Goal: Task Accomplishment & Management: Complete application form

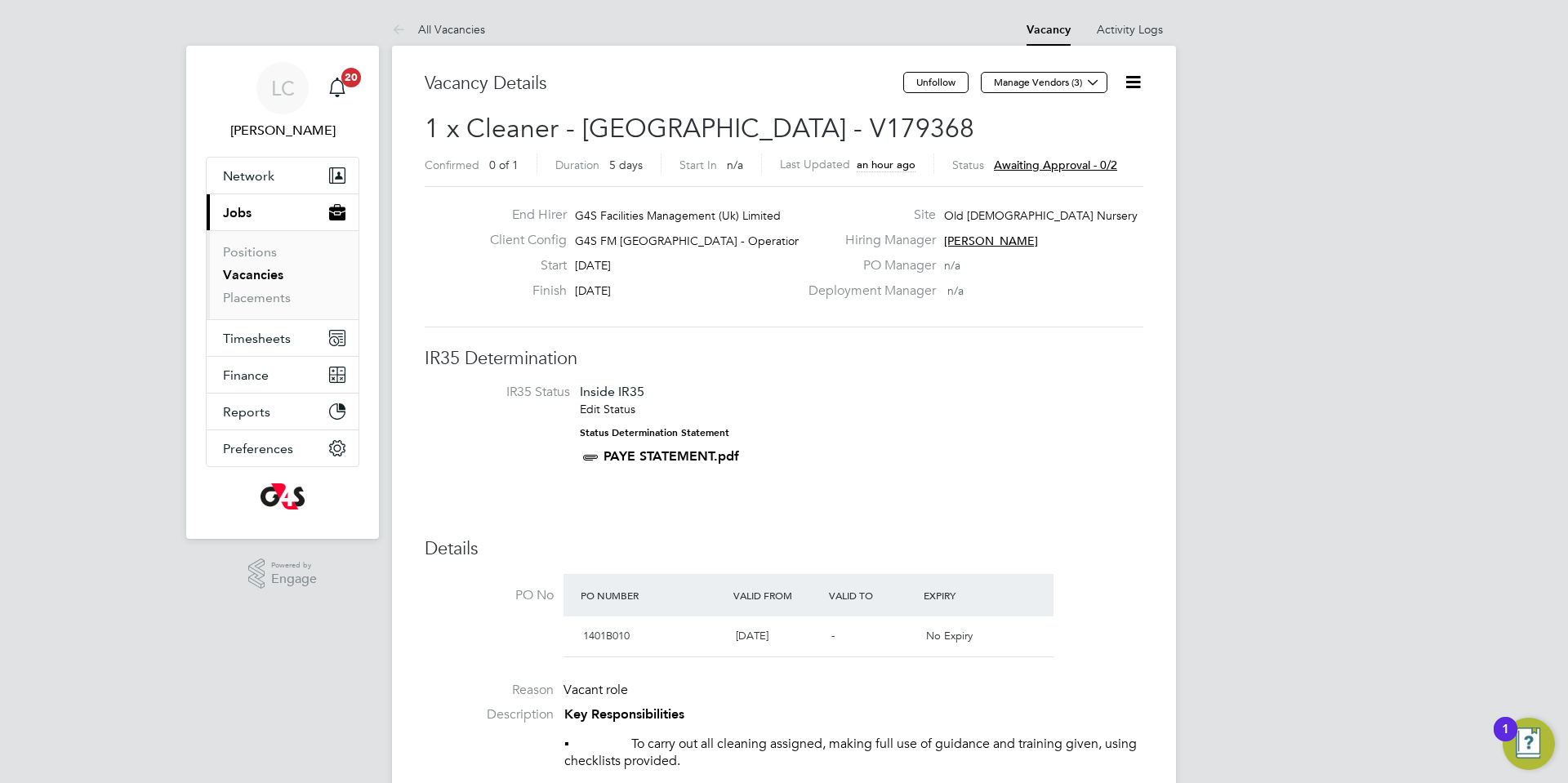
click at [257, 282] on li "Vacancies" at bounding box center [283, 278] width 122 height 23
click at [238, 276] on link "Vacancies" at bounding box center [253, 274] width 61 height 16
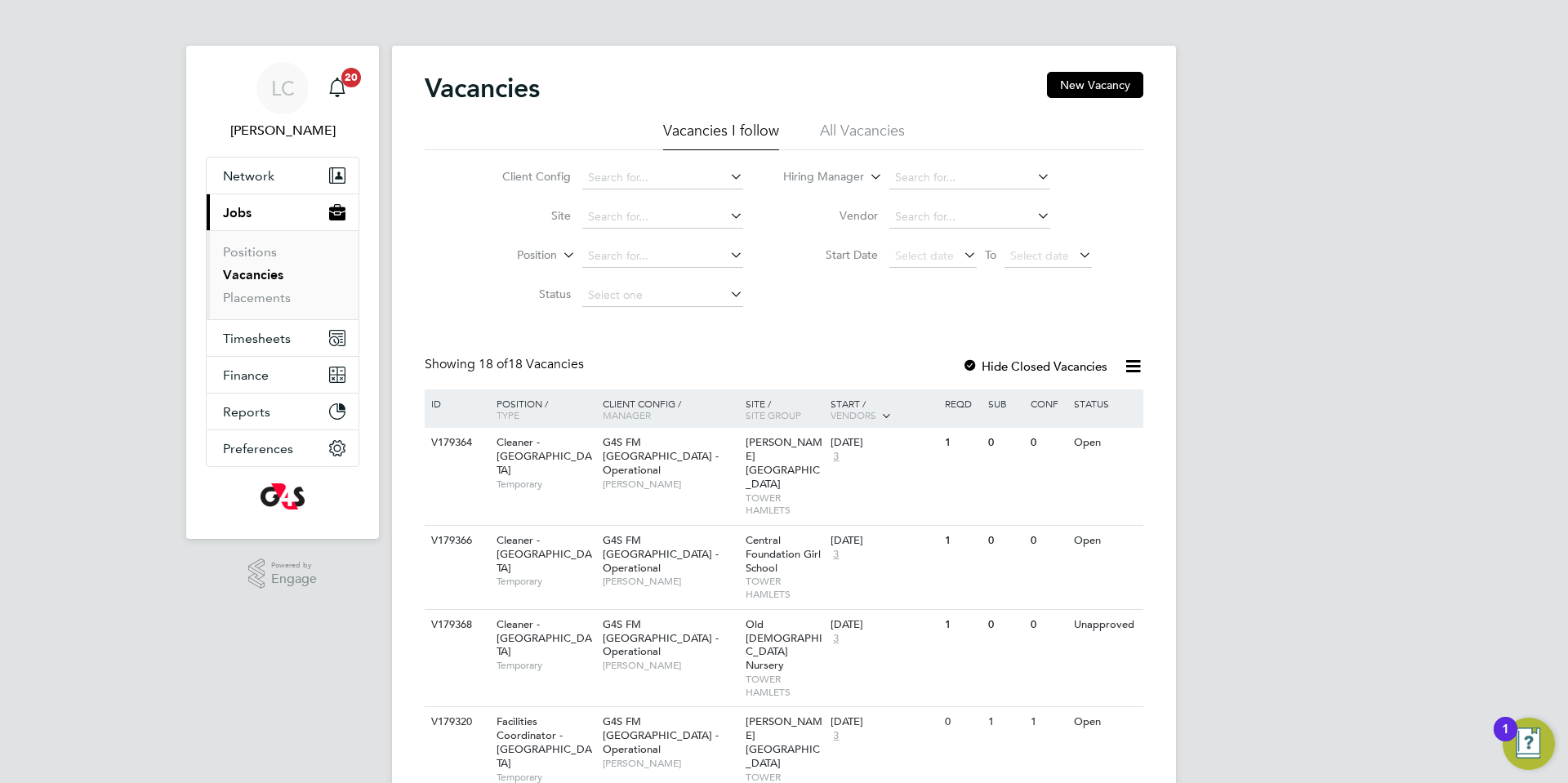
drag, startPoint x: 1070, startPoint y: 77, endPoint x: 866, endPoint y: -18, distance: 225.0
click at [630, 258] on input at bounding box center [663, 256] width 161 height 23
click at [623, 213] on input at bounding box center [663, 217] width 161 height 23
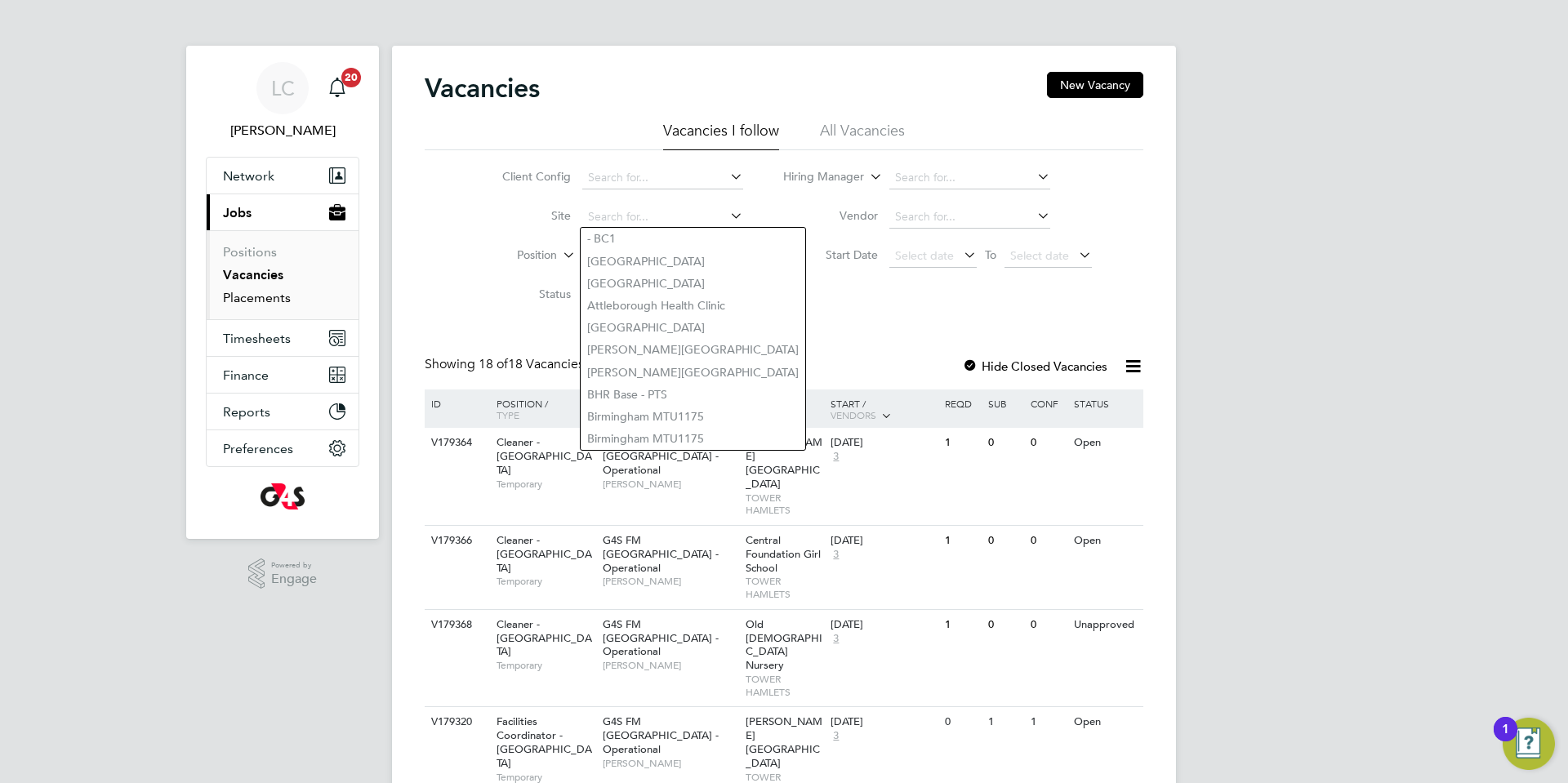
click at [282, 296] on link "Placements" at bounding box center [256, 297] width 68 height 16
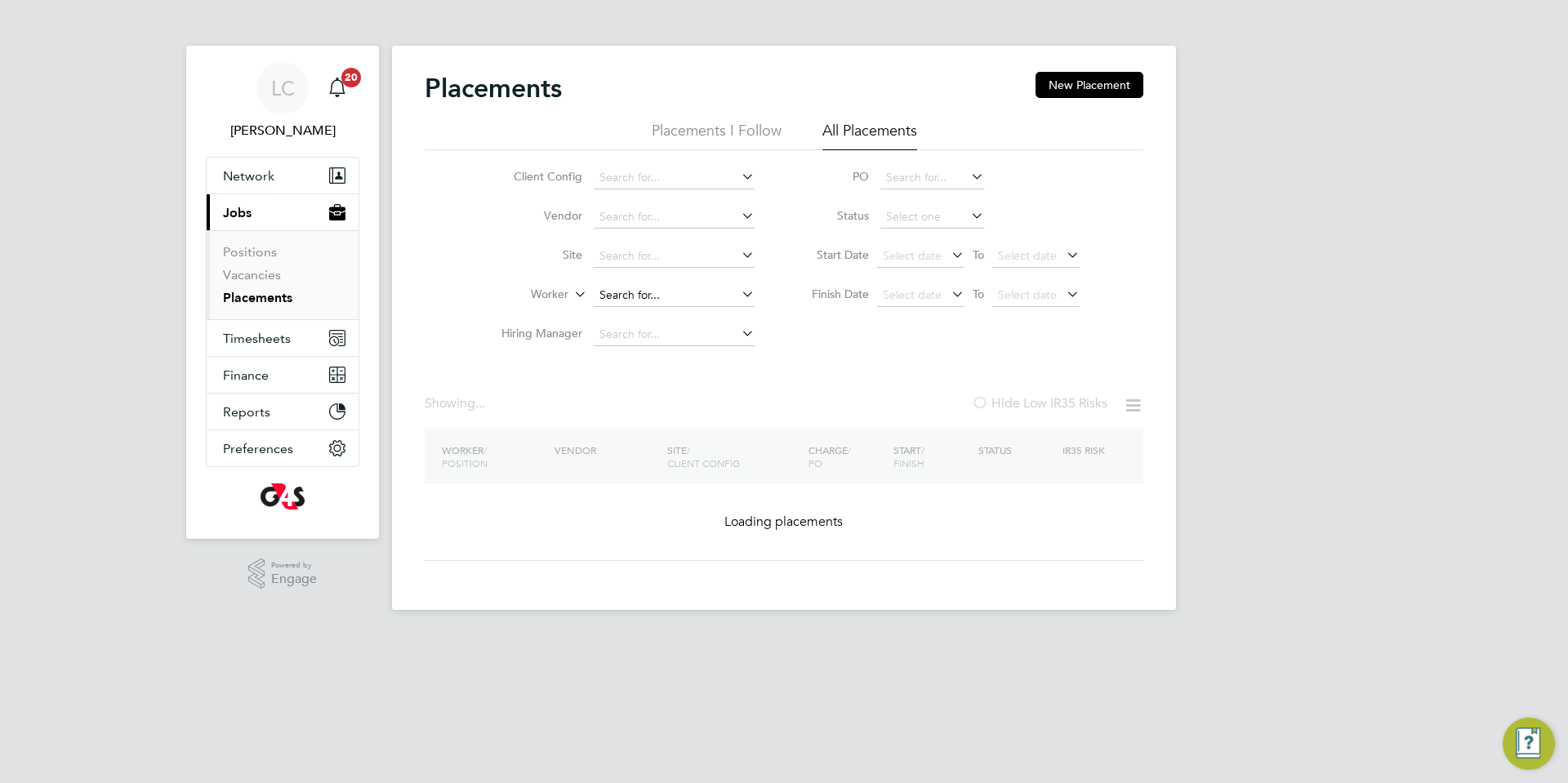
click at [647, 303] on input at bounding box center [674, 296] width 161 height 23
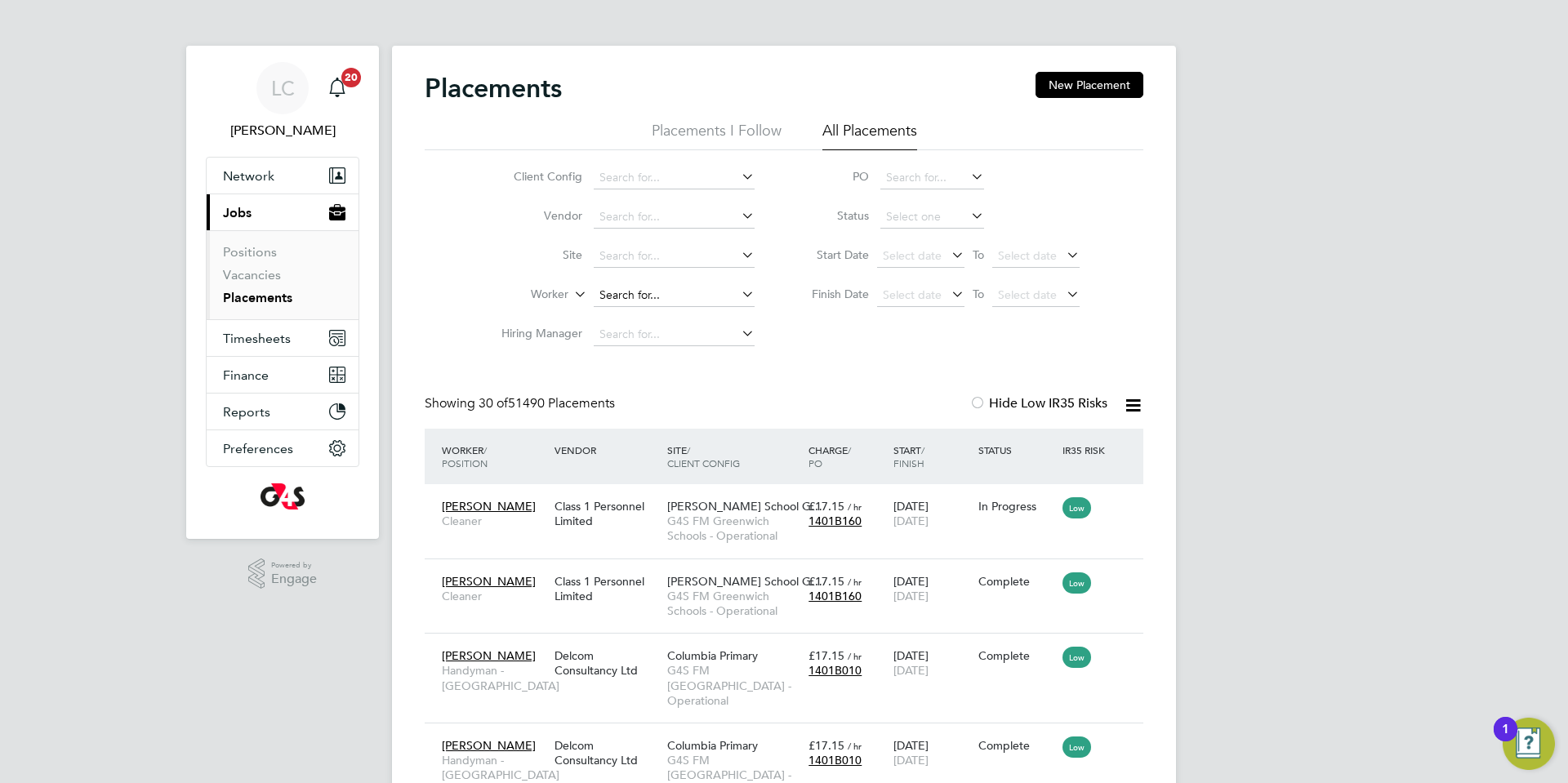
click at [641, 297] on input at bounding box center [674, 296] width 161 height 23
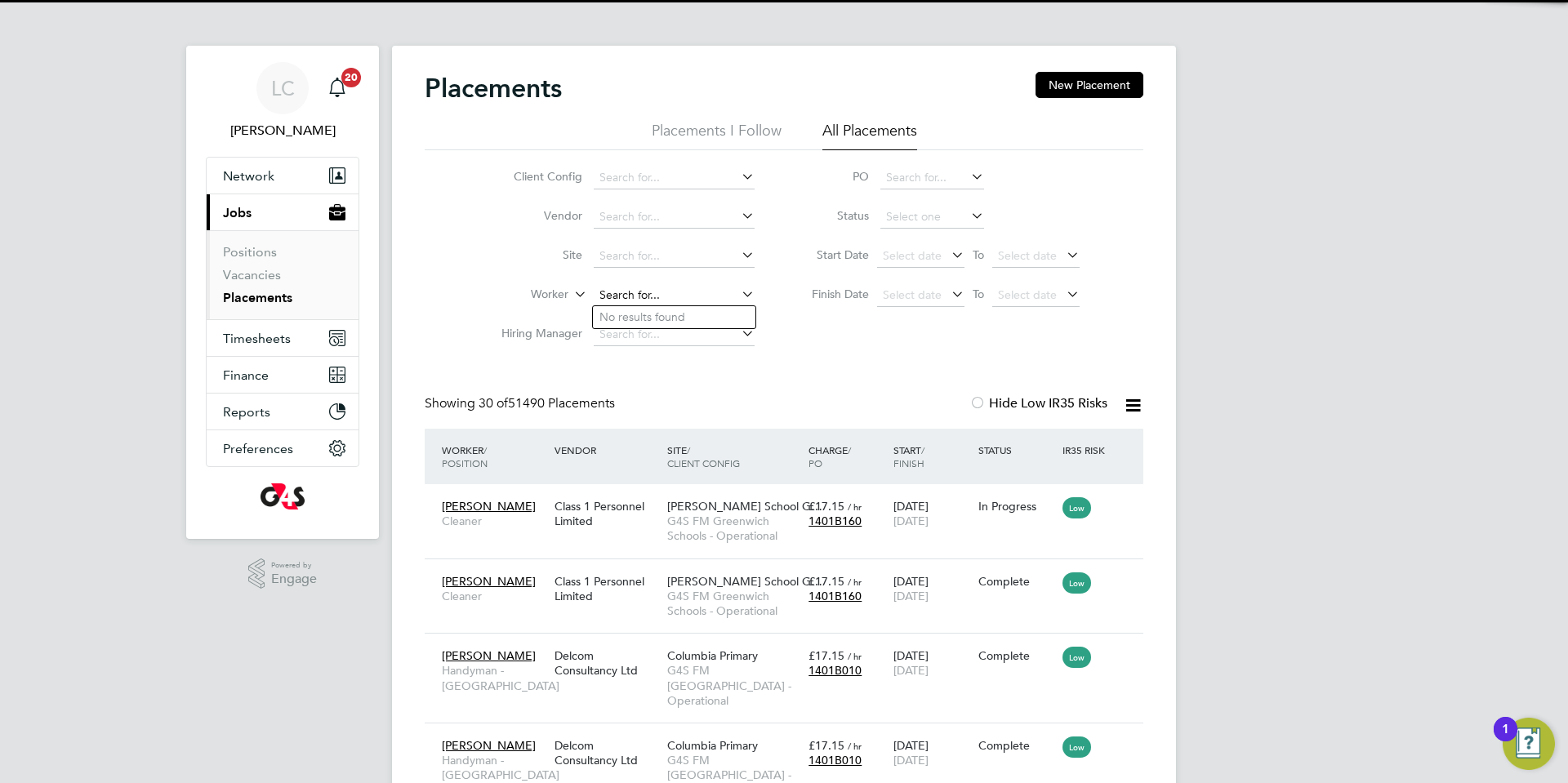
scroll to position [62, 142]
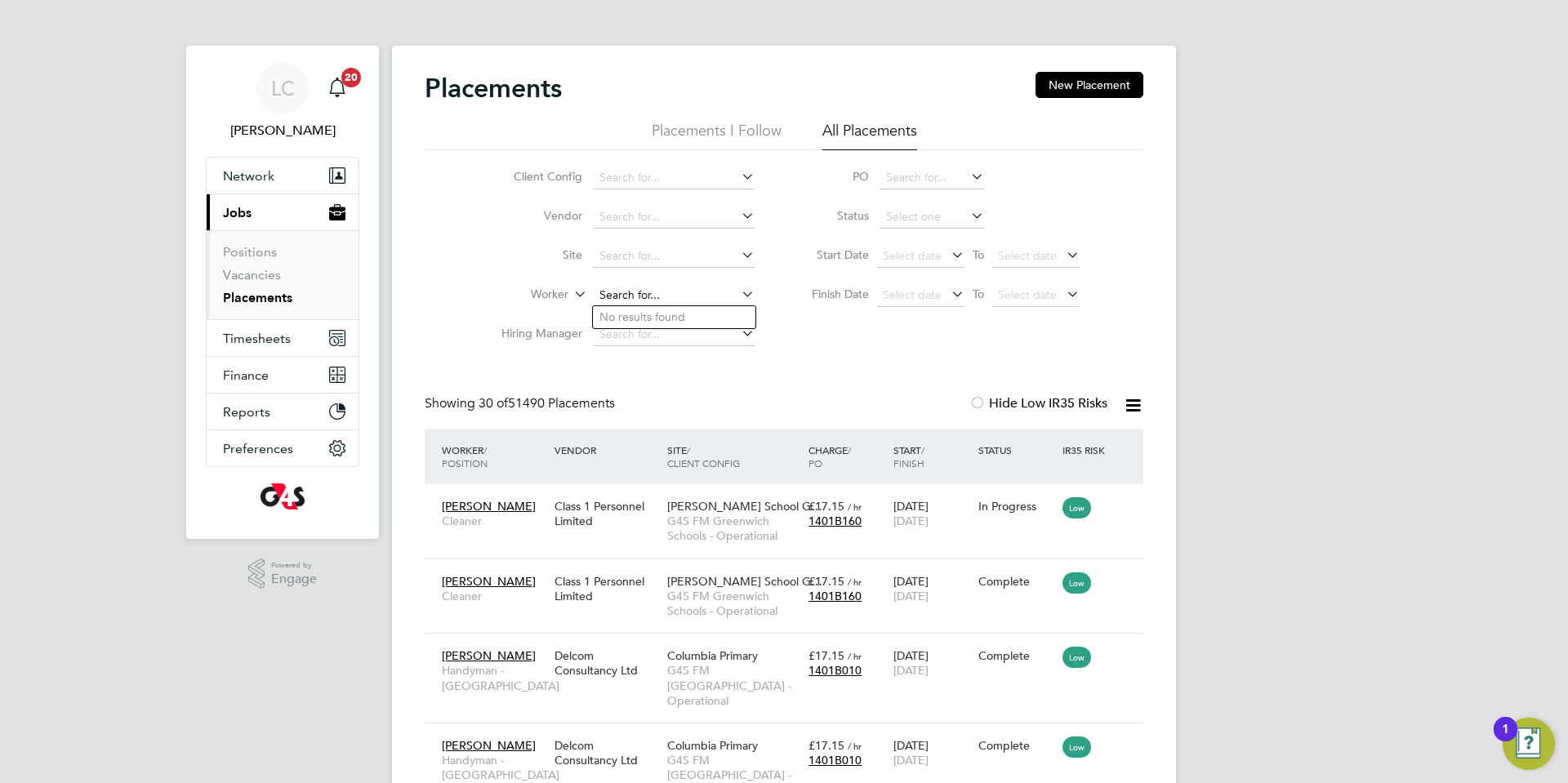
paste input "WELLINGTON ODIGE"
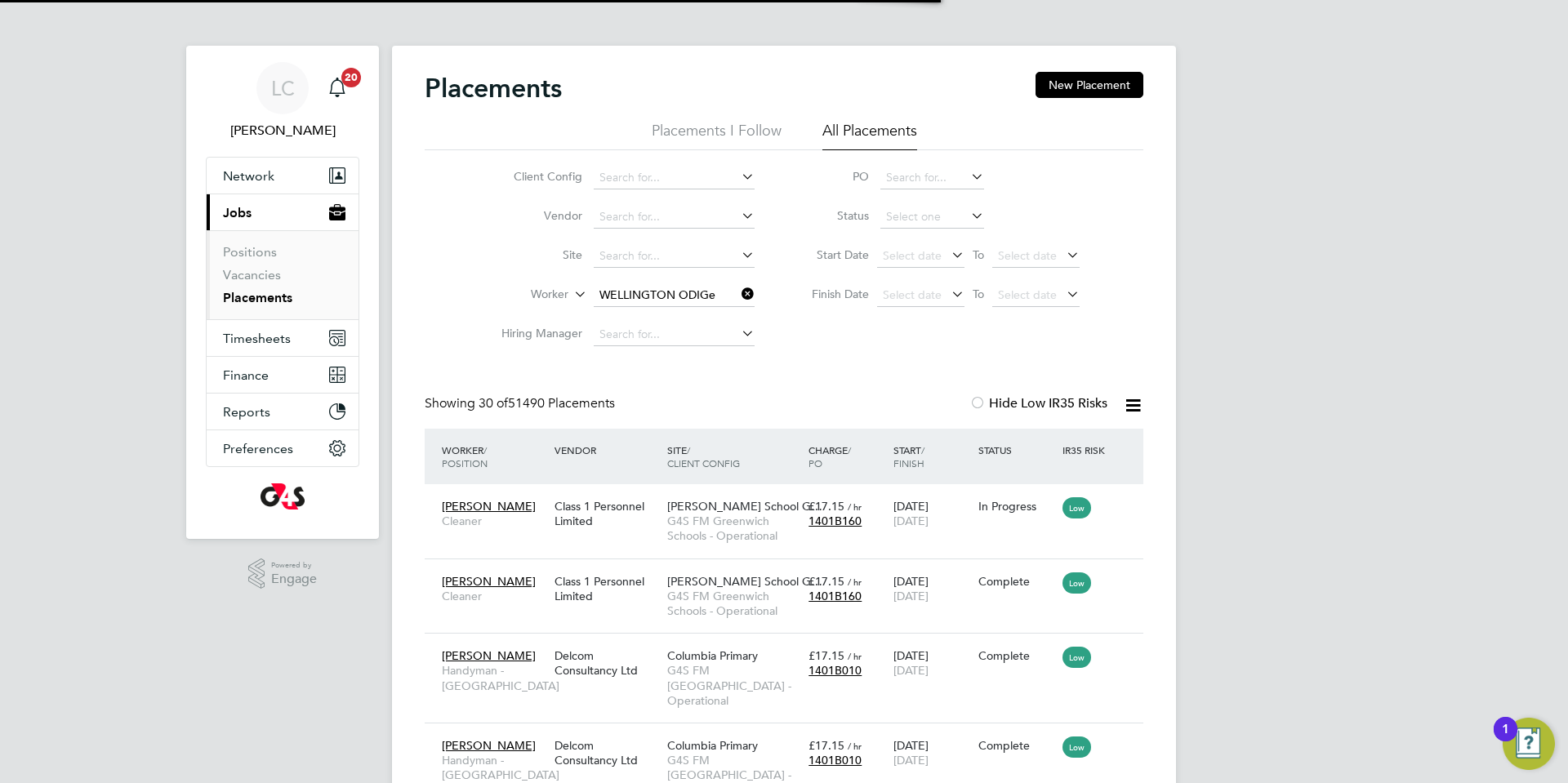
click at [722, 319] on b "Odig" at bounding box center [736, 318] width 28 height 14
type input "Wellington [PERSON_NAME]"
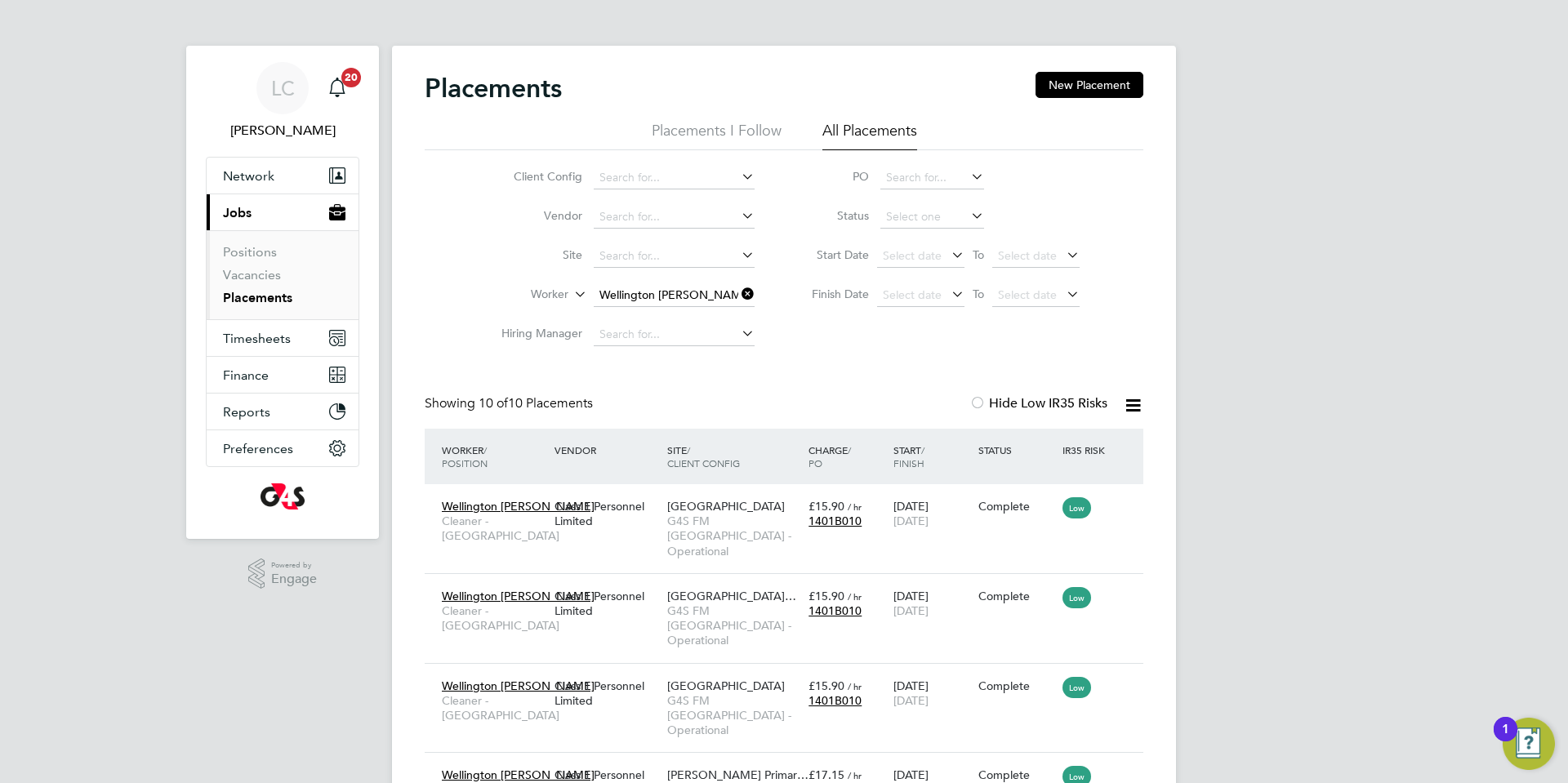
click at [738, 301] on icon at bounding box center [738, 294] width 0 height 23
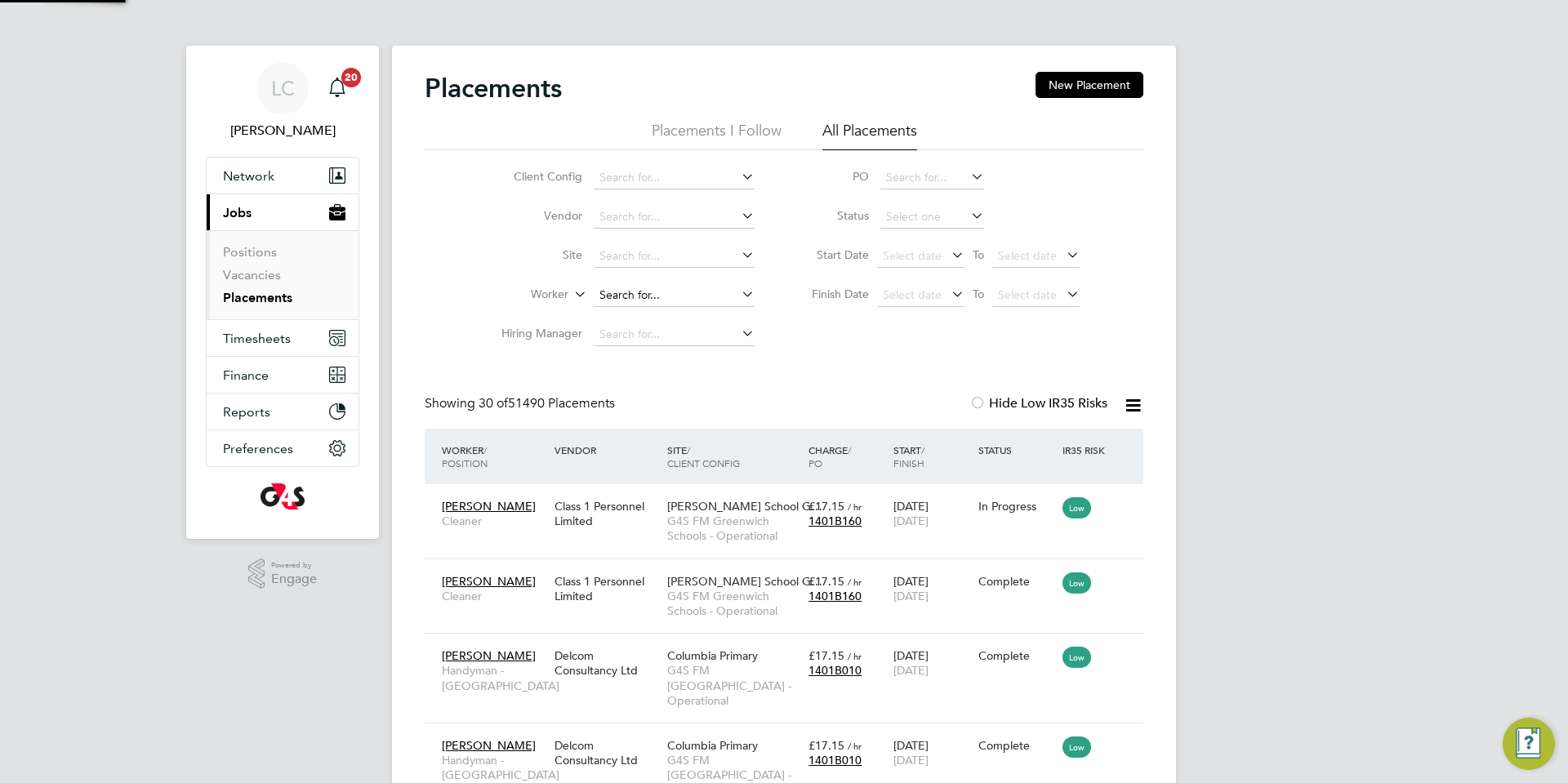
click at [656, 299] on input at bounding box center [674, 296] width 161 height 23
paste input "ADEFEMI ADEWEMIMO"
click at [656, 311] on b "Adewemimo" at bounding box center [682, 318] width 68 height 14
type input "Adefemi Adewemimo"
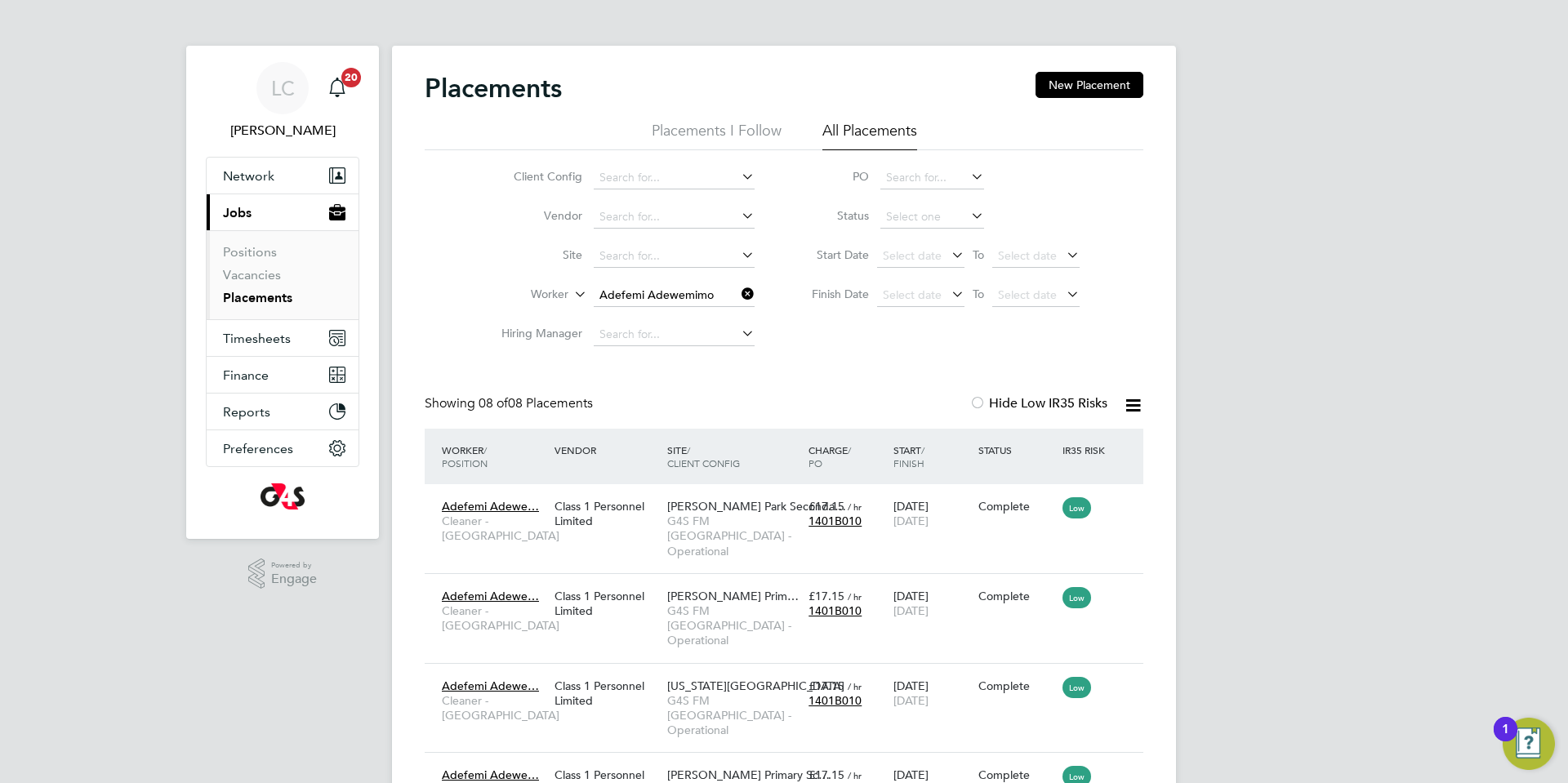
click at [738, 294] on icon at bounding box center [738, 294] width 0 height 23
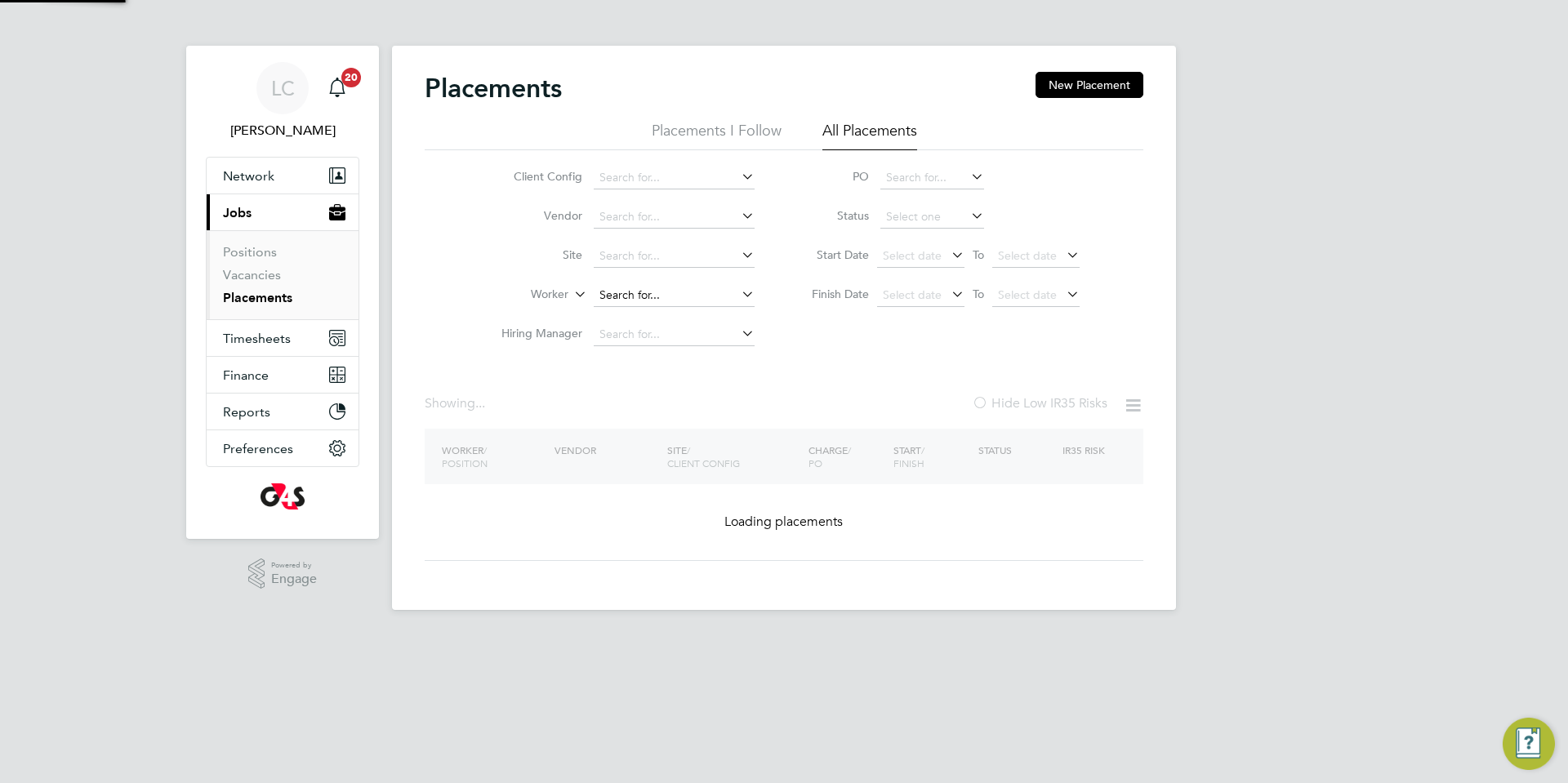
click at [634, 292] on input at bounding box center [674, 296] width 161 height 23
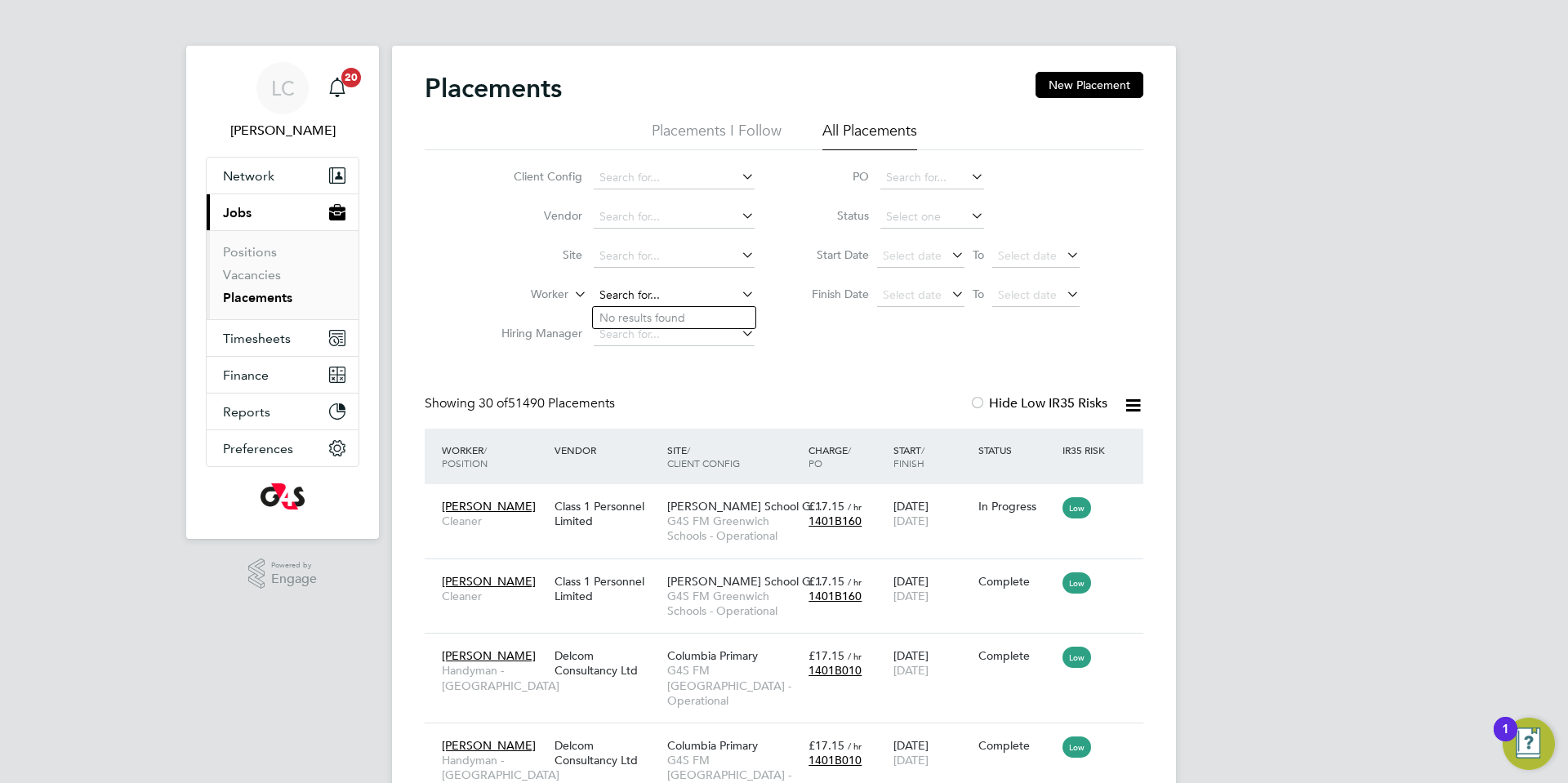
paste input "[PERSON_NAME]"
click at [697, 311] on b "[PERSON_NAME]" at bounding box center [744, 318] width 95 height 14
type input "[PERSON_NAME]"
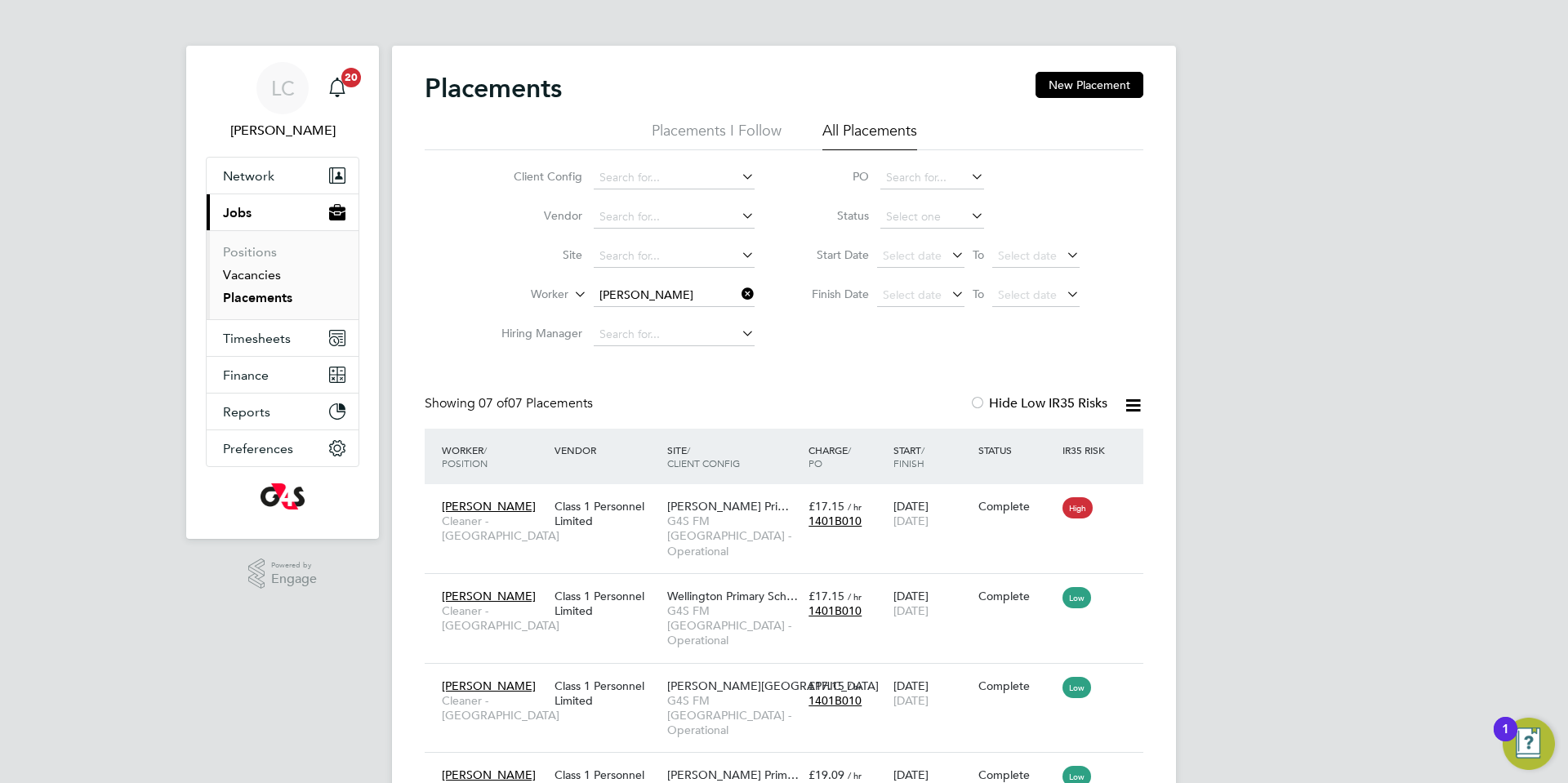
click at [273, 271] on link "Vacancies" at bounding box center [252, 274] width 58 height 16
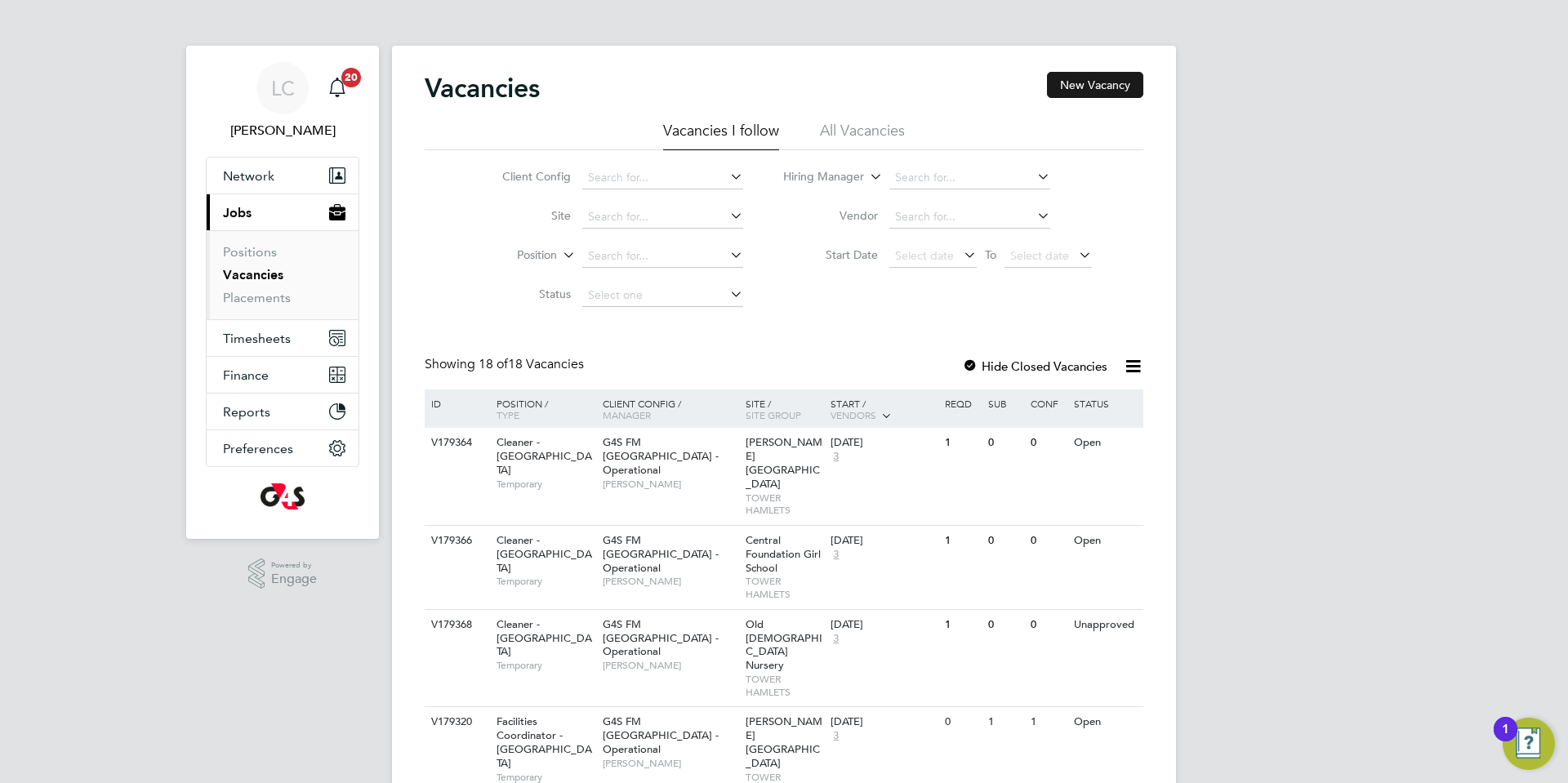
click at [1073, 86] on button "New Vacancy" at bounding box center [1095, 85] width 96 height 26
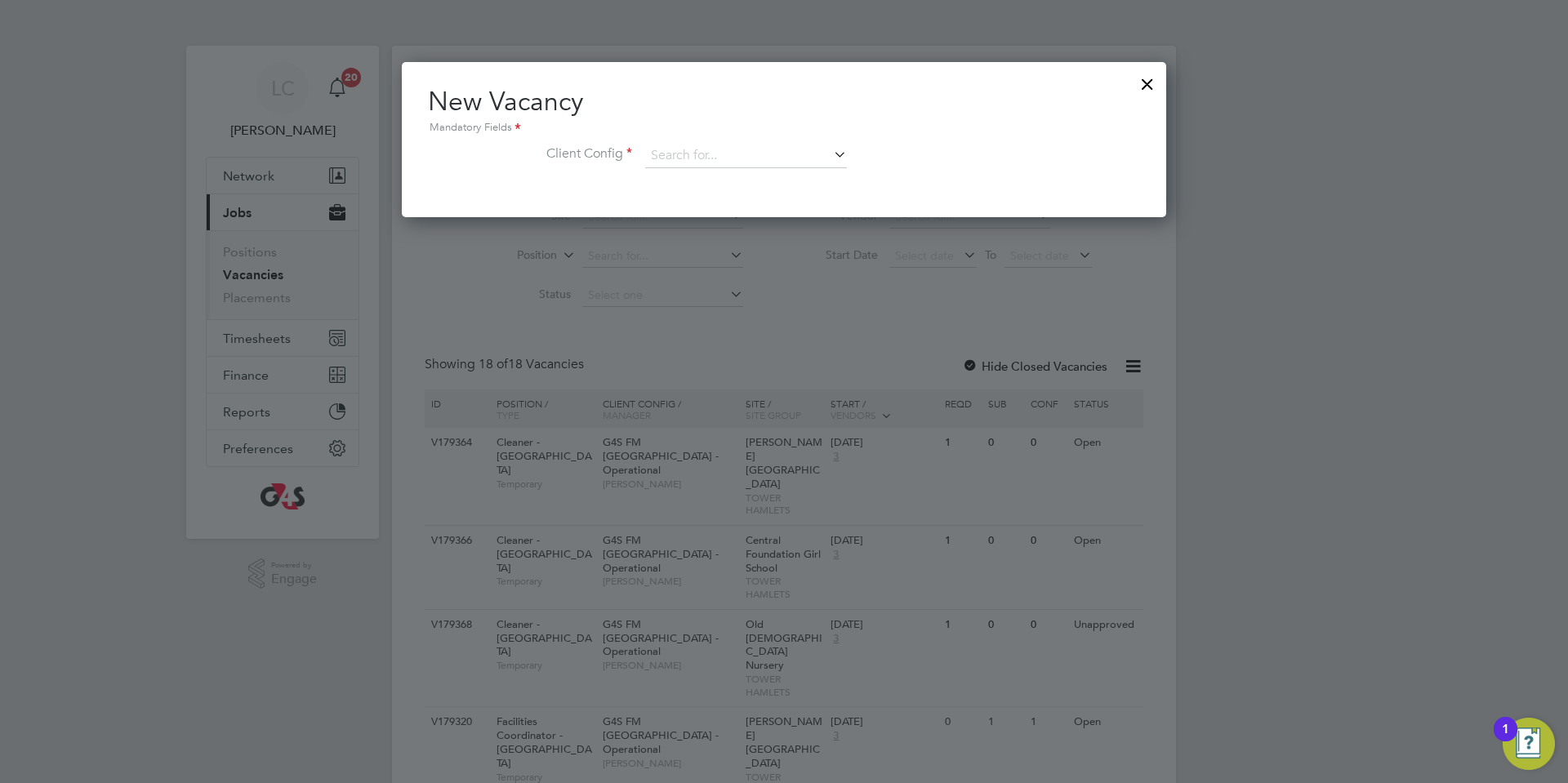
click at [786, 142] on div "New Vacancy Mandatory Fields Client Config" at bounding box center [783, 135] width 712 height 99
click at [782, 148] on input at bounding box center [745, 156] width 201 height 25
click at [765, 192] on li "G4S FM [GEOGRAPHIC_DATA] - Operational" at bounding box center [757, 201] width 225 height 22
type input "G4S FM [GEOGRAPHIC_DATA] - Operational"
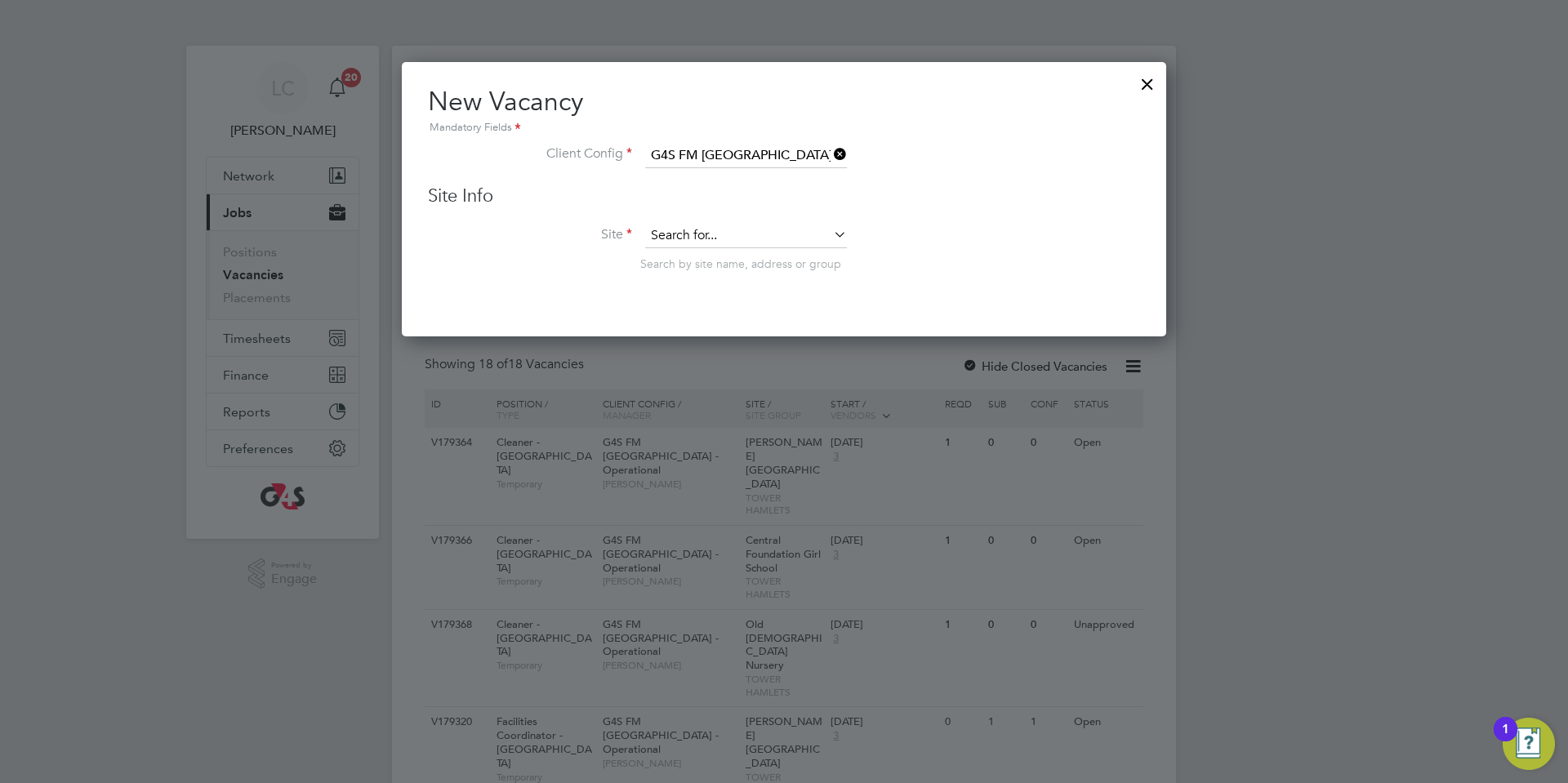
click at [744, 230] on input at bounding box center [745, 236] width 201 height 25
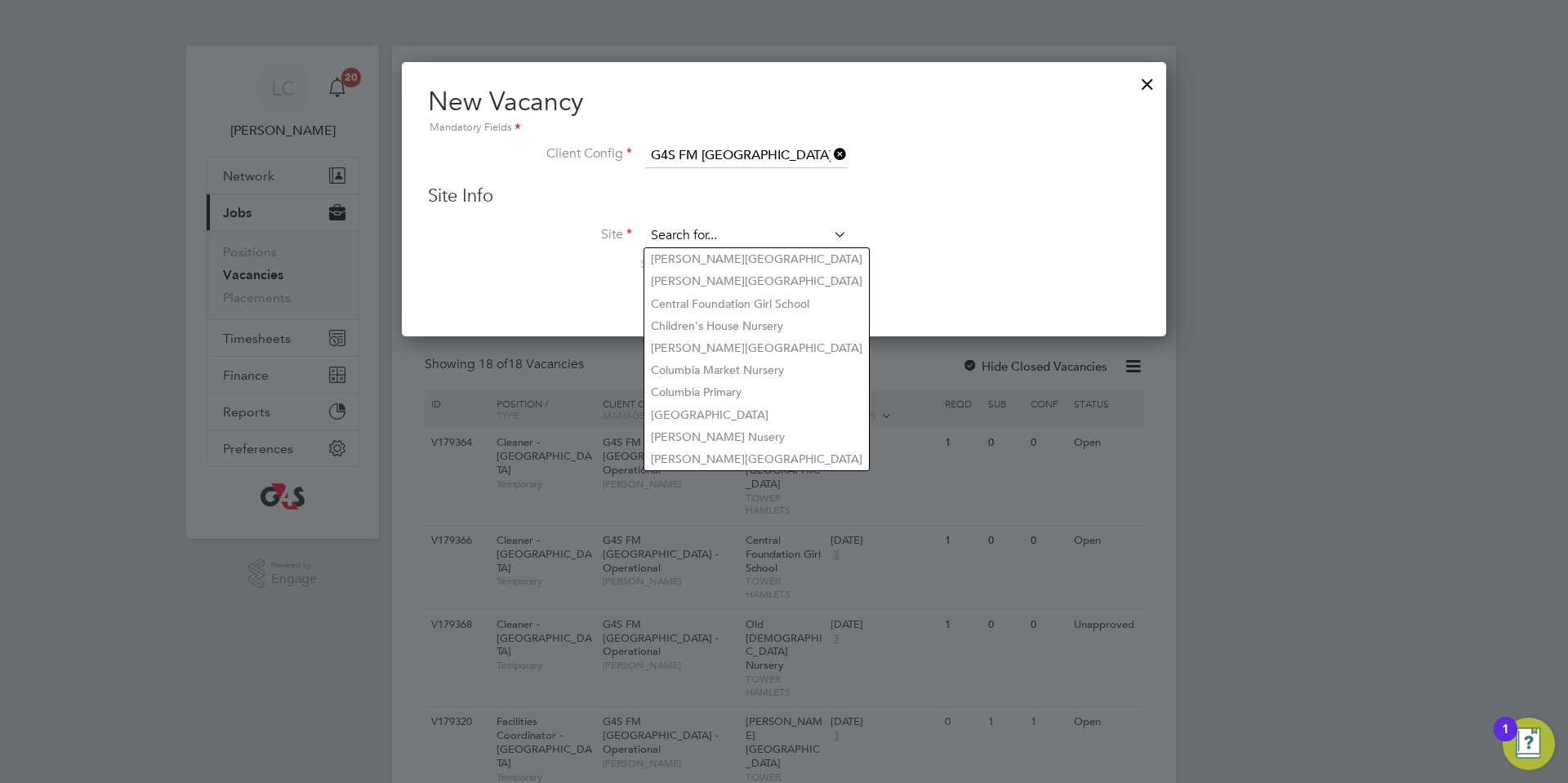
type input "m"
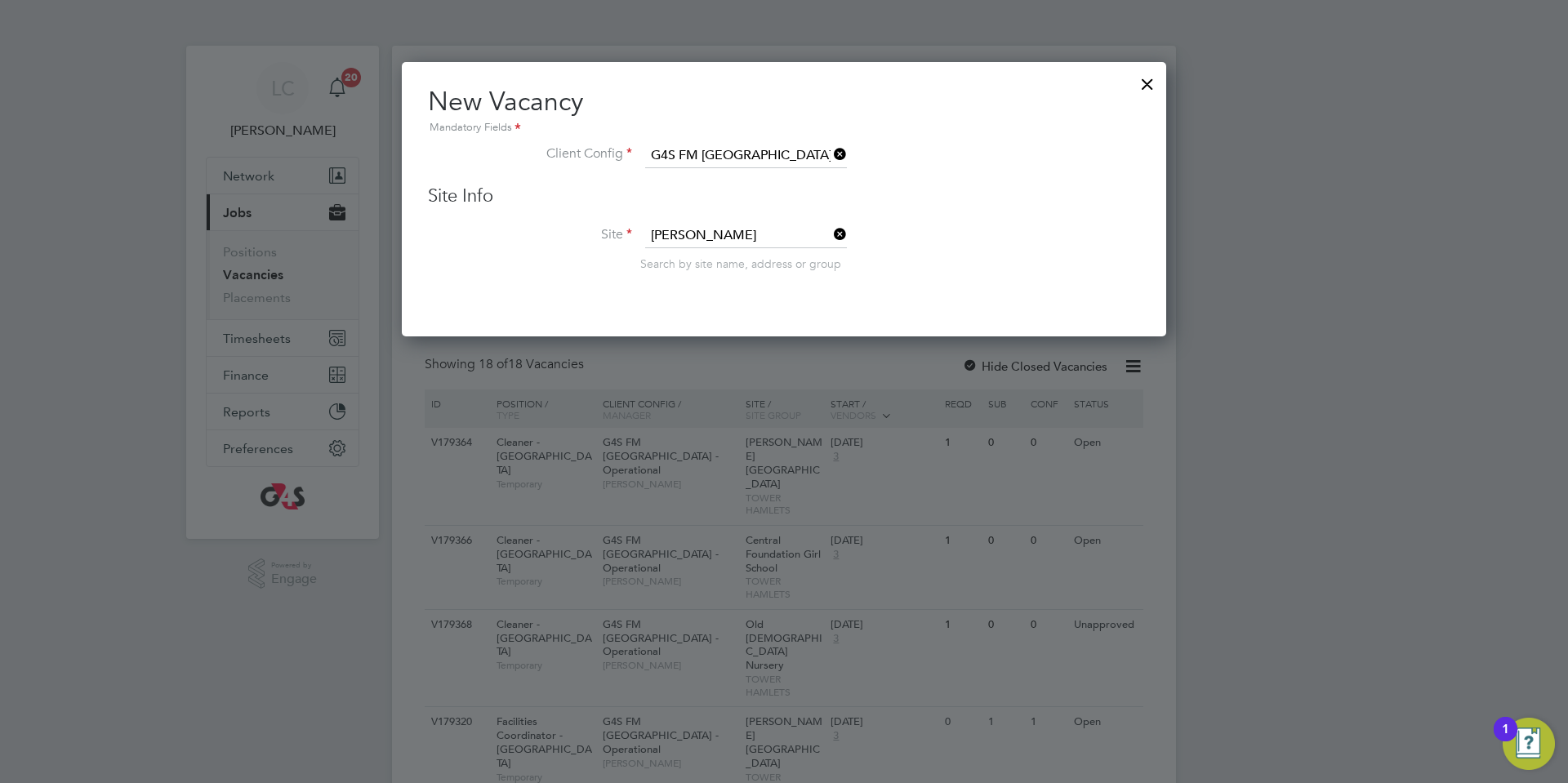
click at [726, 258] on li "[PERSON_NAME][GEOGRAPHIC_DATA]" at bounding box center [803, 259] width 319 height 22
type input "[PERSON_NAME][GEOGRAPHIC_DATA]"
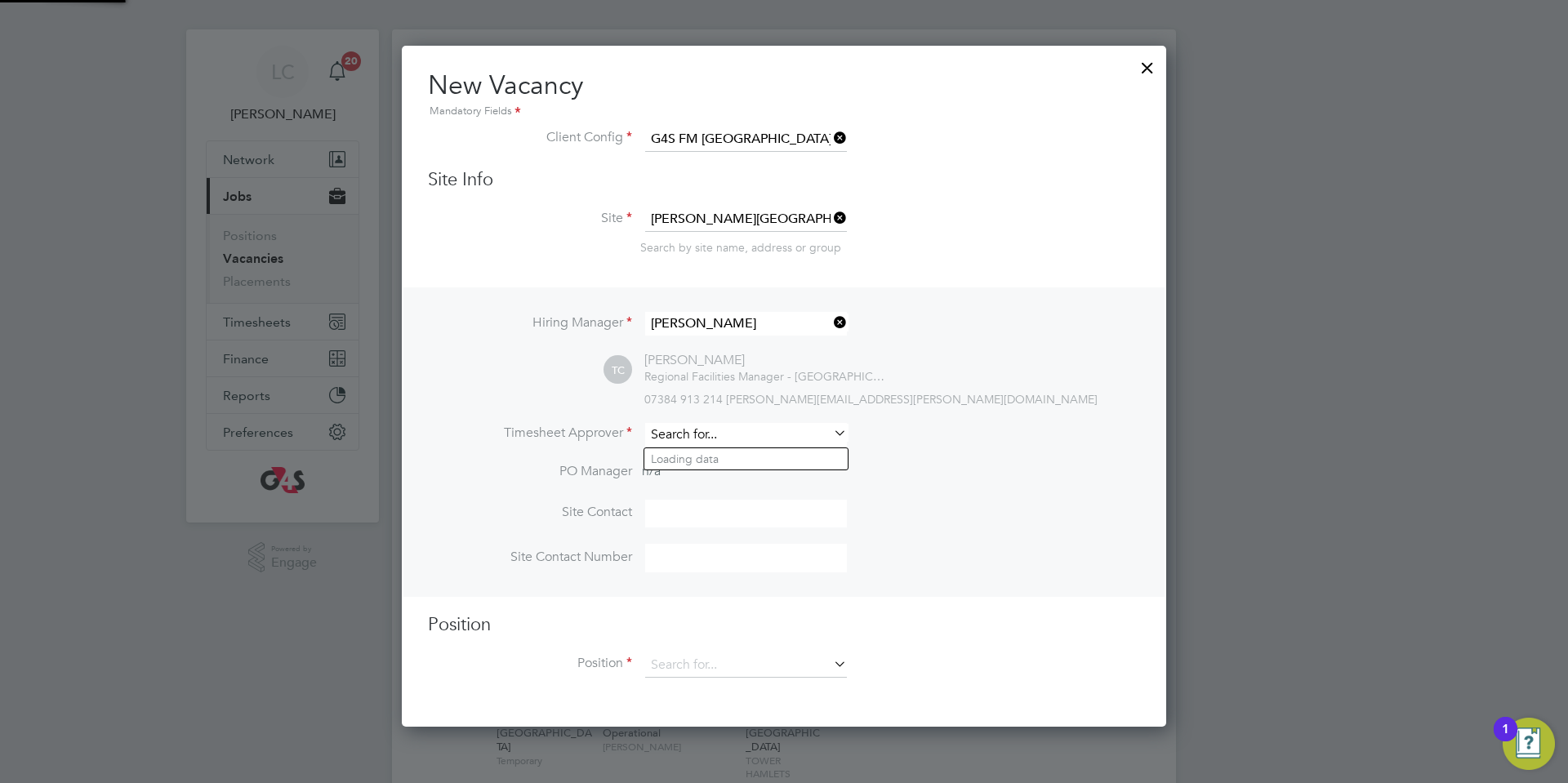
click at [704, 427] on input at bounding box center [745, 435] width 201 height 24
click at [685, 463] on li "[PERSON_NAME]" at bounding box center [745, 458] width 203 height 22
type input "[PERSON_NAME]"
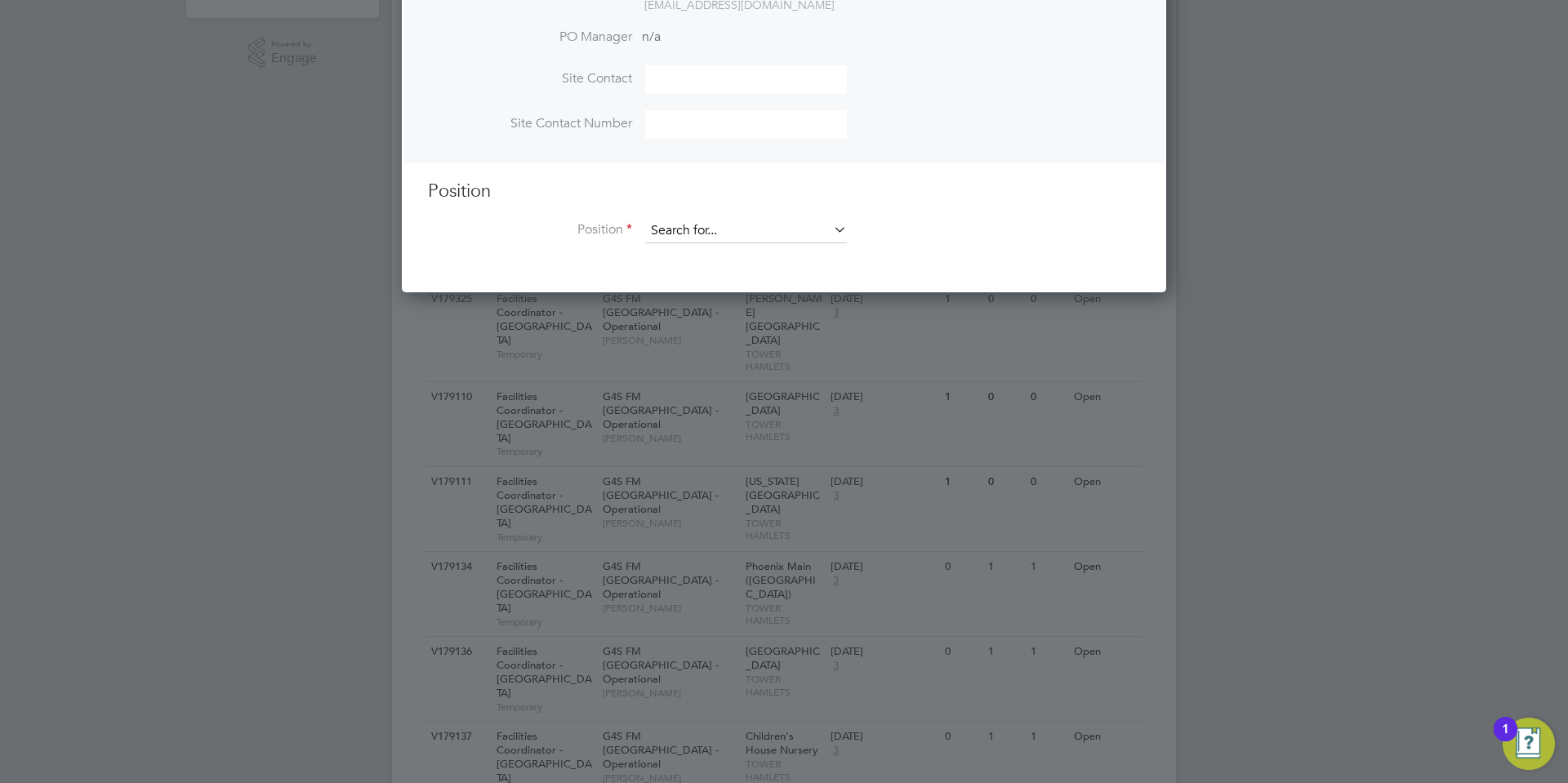
click at [773, 232] on input at bounding box center [745, 231] width 201 height 25
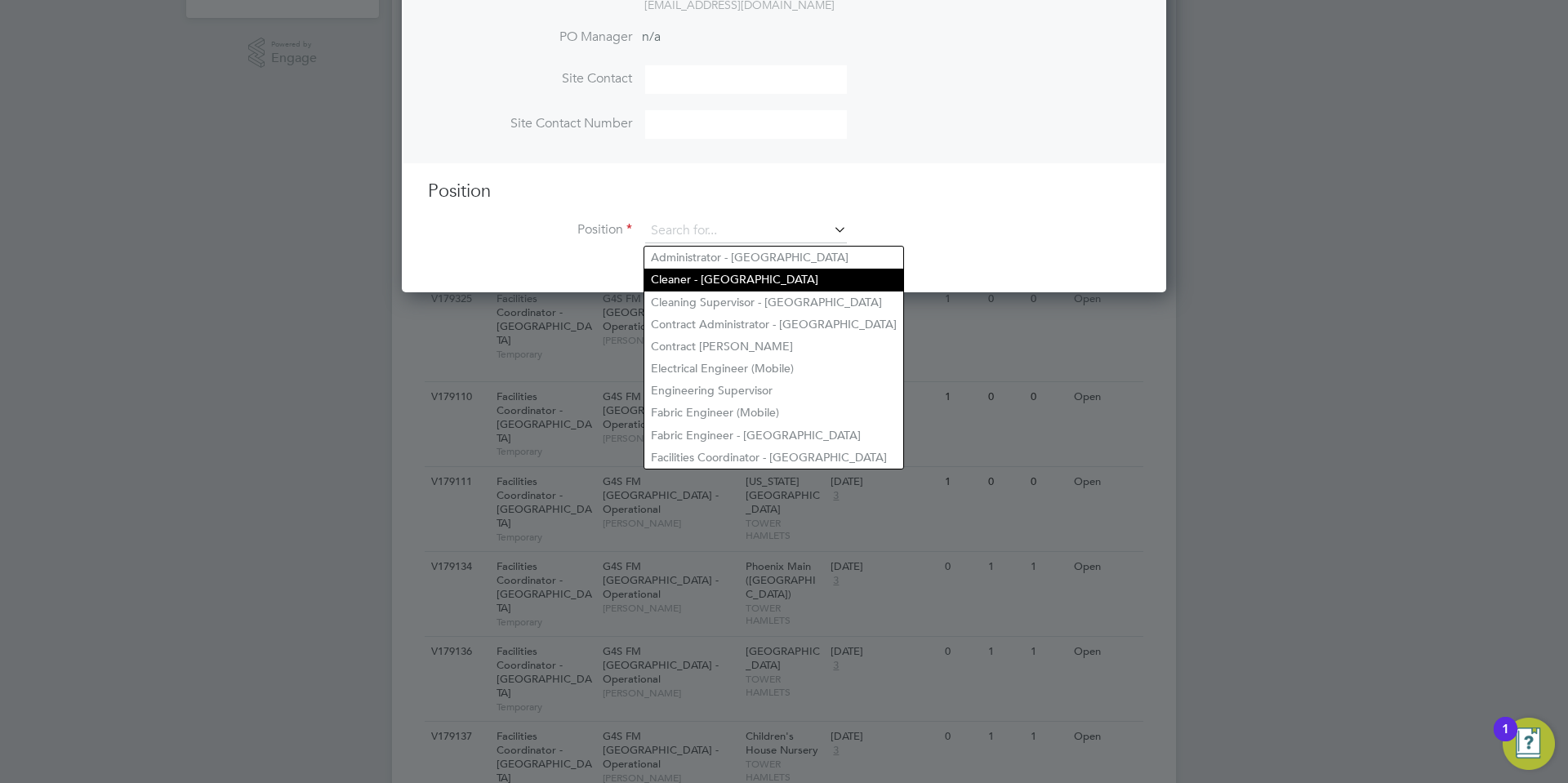
click at [733, 272] on li "Cleaner - [GEOGRAPHIC_DATA]" at bounding box center [773, 279] width 259 height 22
type input "Cleaner - [GEOGRAPHIC_DATA]"
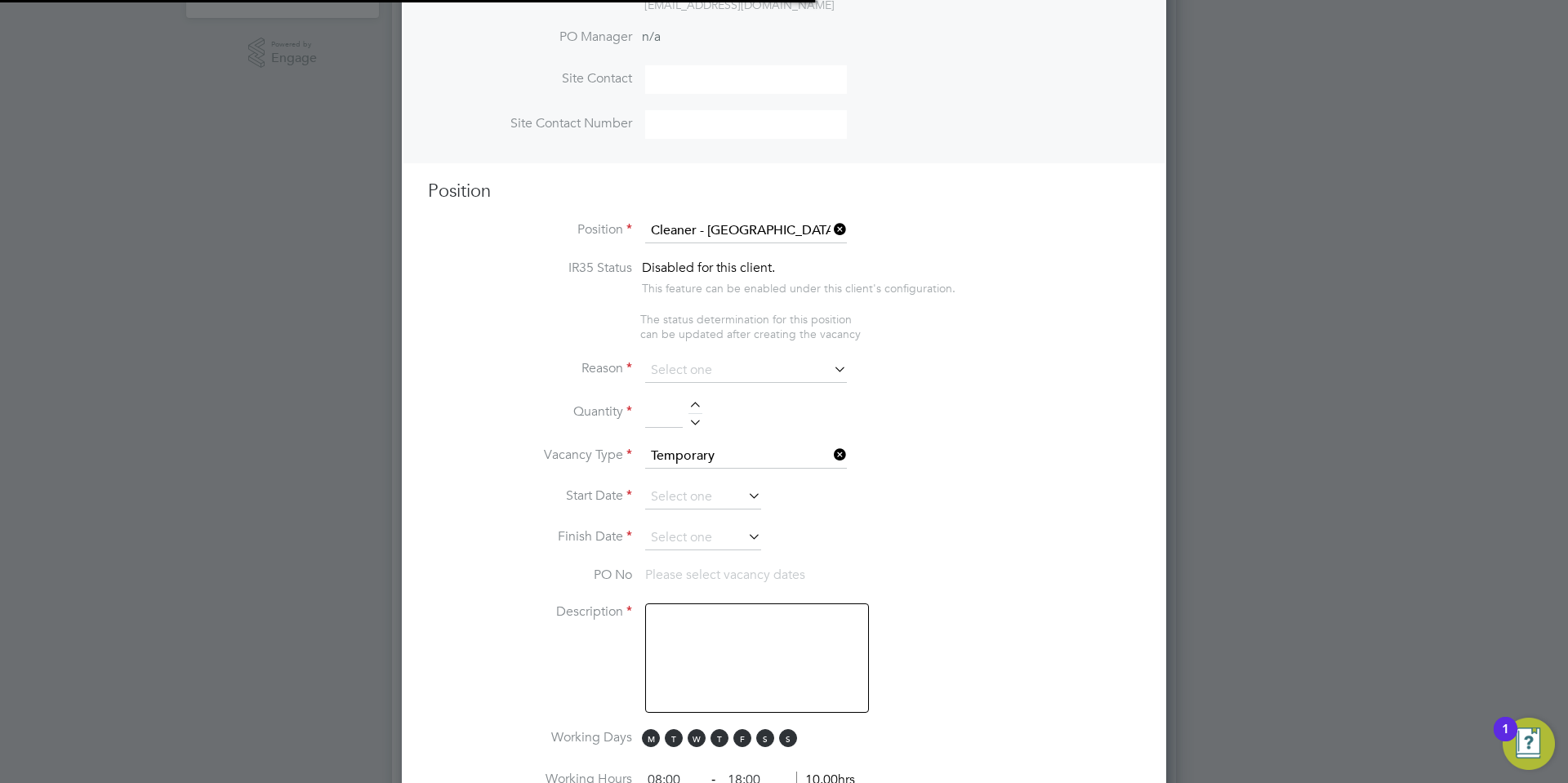
scroll to position [0, 8]
type textarea "**Lor Ipsumdolorsitame** ▪ Co adipi eli sed doeiusmo temporin, utlabo etdo mag …"
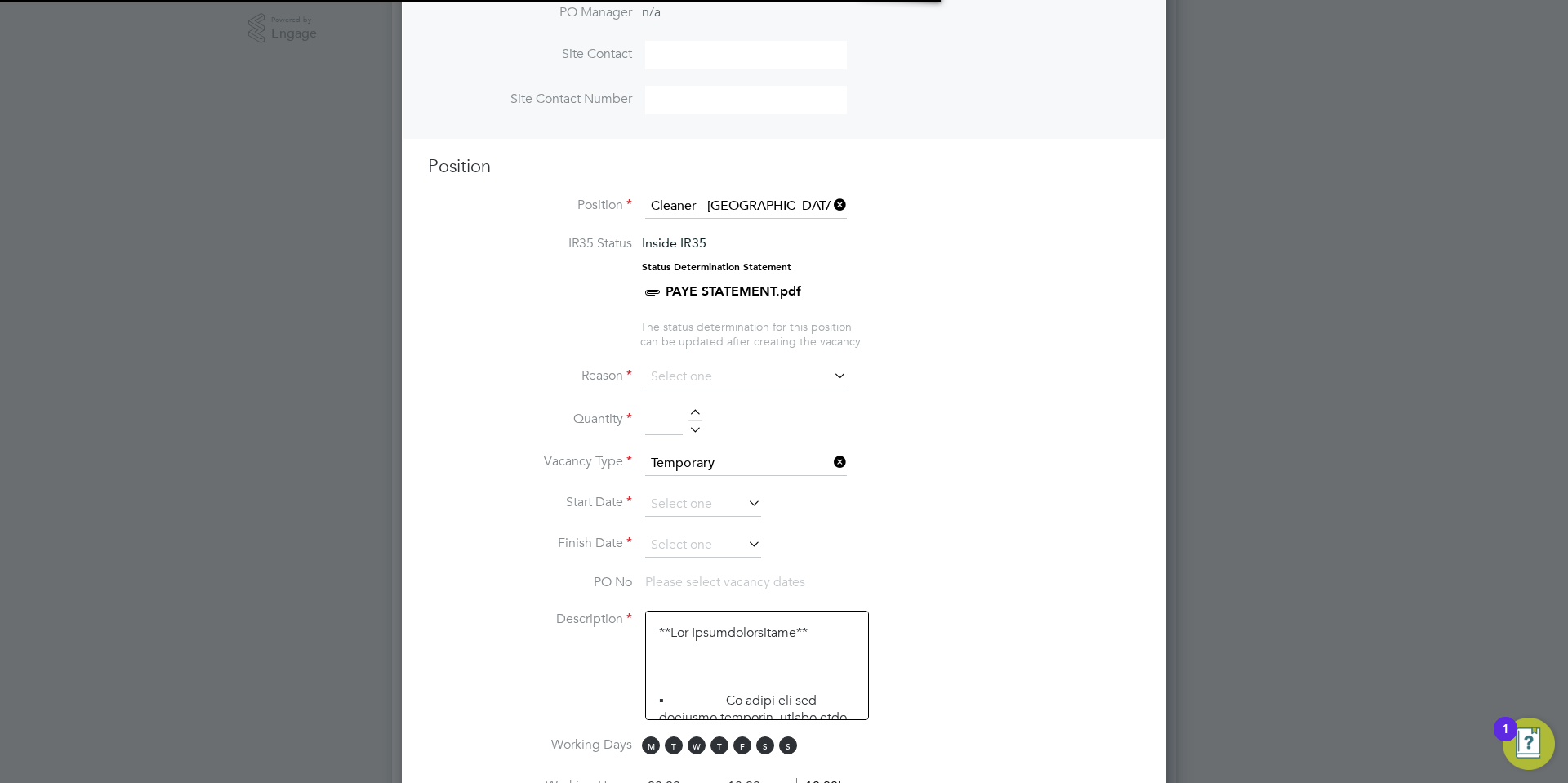
scroll to position [546, 0]
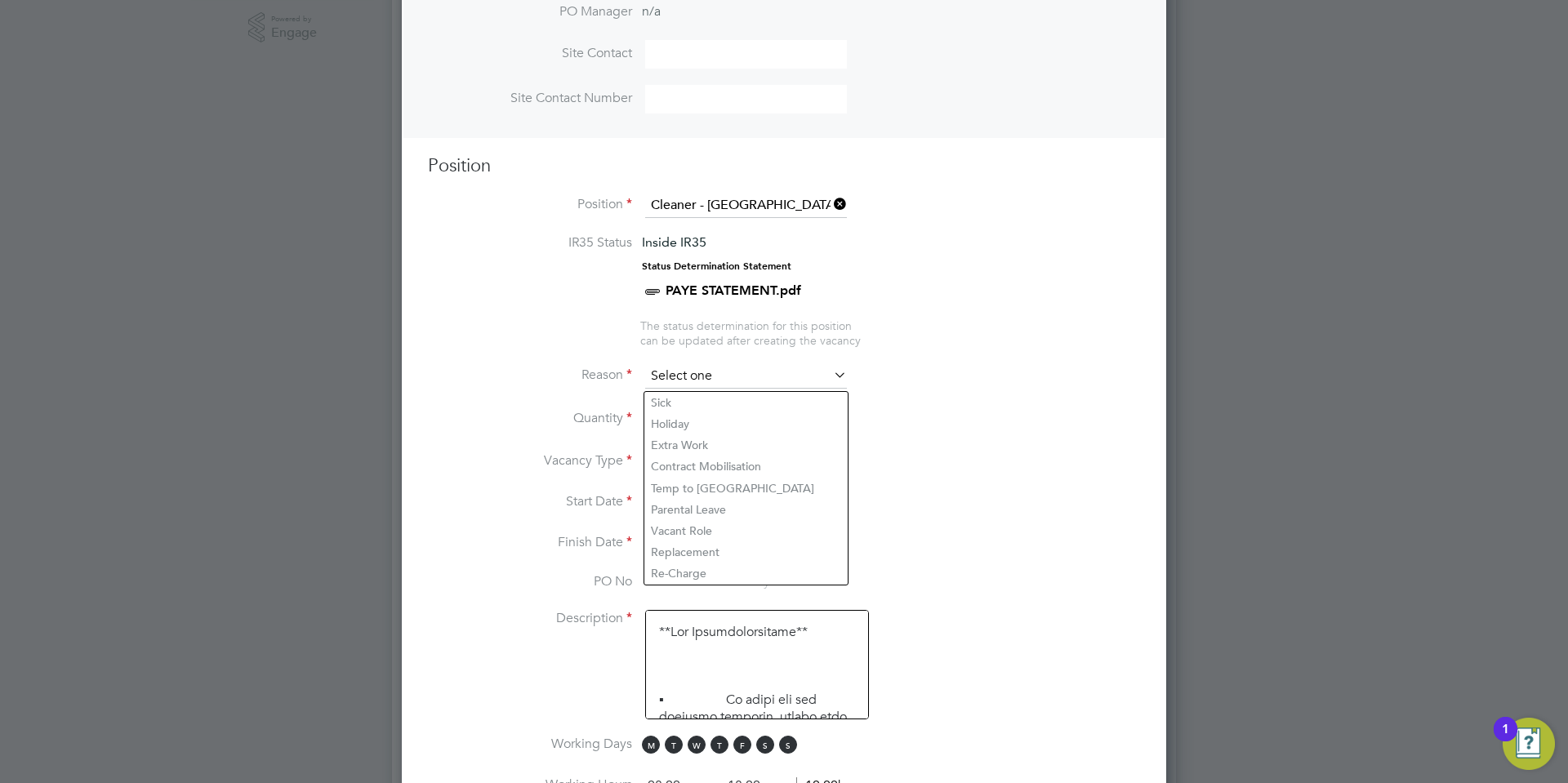
click at [730, 374] on input at bounding box center [745, 377] width 201 height 25
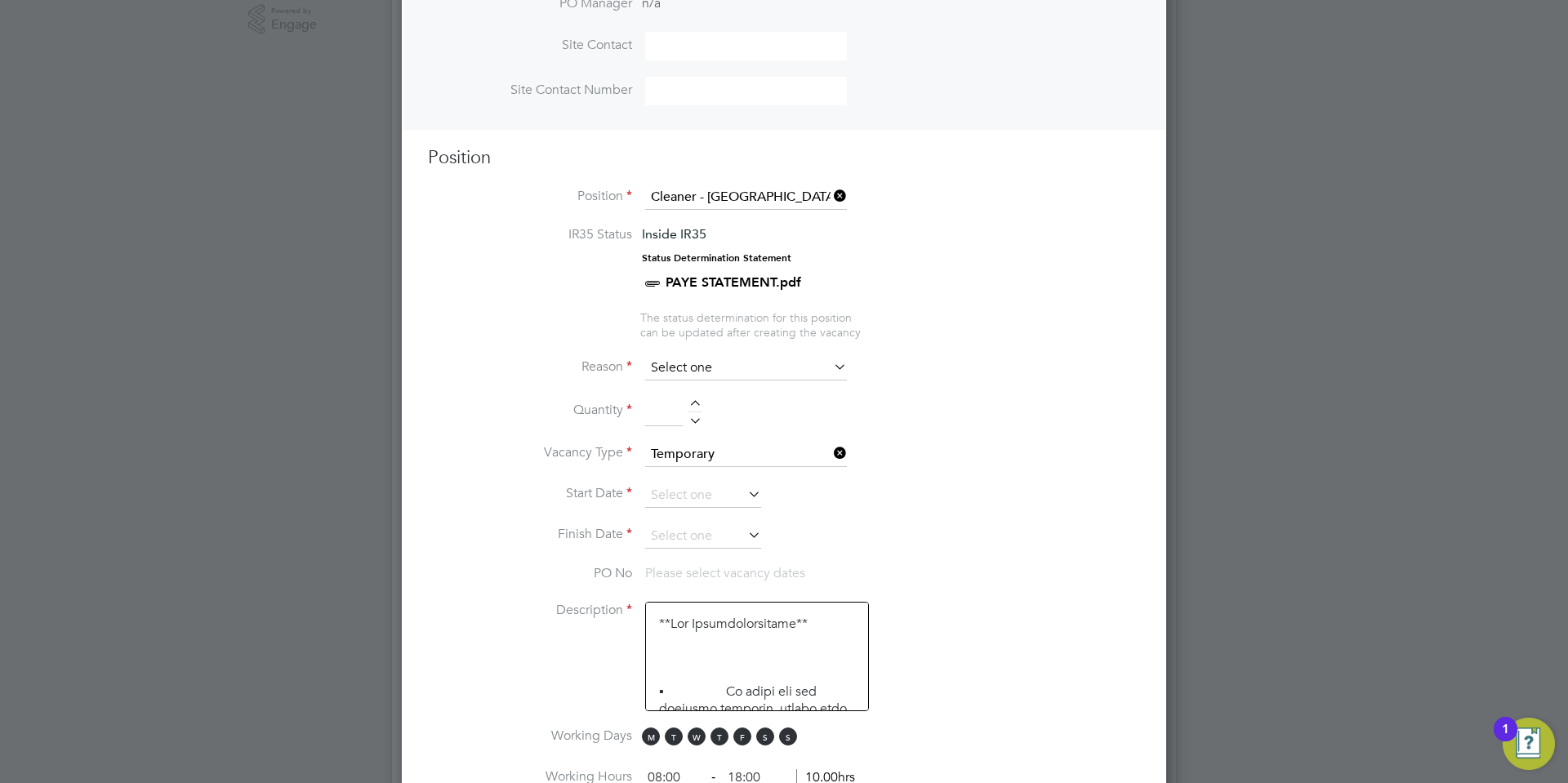
click at [708, 363] on input at bounding box center [745, 369] width 201 height 25
drag, startPoint x: 690, startPoint y: 553, endPoint x: 523, endPoint y: 29, distance: 550.0
click at [690, 553] on li "Replacement" at bounding box center [745, 544] width 203 height 21
type input "Replacement"
click at [698, 406] on div at bounding box center [695, 406] width 14 height 11
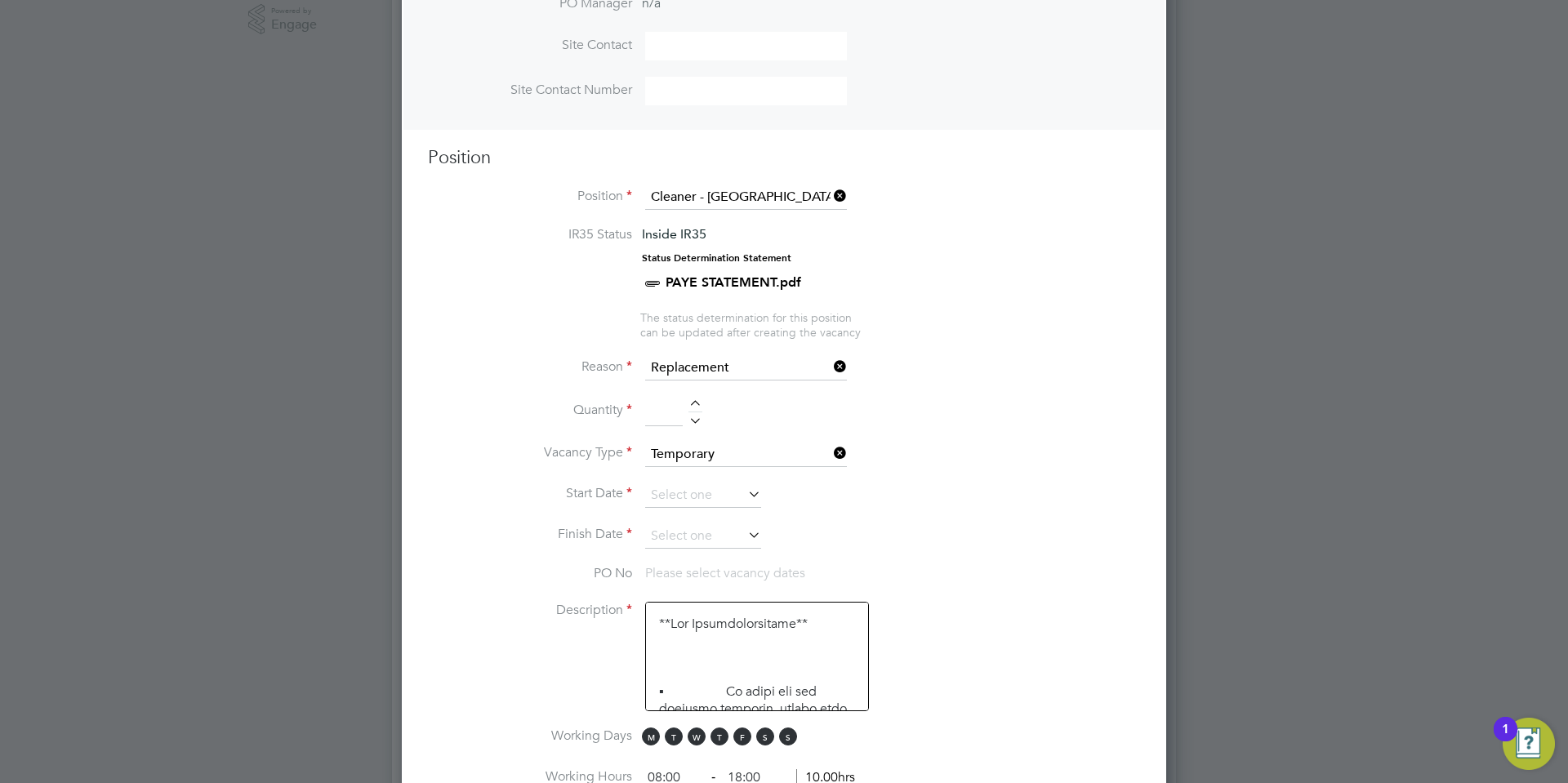
type input "1"
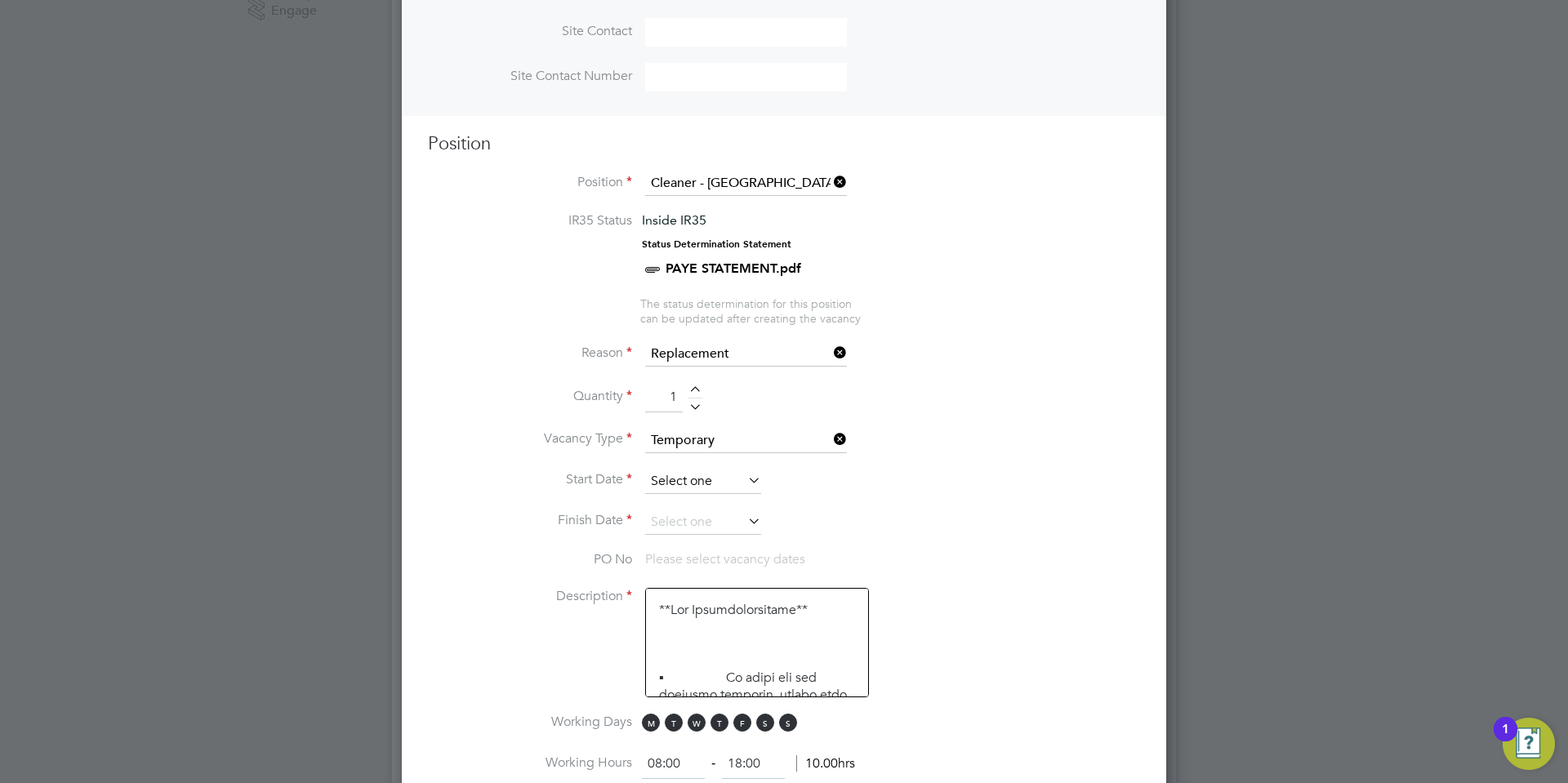
scroll to position [571, 0]
click at [699, 486] on input at bounding box center [703, 479] width 116 height 25
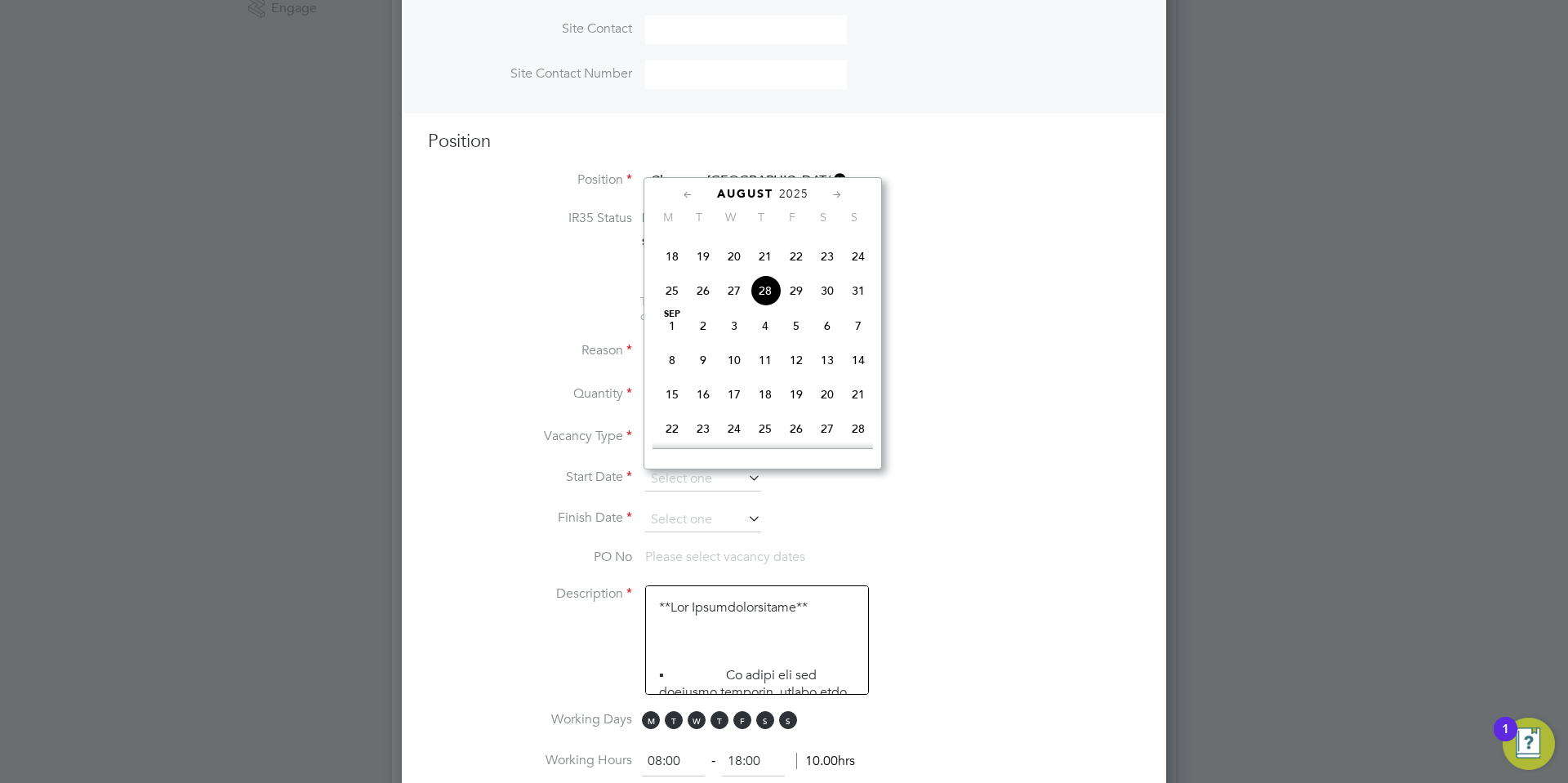
click at [670, 341] on span "[DATE]" at bounding box center [671, 326] width 31 height 31
type input "[DATE]"
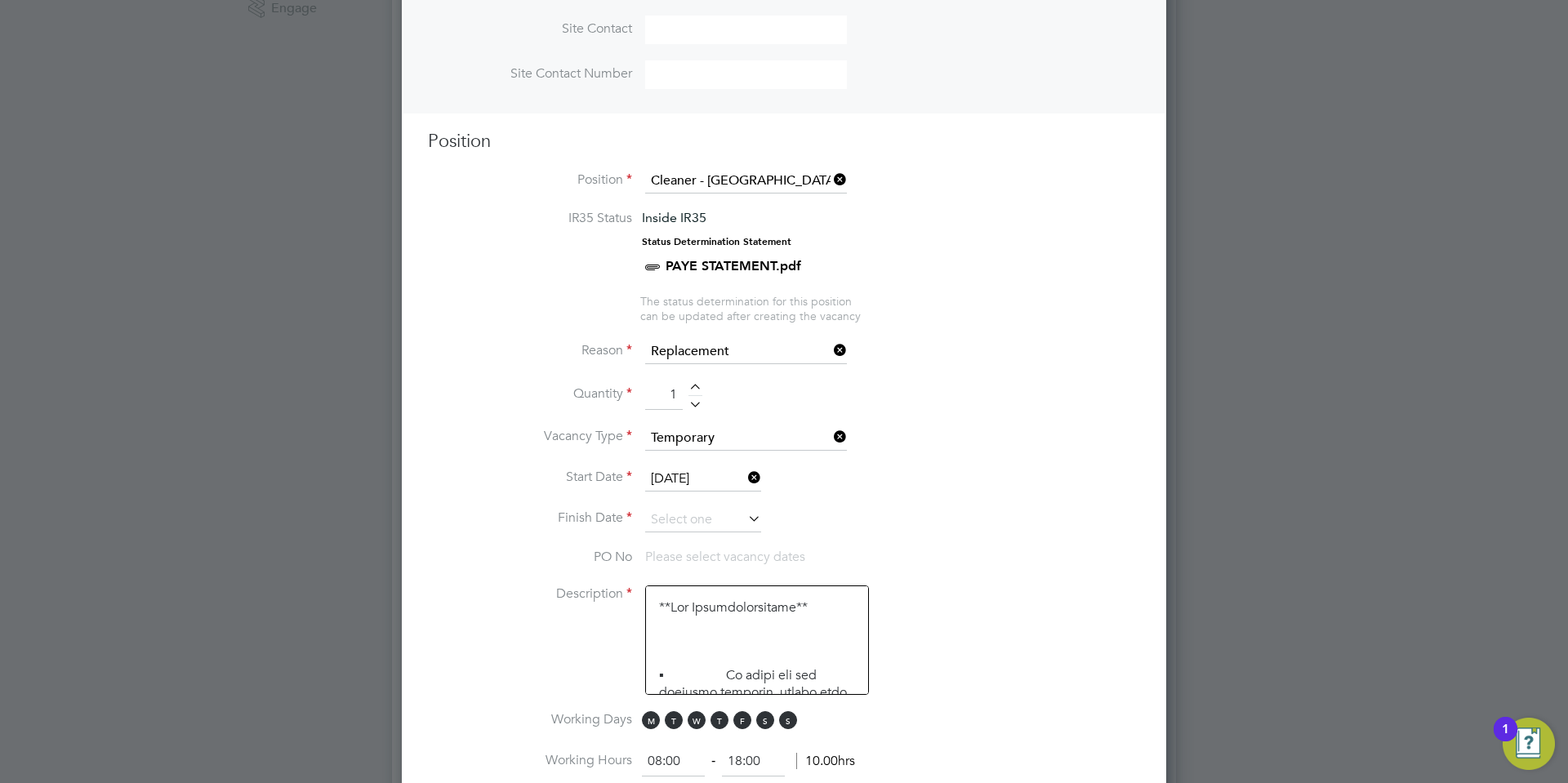
click at [698, 507] on li "Start Date [DATE]" at bounding box center [783, 487] width 712 height 40
click at [724, 522] on input at bounding box center [703, 520] width 116 height 25
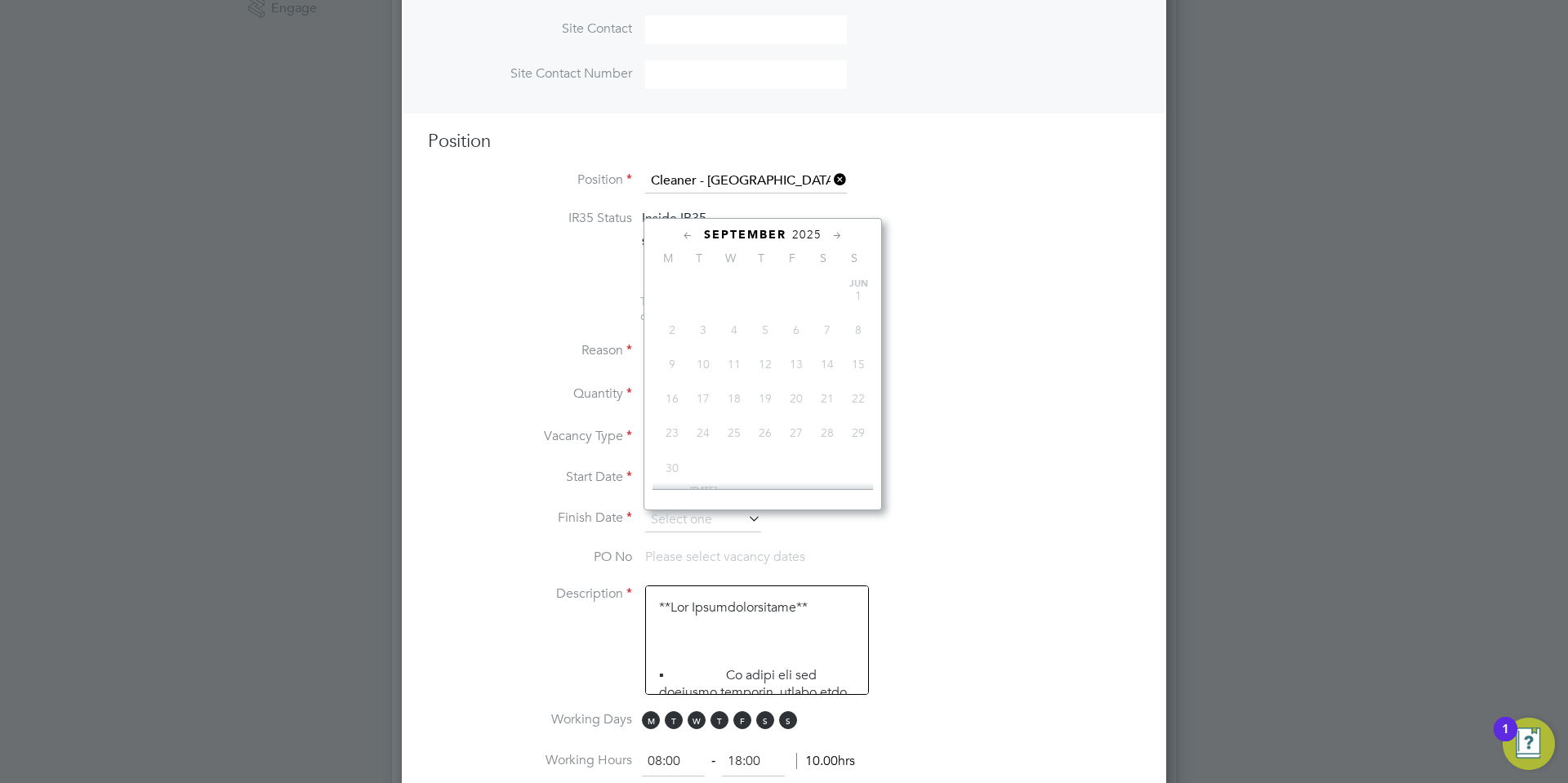
scroll to position [508, 0]
drag, startPoint x: 794, startPoint y: 363, endPoint x: 745, endPoint y: 554, distance: 197.2
click at [795, 355] on span "5" at bounding box center [795, 338] width 31 height 31
type input "[DATE]"
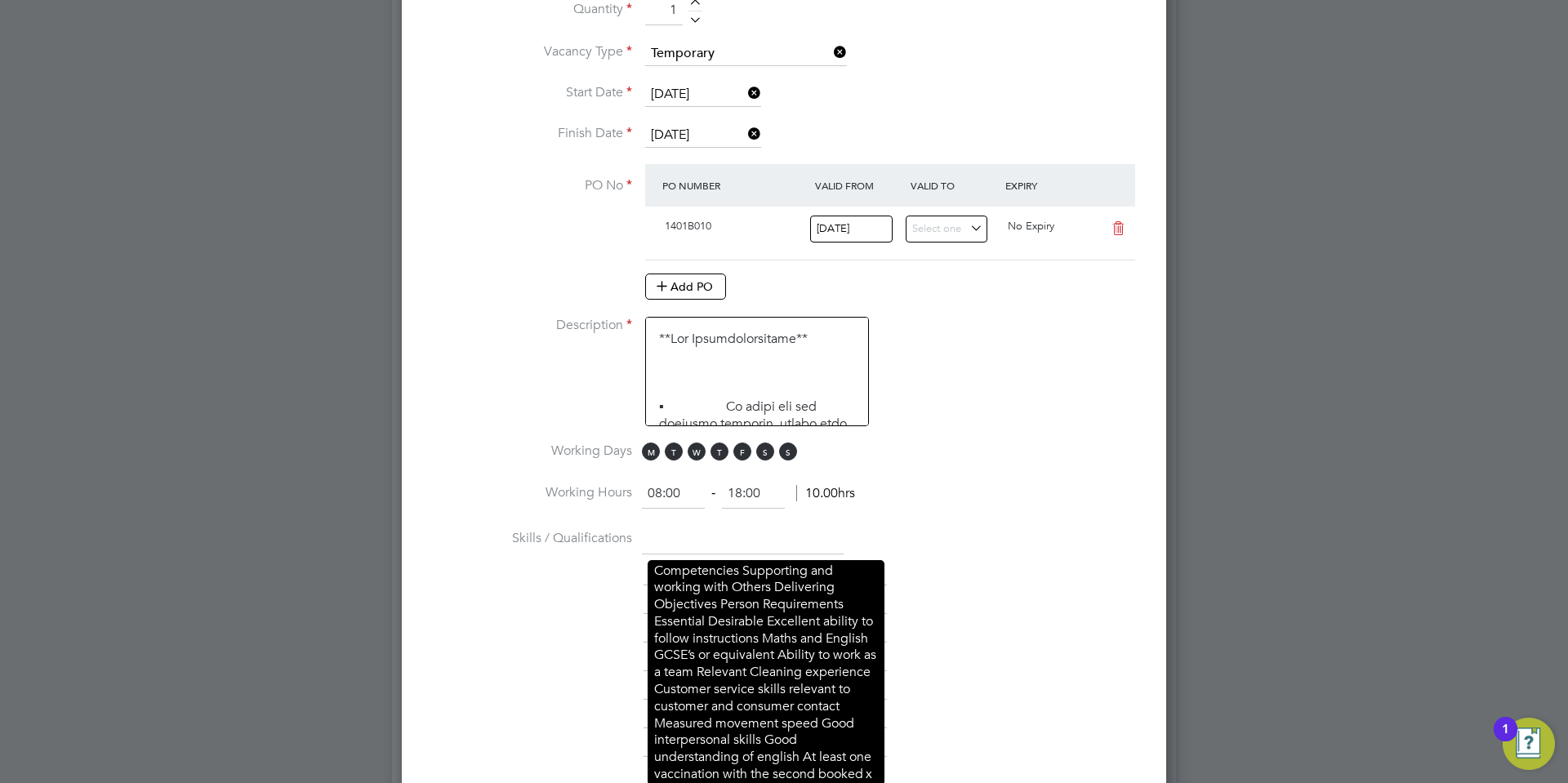
scroll to position [1043, 0]
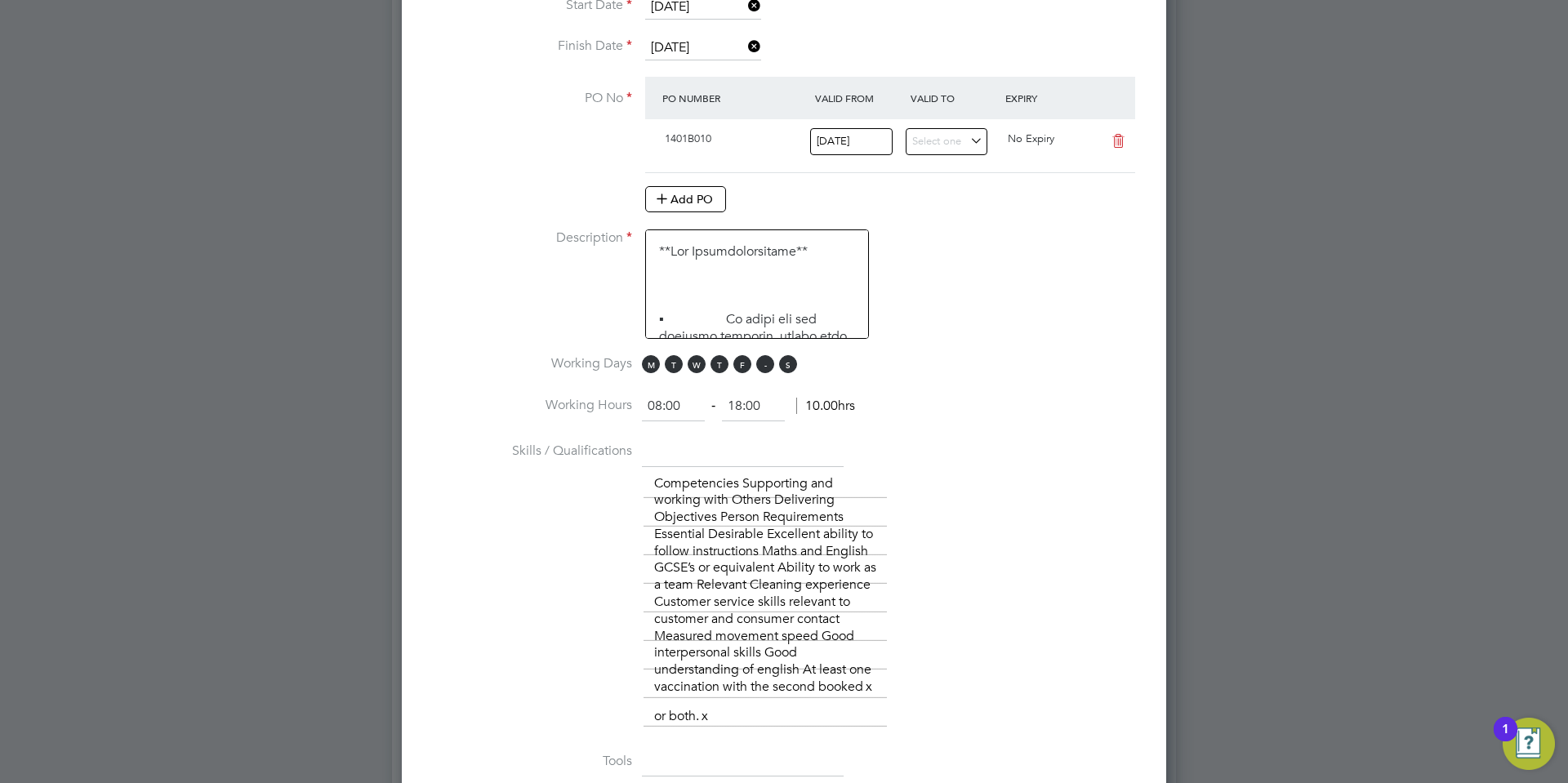
click at [763, 367] on span "S" at bounding box center [765, 364] width 18 height 18
click at [777, 367] on span "M T W T F S S" at bounding box center [722, 364] width 160 height 18
click at [791, 367] on span "S" at bounding box center [788, 364] width 18 height 18
drag, startPoint x: 677, startPoint y: 403, endPoint x: 610, endPoint y: 401, distance: 67.0
click at [610, 401] on li "Working Hours 08:00 ‐ 18:00 10.00hrs" at bounding box center [783, 414] width 712 height 46
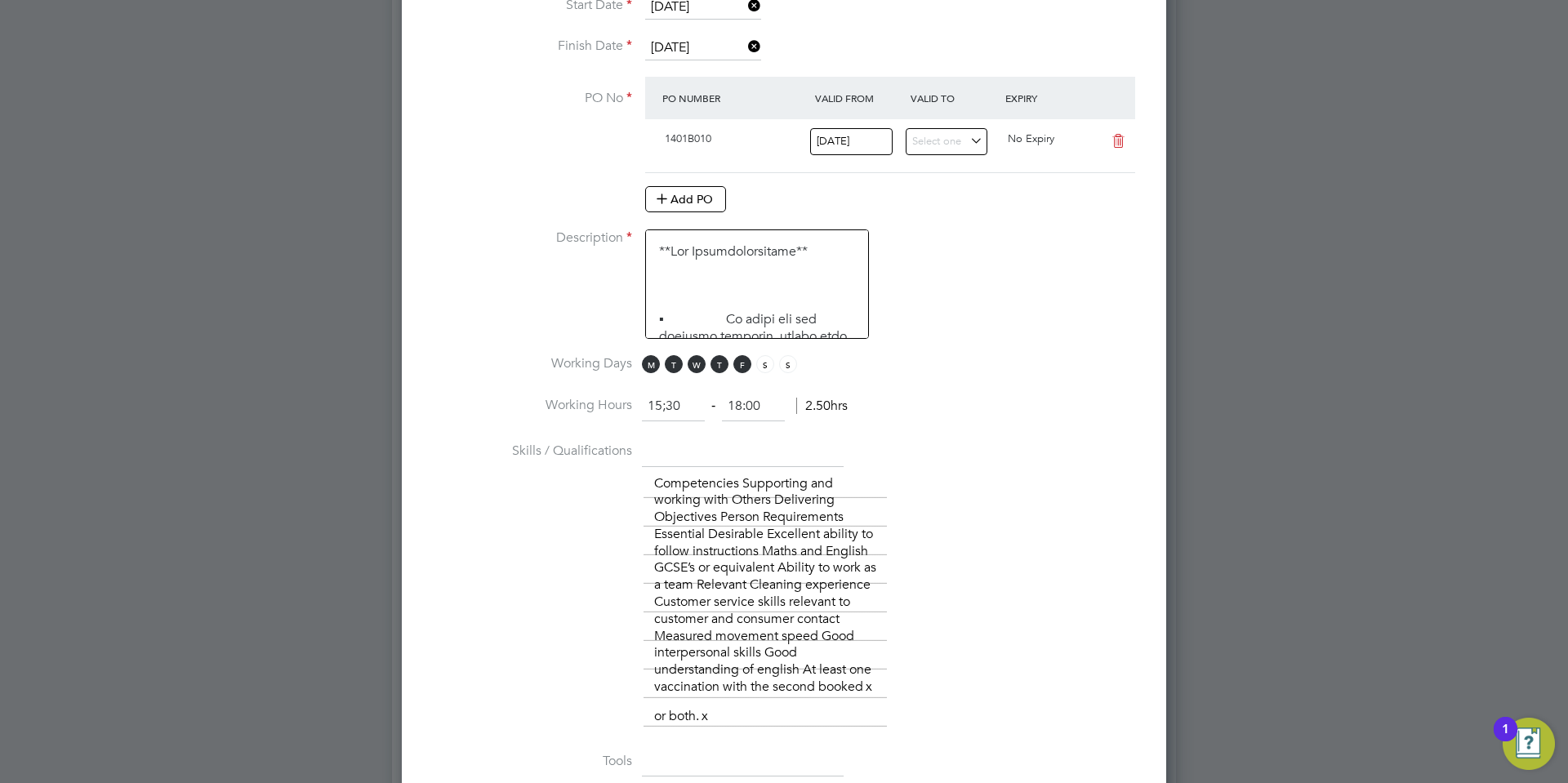
type input "15:30"
drag, startPoint x: 774, startPoint y: 408, endPoint x: 696, endPoint y: 425, distance: 79.8
click at [696, 425] on li "Working Hours 15:30 ‐ 18:00 2.50hrs" at bounding box center [783, 414] width 712 height 46
type input "17:30"
click at [1082, 198] on div "Add PO" at bounding box center [890, 200] width 490 height 26
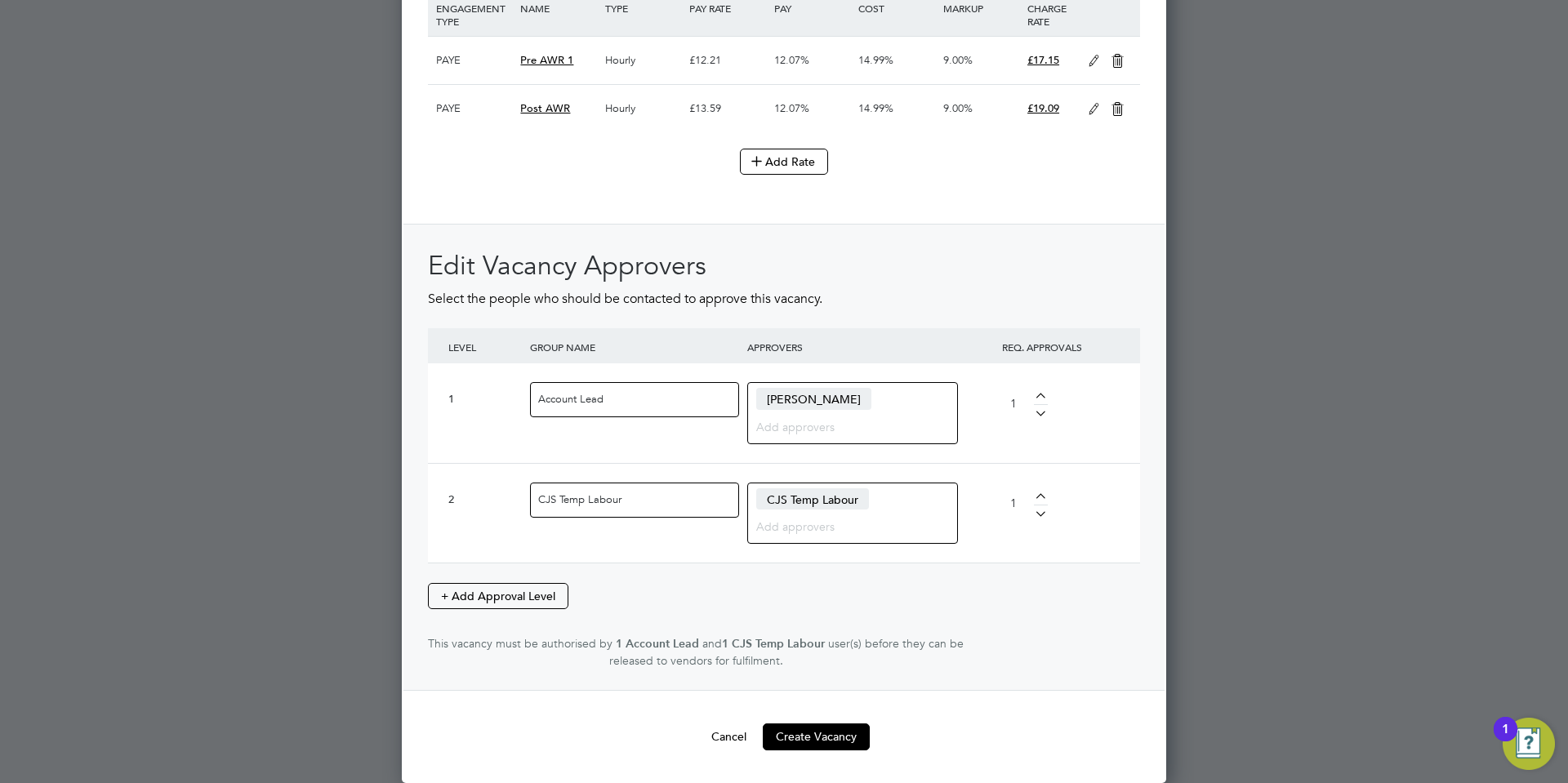
scroll to position [2243, 0]
click at [814, 725] on button "Create Vacancy" at bounding box center [817, 736] width 107 height 26
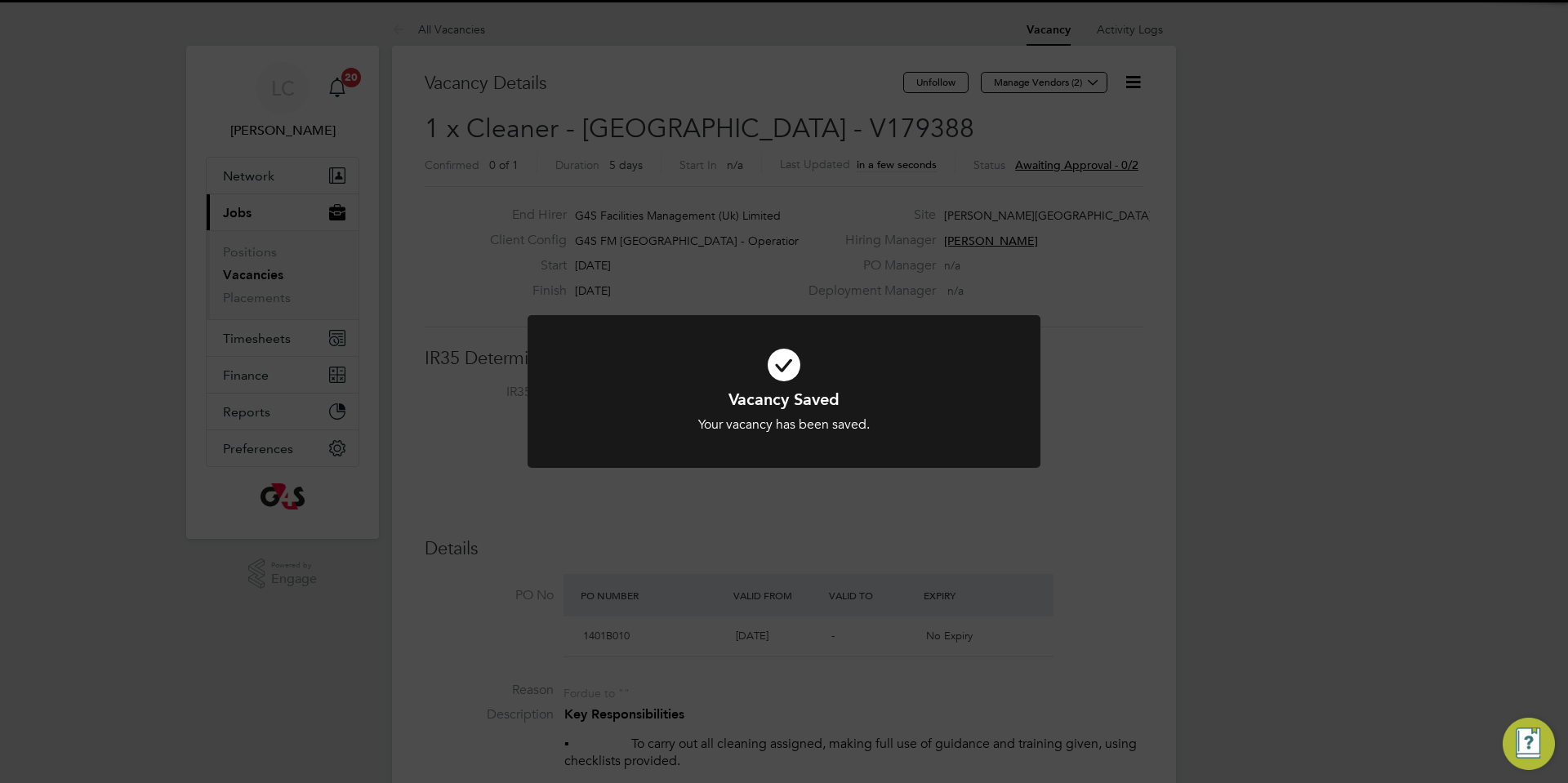
scroll to position [48, 114]
click at [883, 202] on div "Vacancy Saved Your vacancy has been saved. Cancel Okay" at bounding box center [784, 392] width 1568 height 783
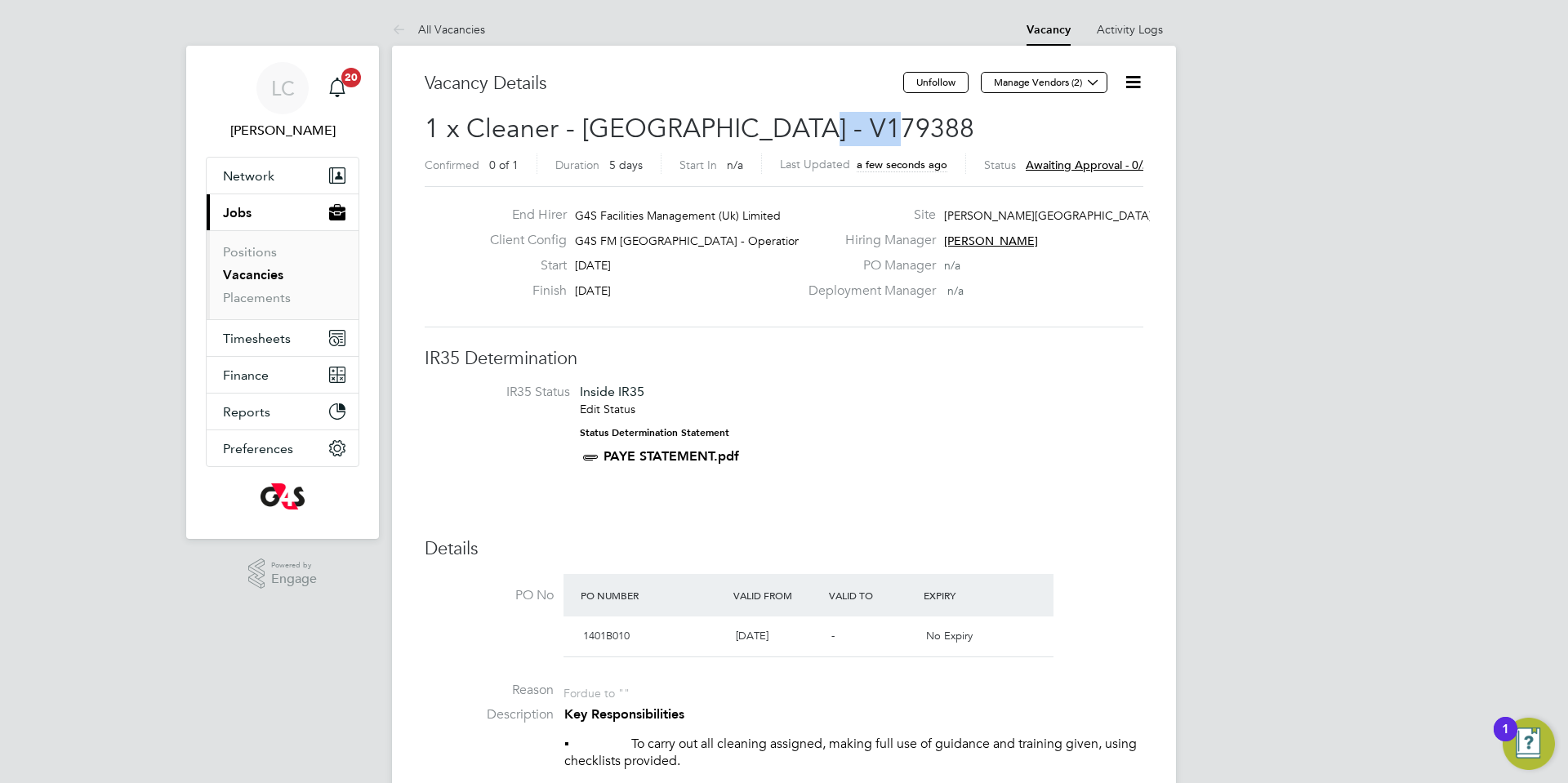
drag, startPoint x: 773, startPoint y: 140, endPoint x: 889, endPoint y: 144, distance: 116.1
click at [889, 144] on h2 "1 x Cleaner - [GEOGRAPHIC_DATA] - V179388 Confirmed 0 of 1 Duration 5 days Star…" at bounding box center [784, 146] width 719 height 69
click at [896, 111] on div "Vacancy Details" at bounding box center [664, 91] width 479 height 40
drag, startPoint x: 874, startPoint y: 120, endPoint x: 757, endPoint y: 127, distance: 117.2
click at [757, 127] on h2 "1 x Cleaner - [GEOGRAPHIC_DATA] - V179388 Confirmed 0 of 1 Duration 5 days Star…" at bounding box center [784, 146] width 719 height 69
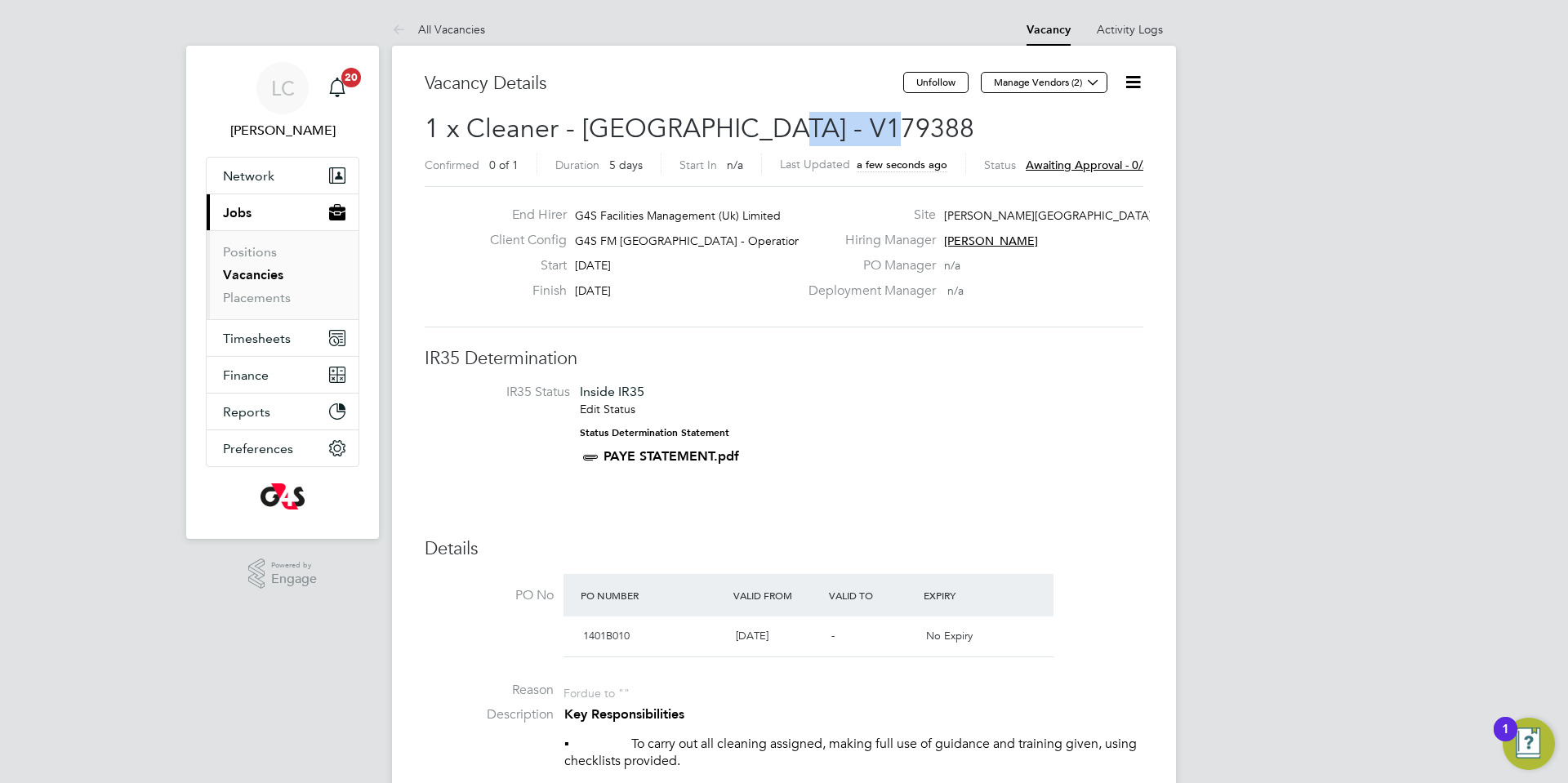
copy span "V179388"
click at [722, 78] on h3 "Vacancy Details" at bounding box center [664, 84] width 479 height 24
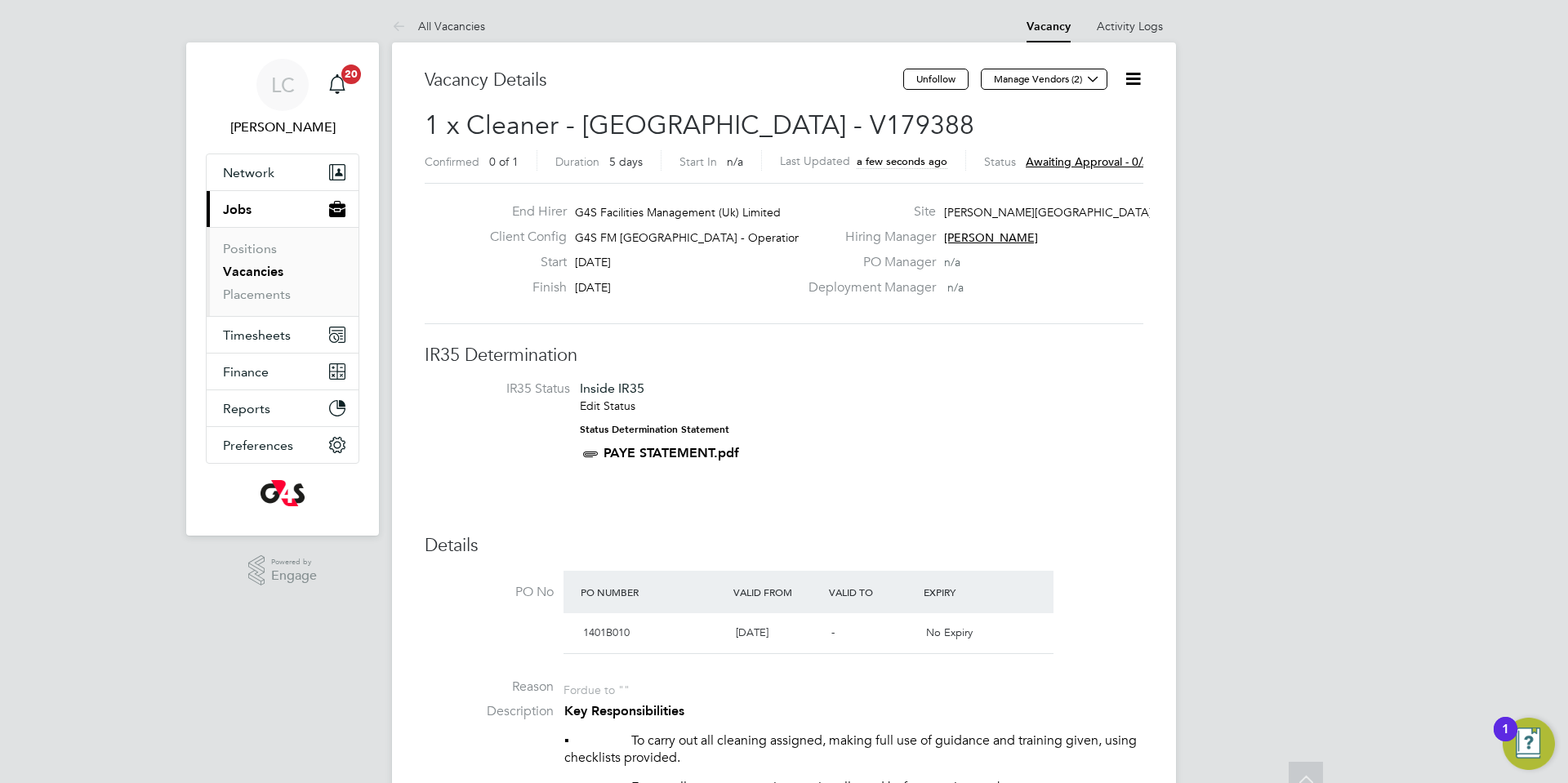
scroll to position [0, 0]
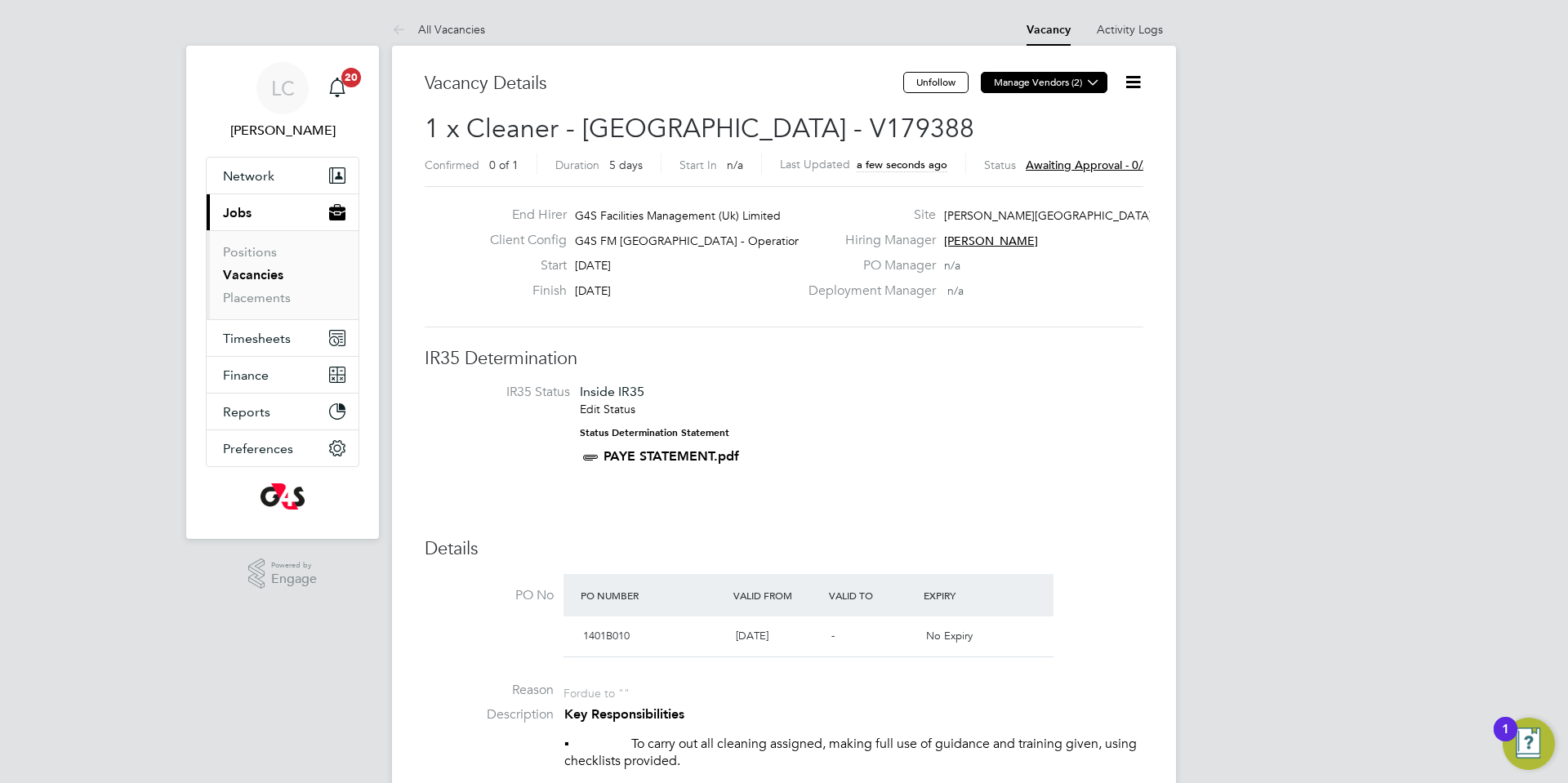
click at [1038, 77] on button "Manage Vendors (2)" at bounding box center [1044, 83] width 127 height 21
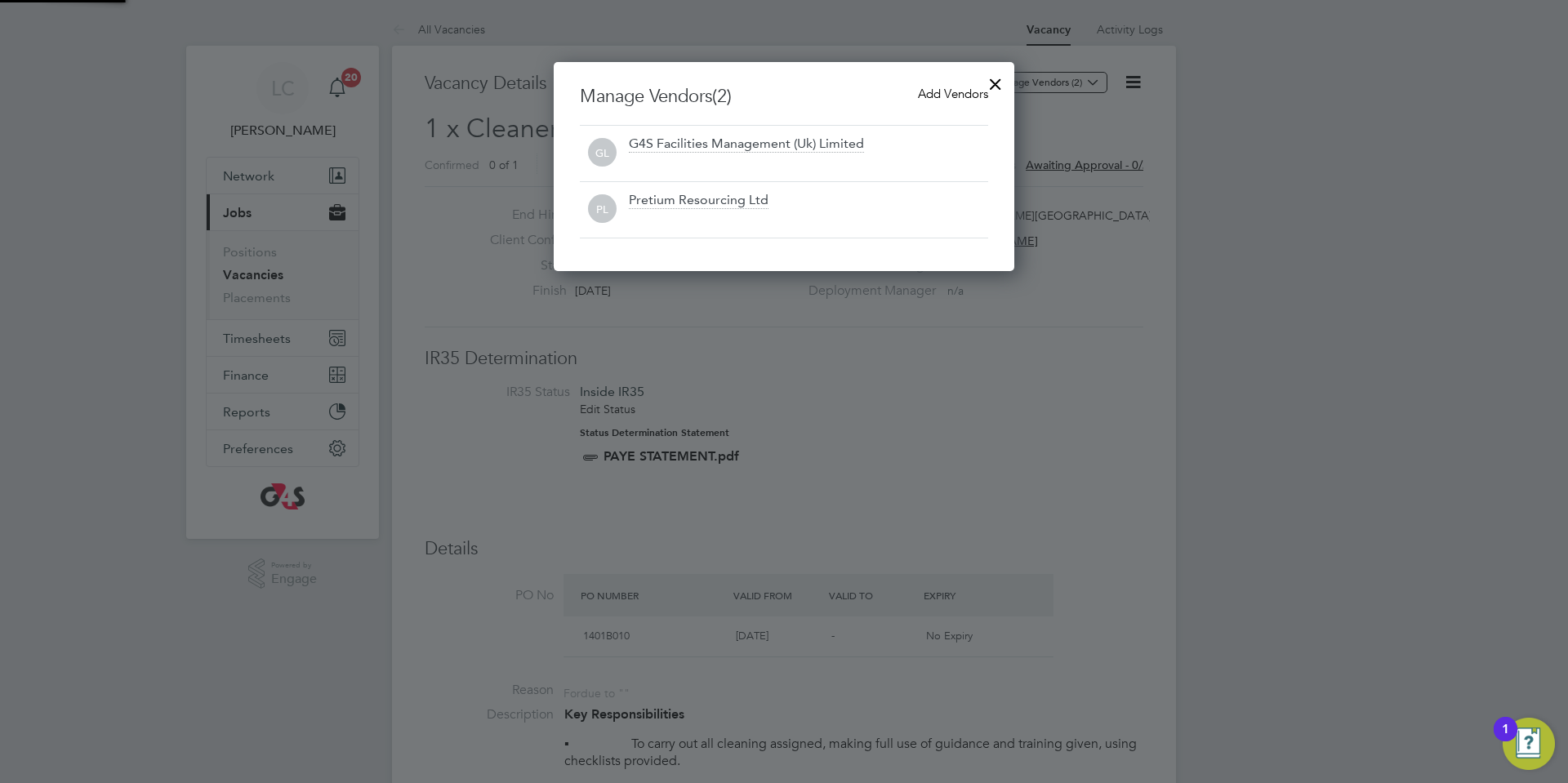
scroll to position [209, 461]
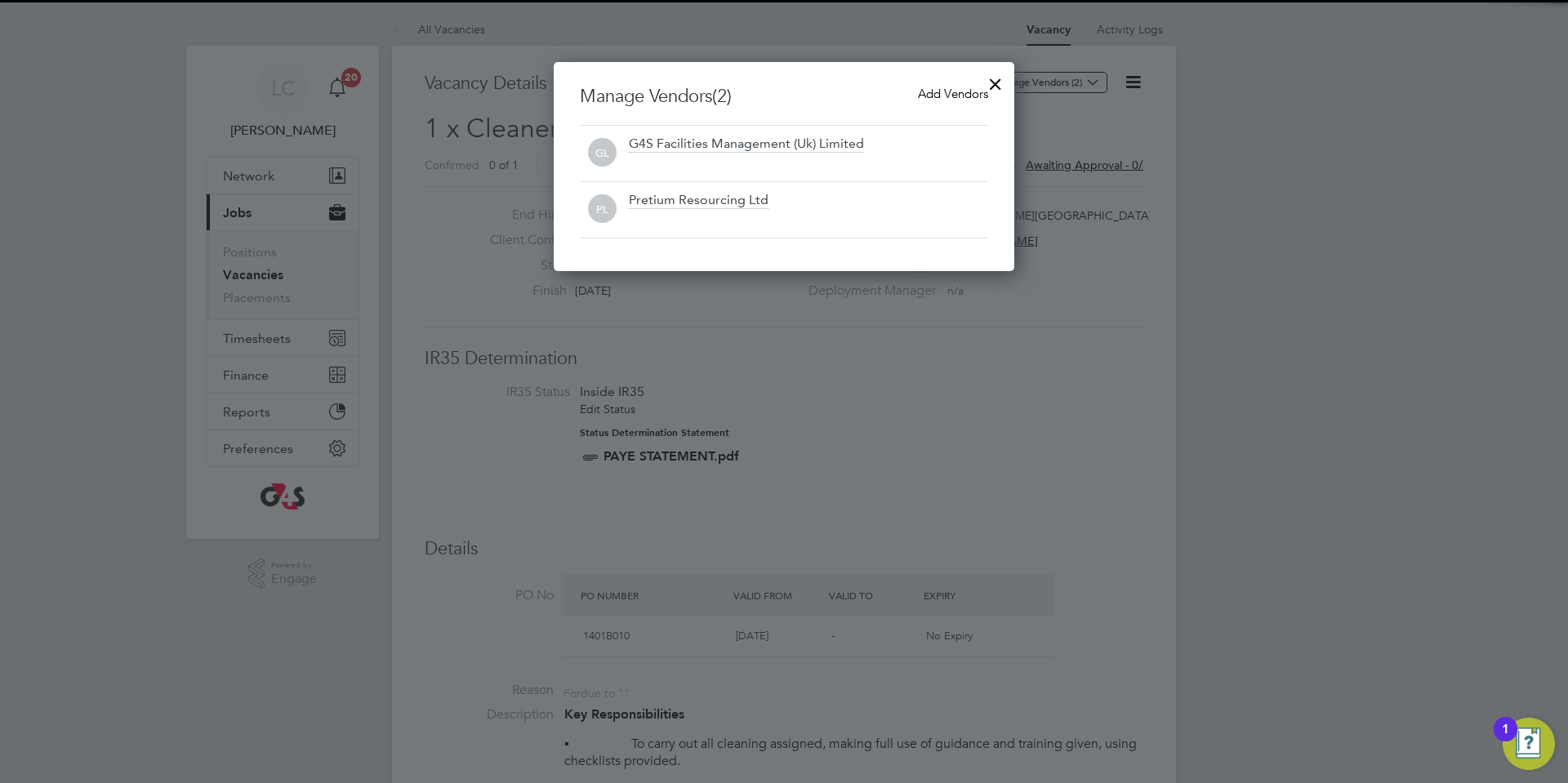
click at [956, 97] on span "Add Vendors" at bounding box center [953, 93] width 70 height 16
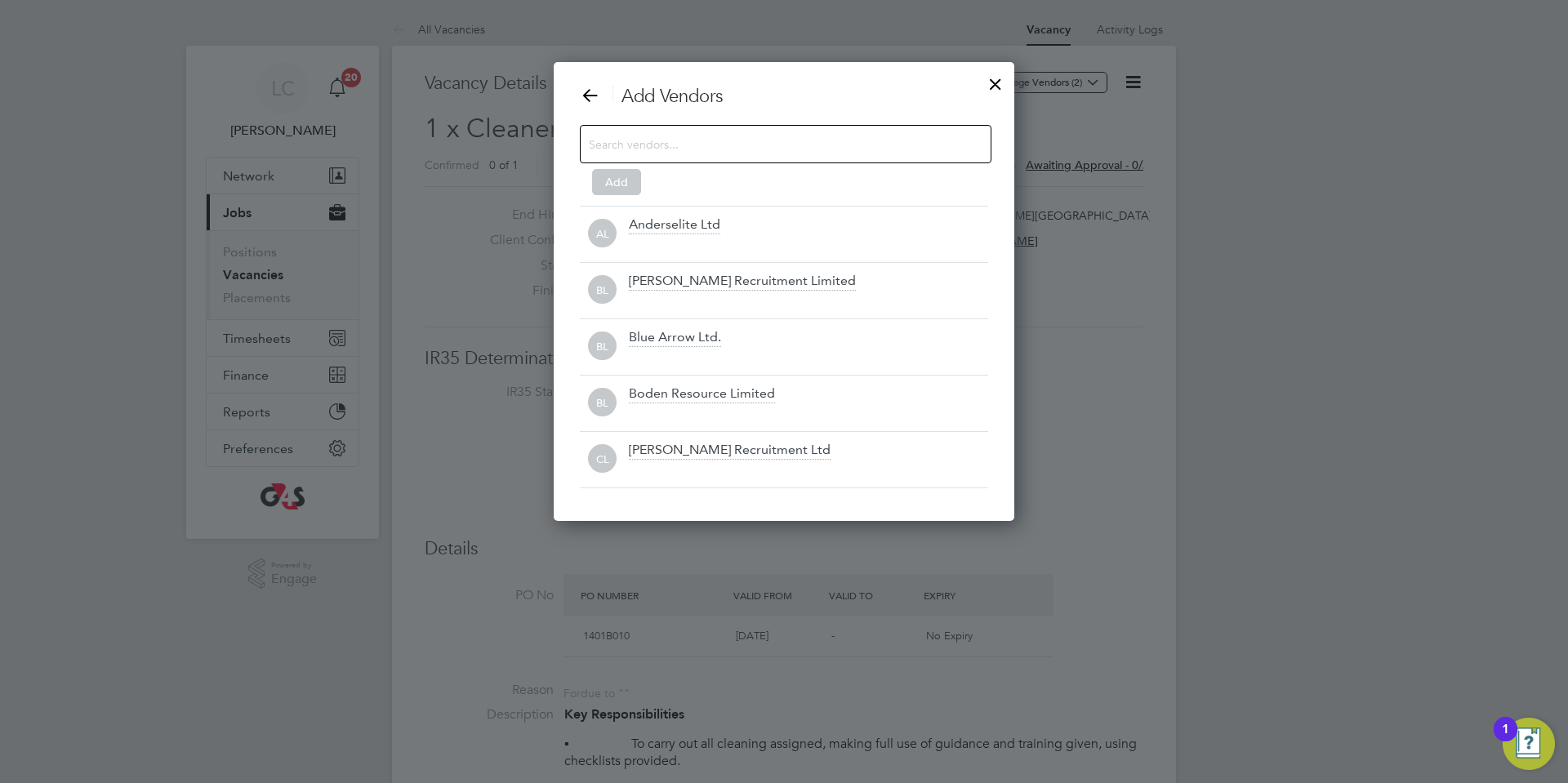
scroll to position [459, 461]
click at [774, 146] on input at bounding box center [773, 143] width 368 height 21
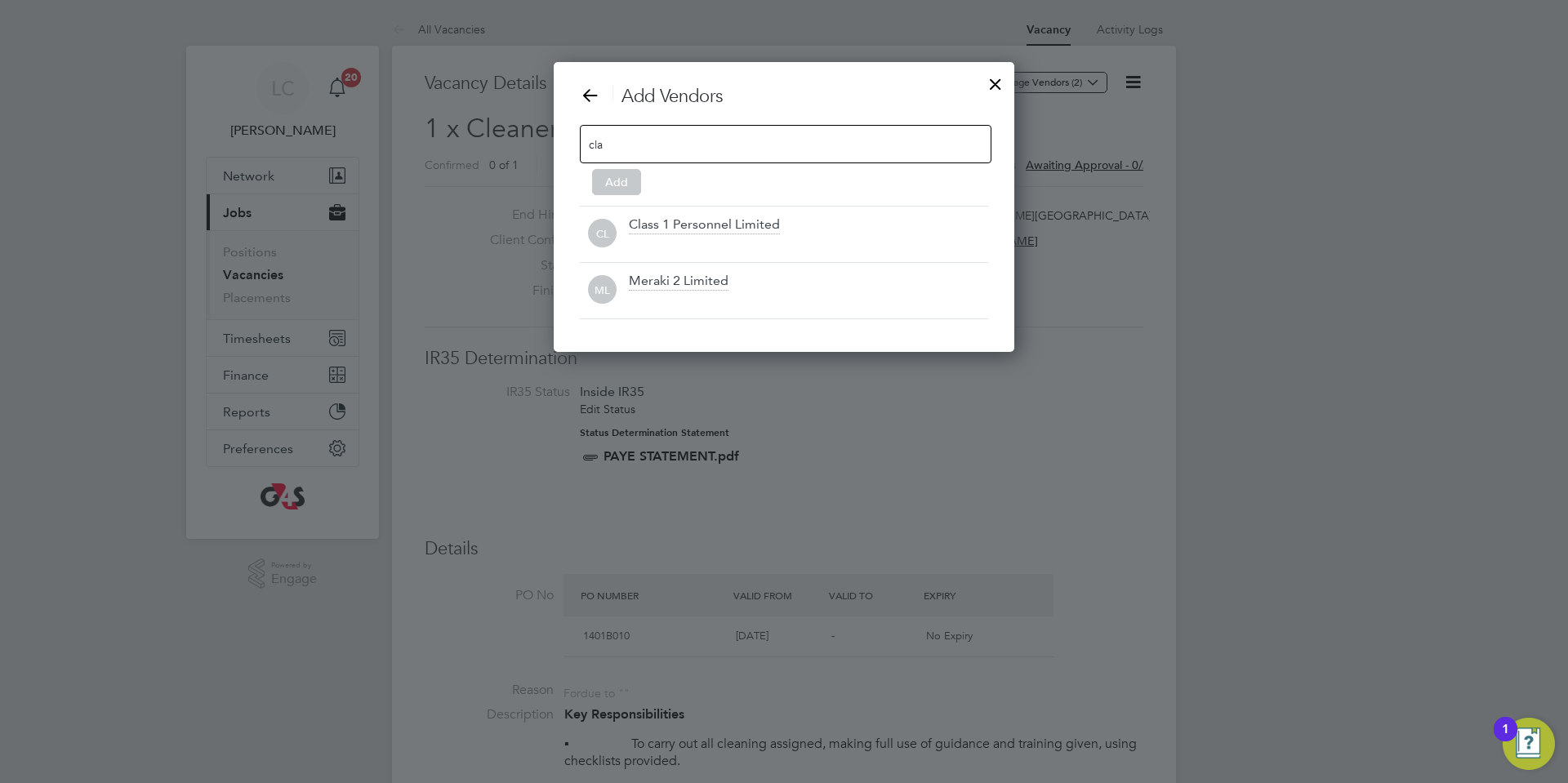
scroll to position [234, 461]
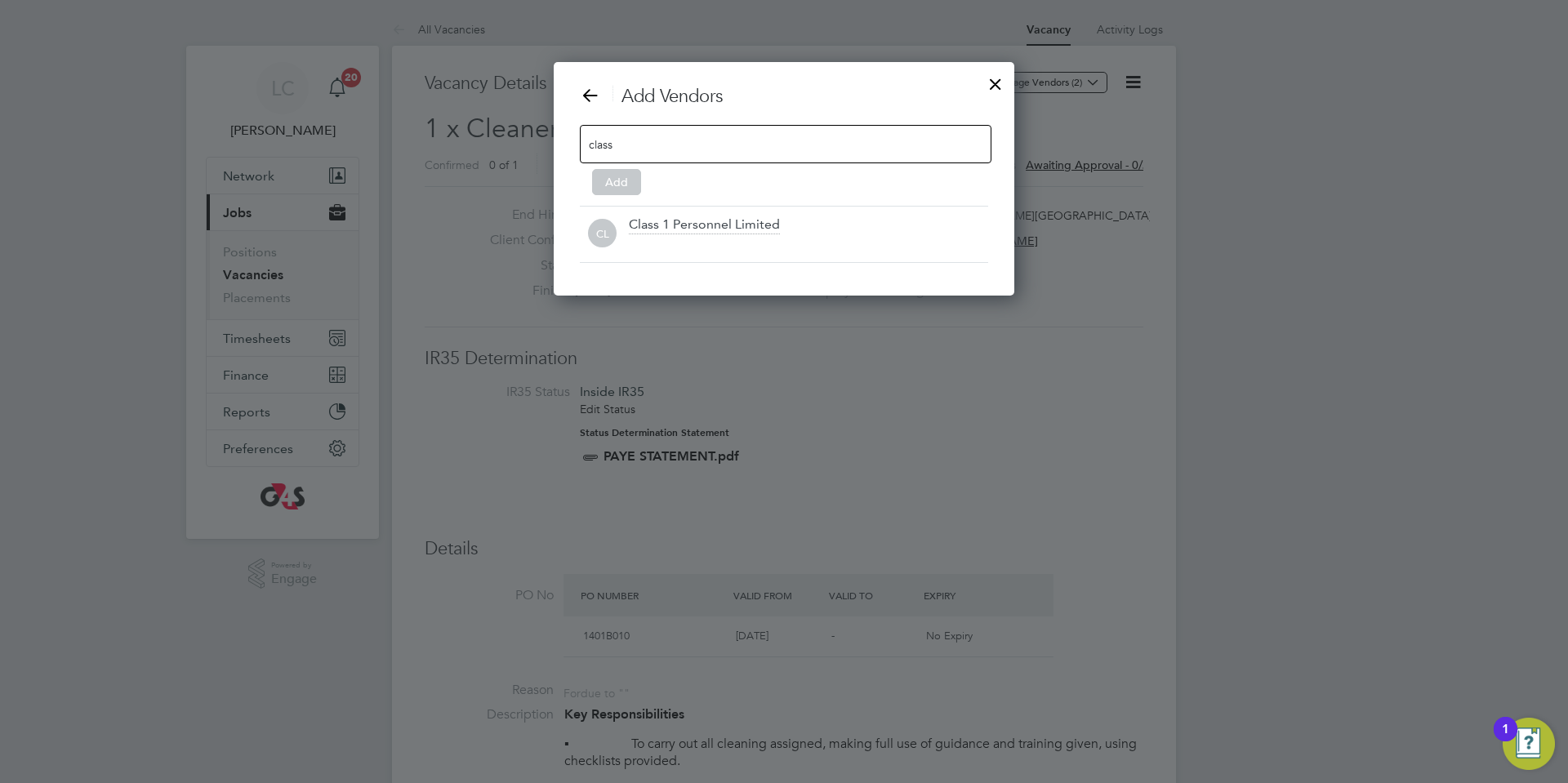
type input "class"
drag, startPoint x: 677, startPoint y: 215, endPoint x: 638, endPoint y: 207, distance: 39.8
click at [674, 214] on div "CL Class 1 Personnel Limited" at bounding box center [784, 234] width 408 height 56
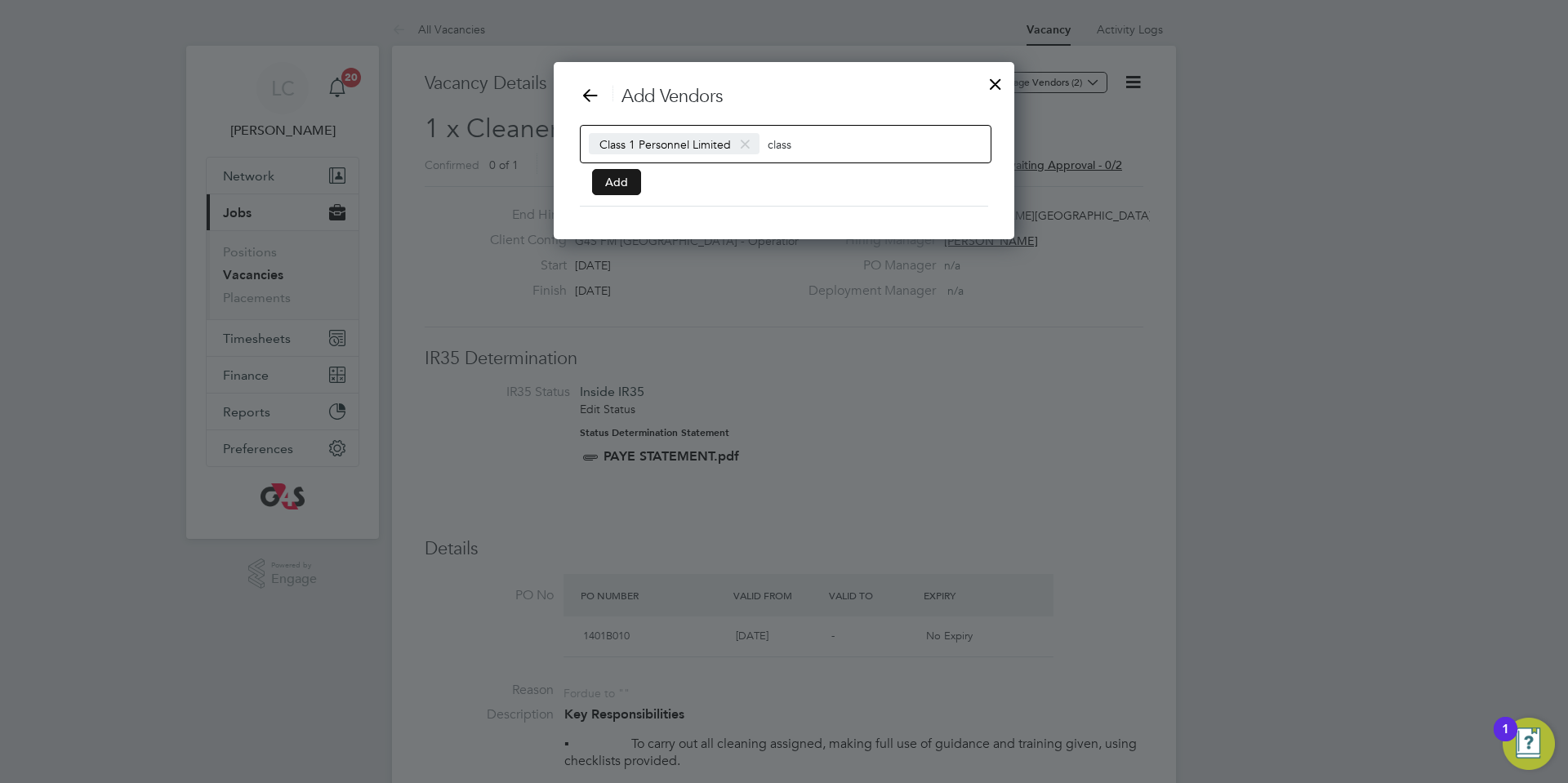
click at [617, 175] on button "Add" at bounding box center [617, 182] width 49 height 26
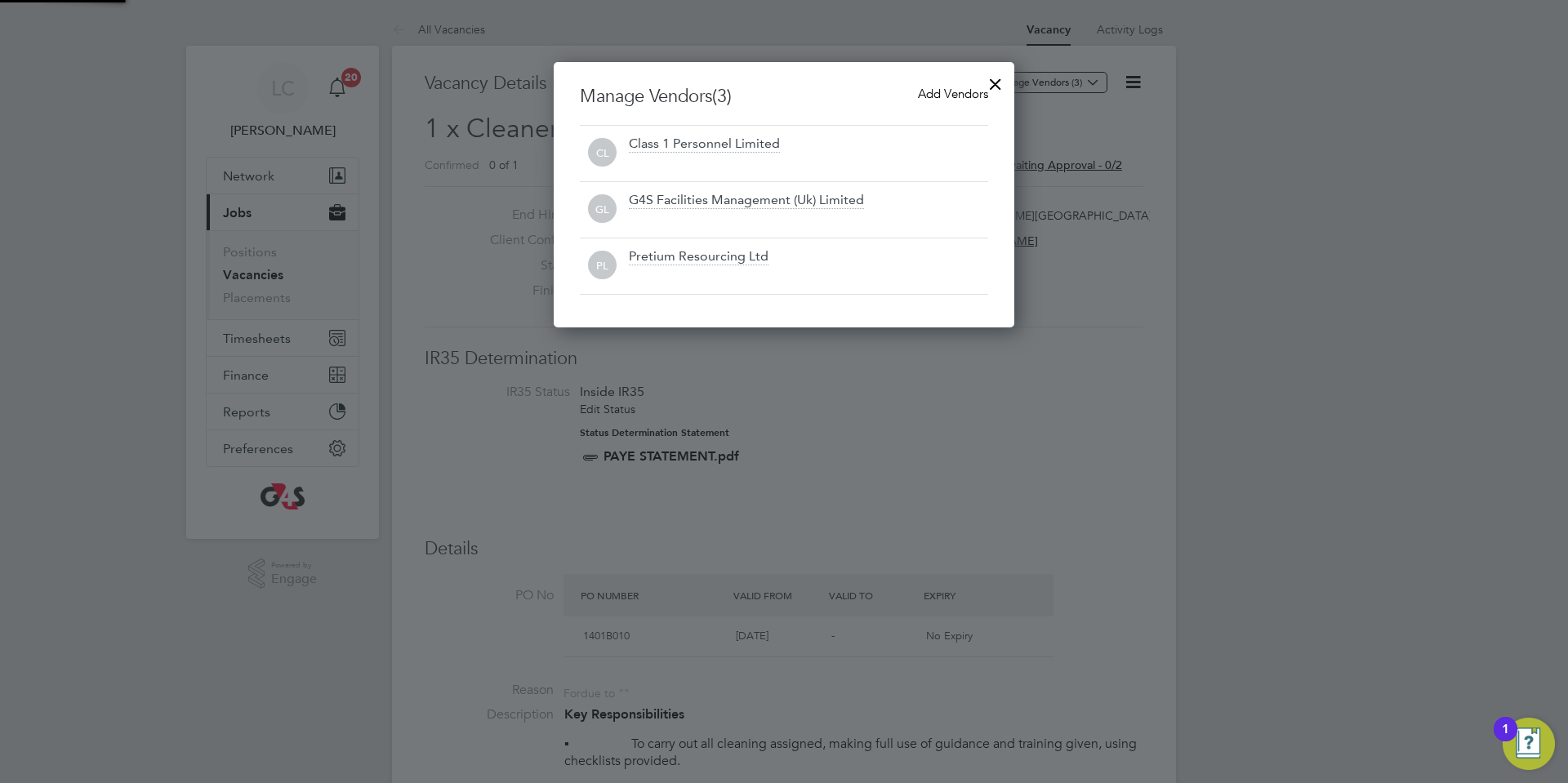
scroll to position [266, 461]
click at [617, 175] on div "CL Class 1 Personnel Limited" at bounding box center [784, 153] width 408 height 56
click at [993, 85] on div at bounding box center [994, 79] width 29 height 29
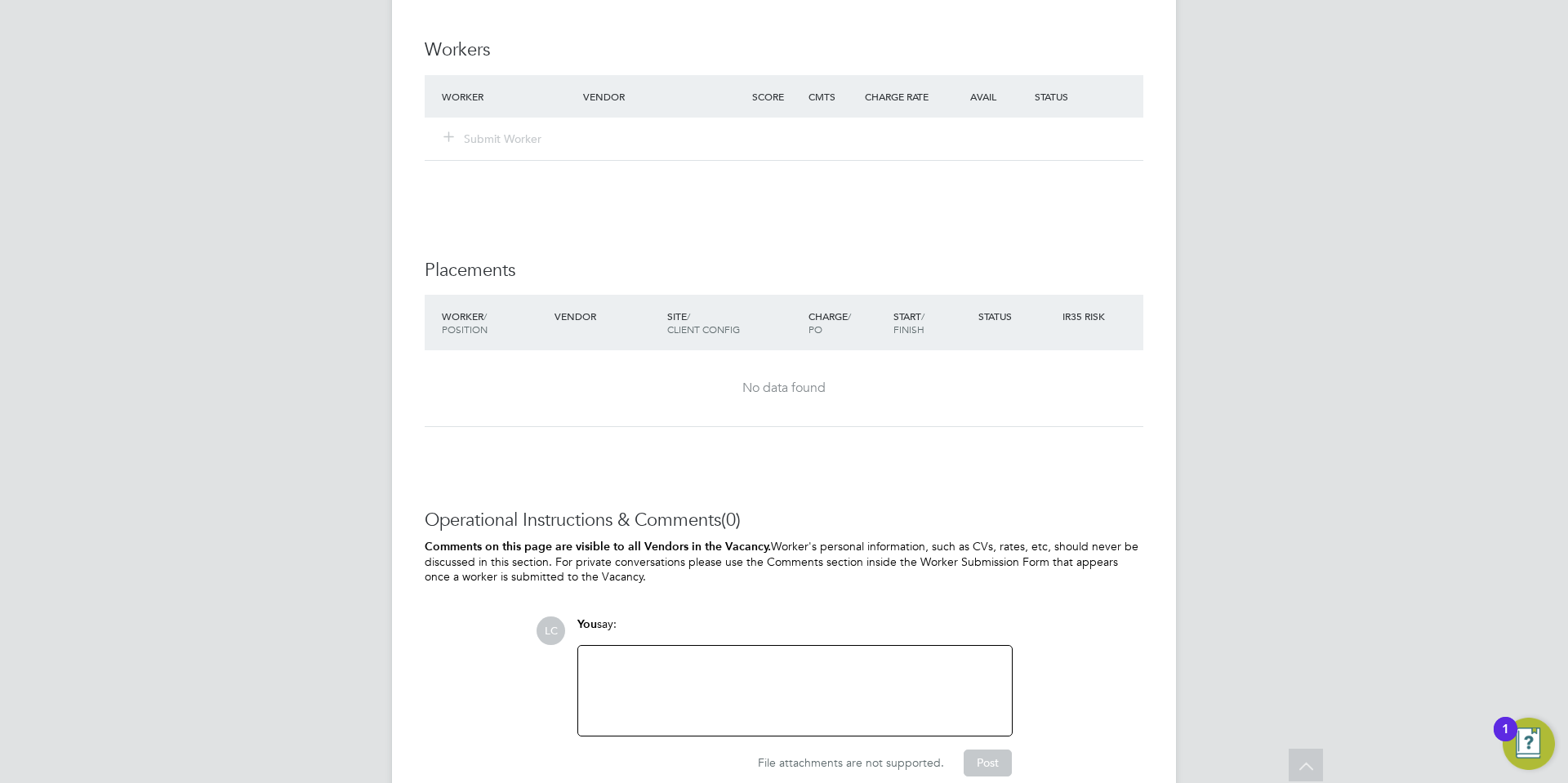
scroll to position [2119, 0]
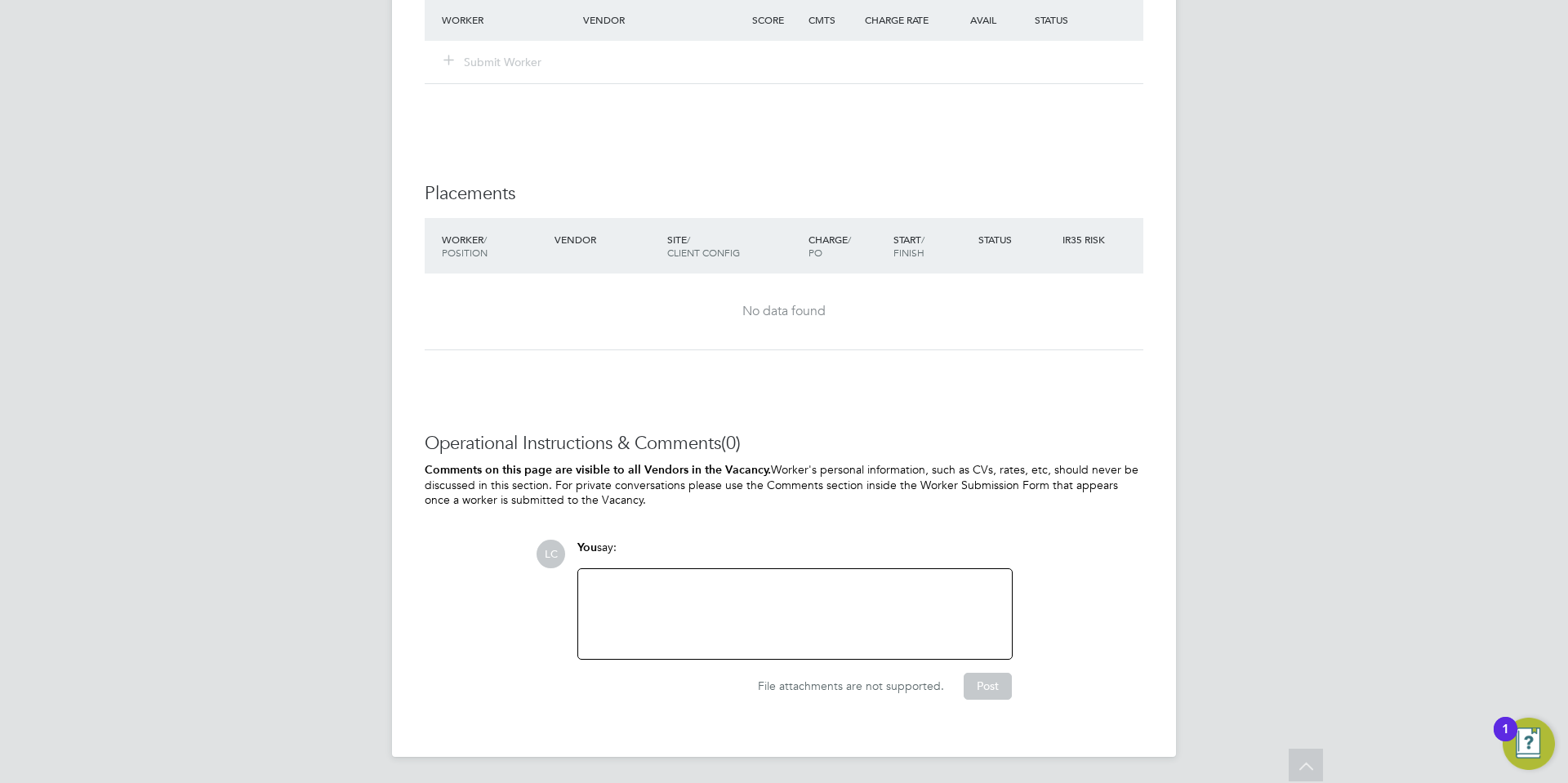
click at [701, 599] on div at bounding box center [795, 614] width 414 height 70
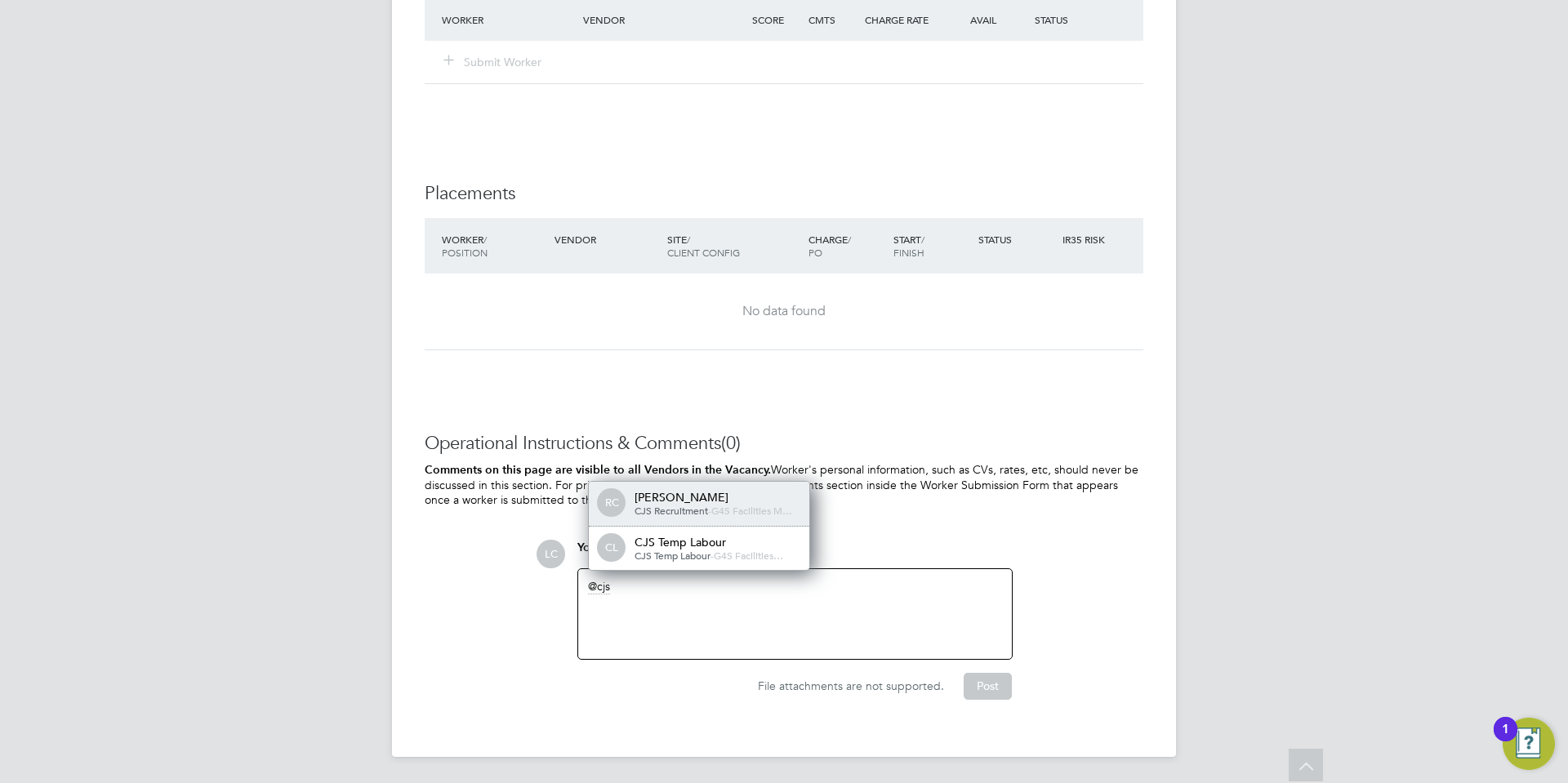
scroll to position [13, 165]
click at [696, 561] on div "CJS Temp Labour - G4S Facilities…" at bounding box center [716, 555] width 164 height 13
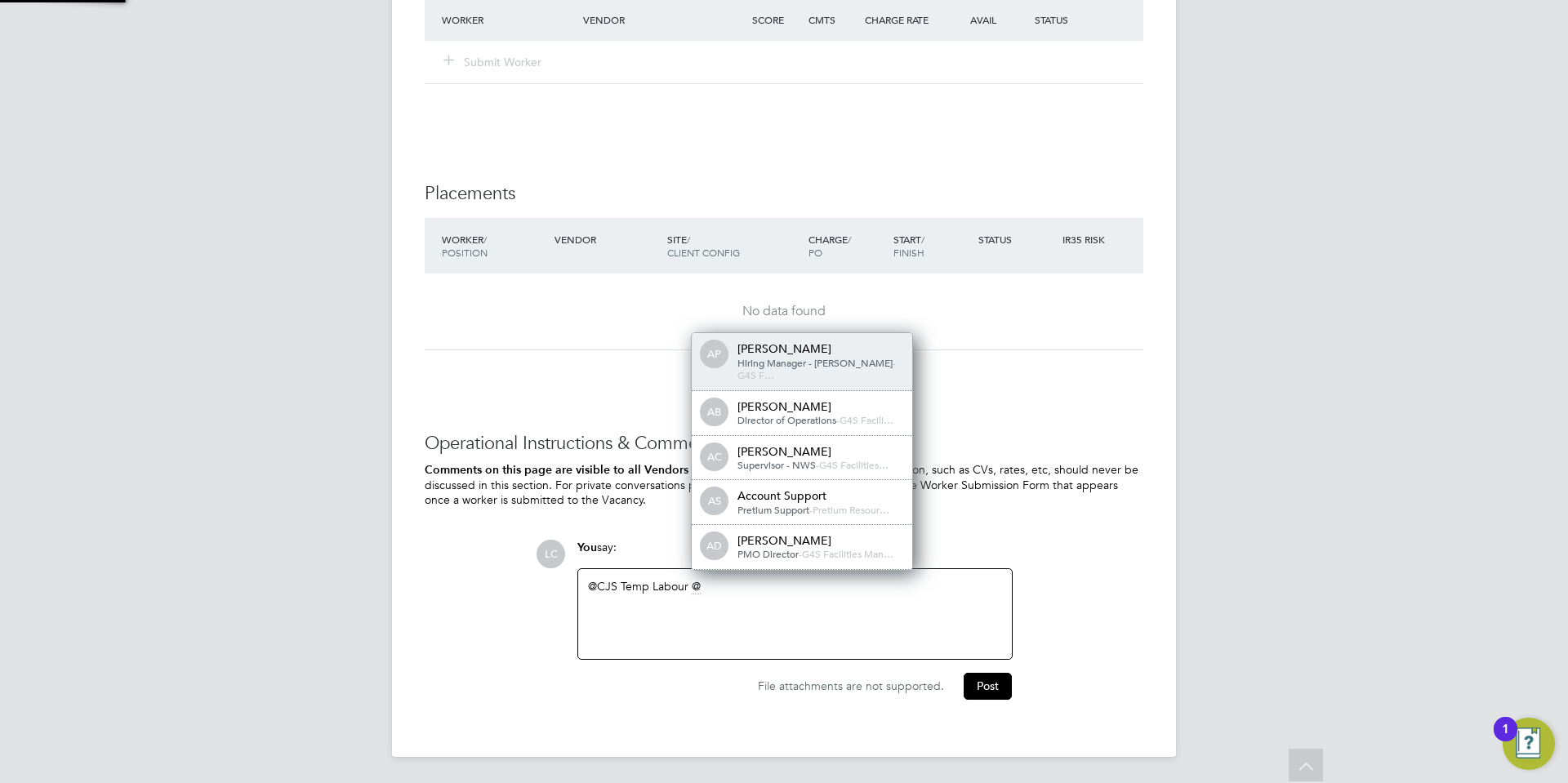
scroll to position [8, 8]
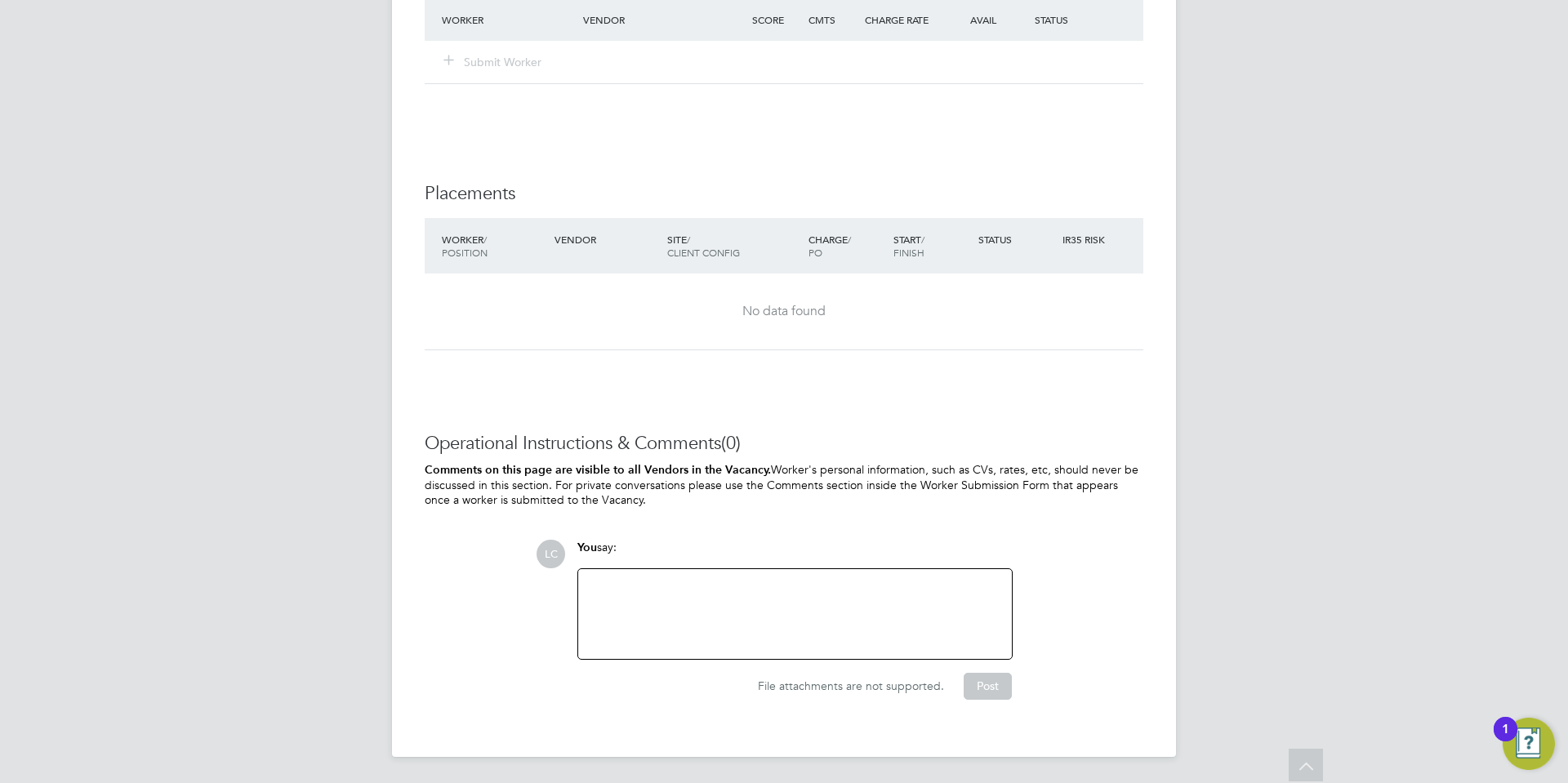
drag, startPoint x: 661, startPoint y: 608, endPoint x: 648, endPoint y: 618, distance: 16.4
click at [660, 610] on div "​" at bounding box center [795, 614] width 414 height 70
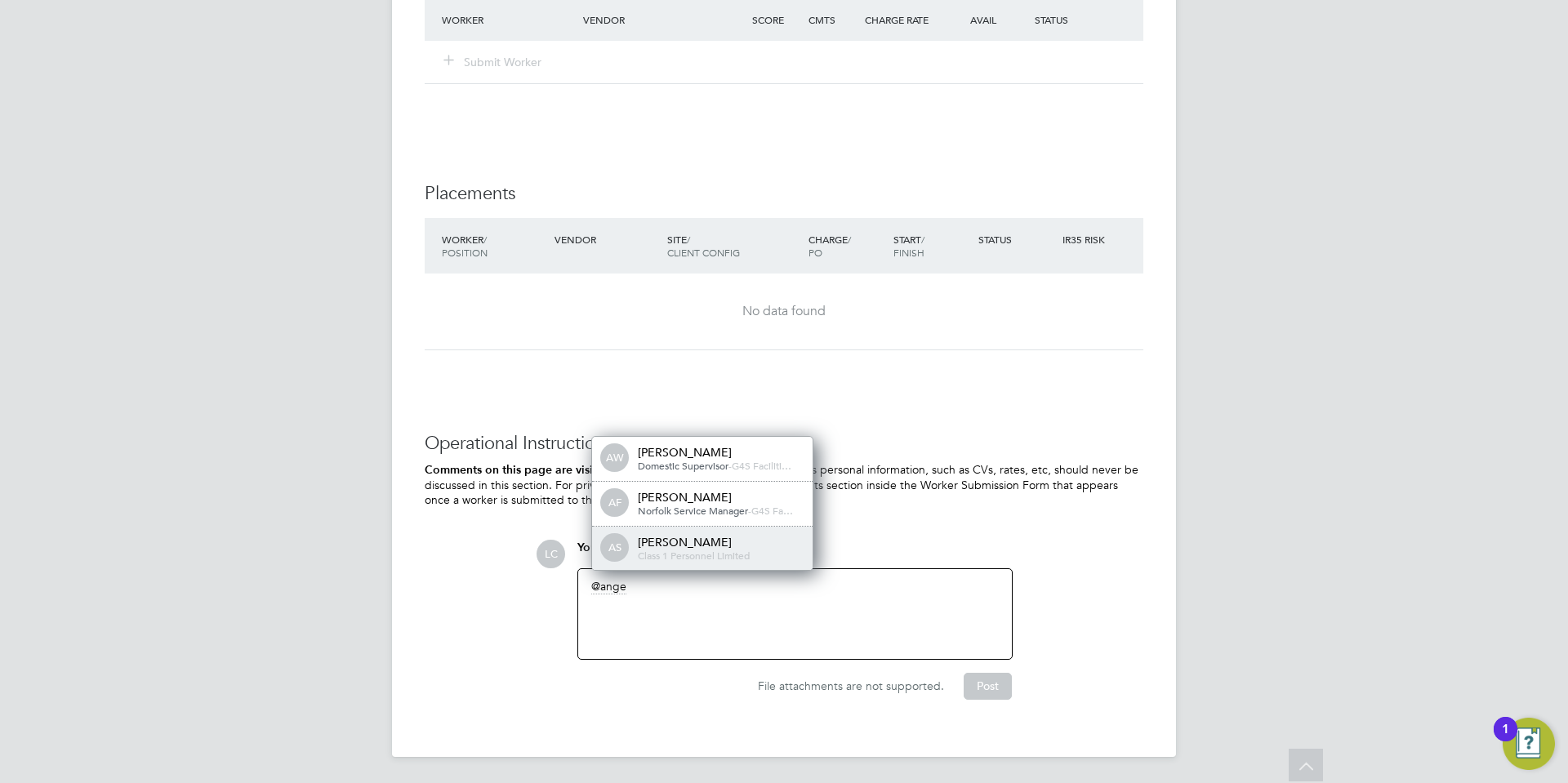
click at [660, 533] on div "AS [PERSON_NAME] Class 1 Personnel Limited" at bounding box center [702, 548] width 221 height 44
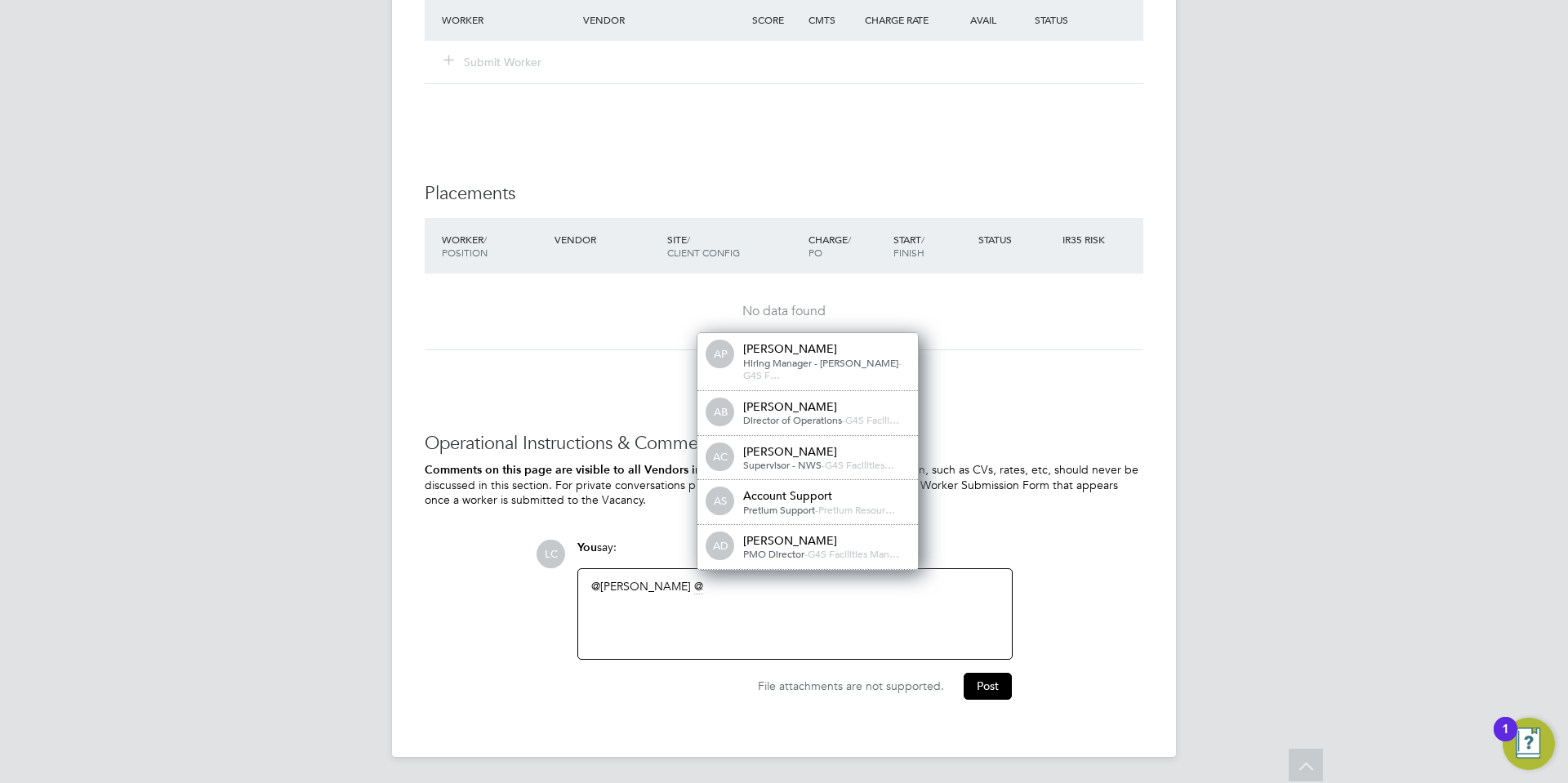
click at [737, 581] on div "​ @[PERSON_NAME] ​" at bounding box center [795, 614] width 414 height 70
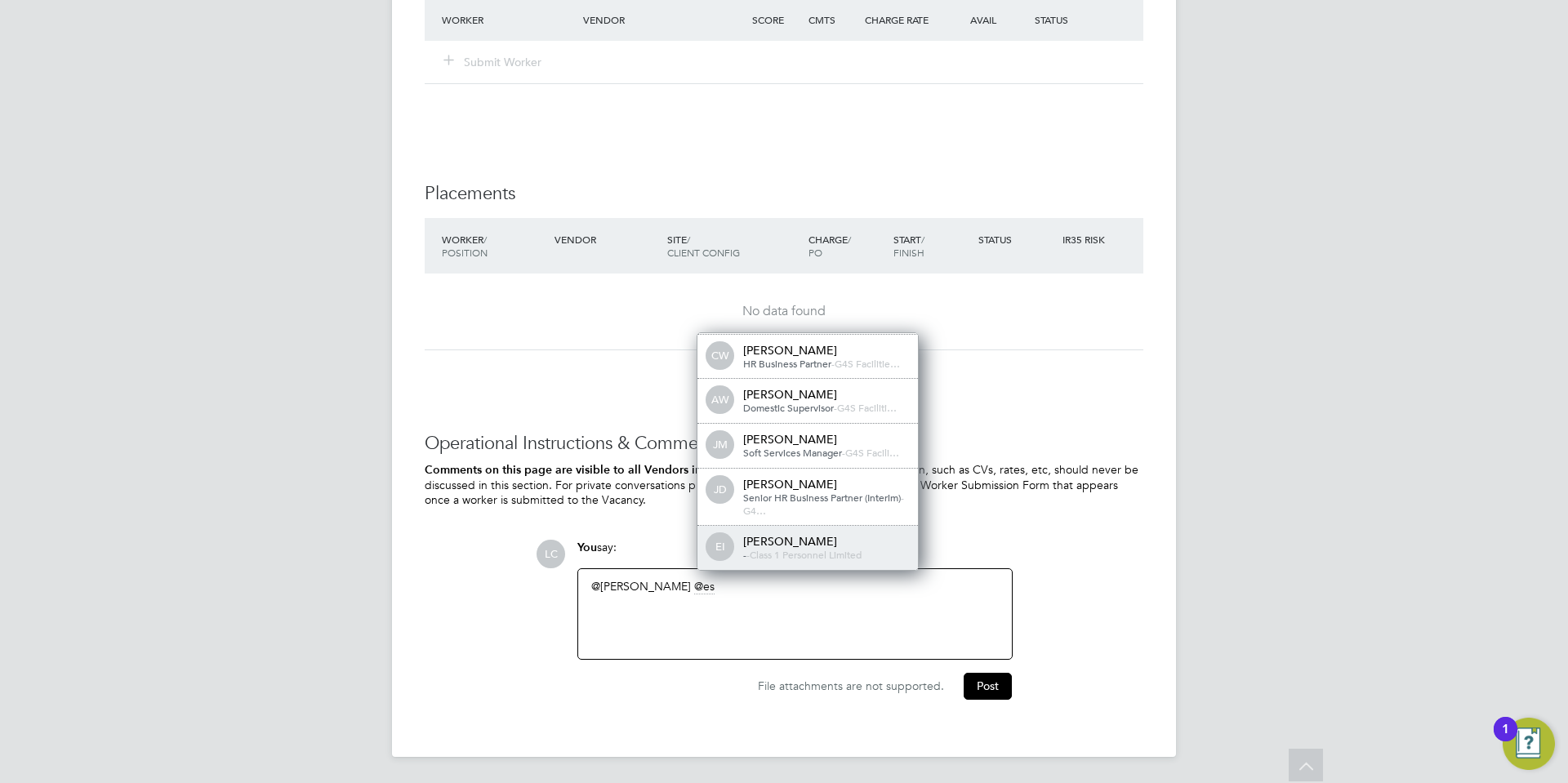
click at [798, 555] on span "Class 1 Personnel Limited" at bounding box center [805, 554] width 112 height 13
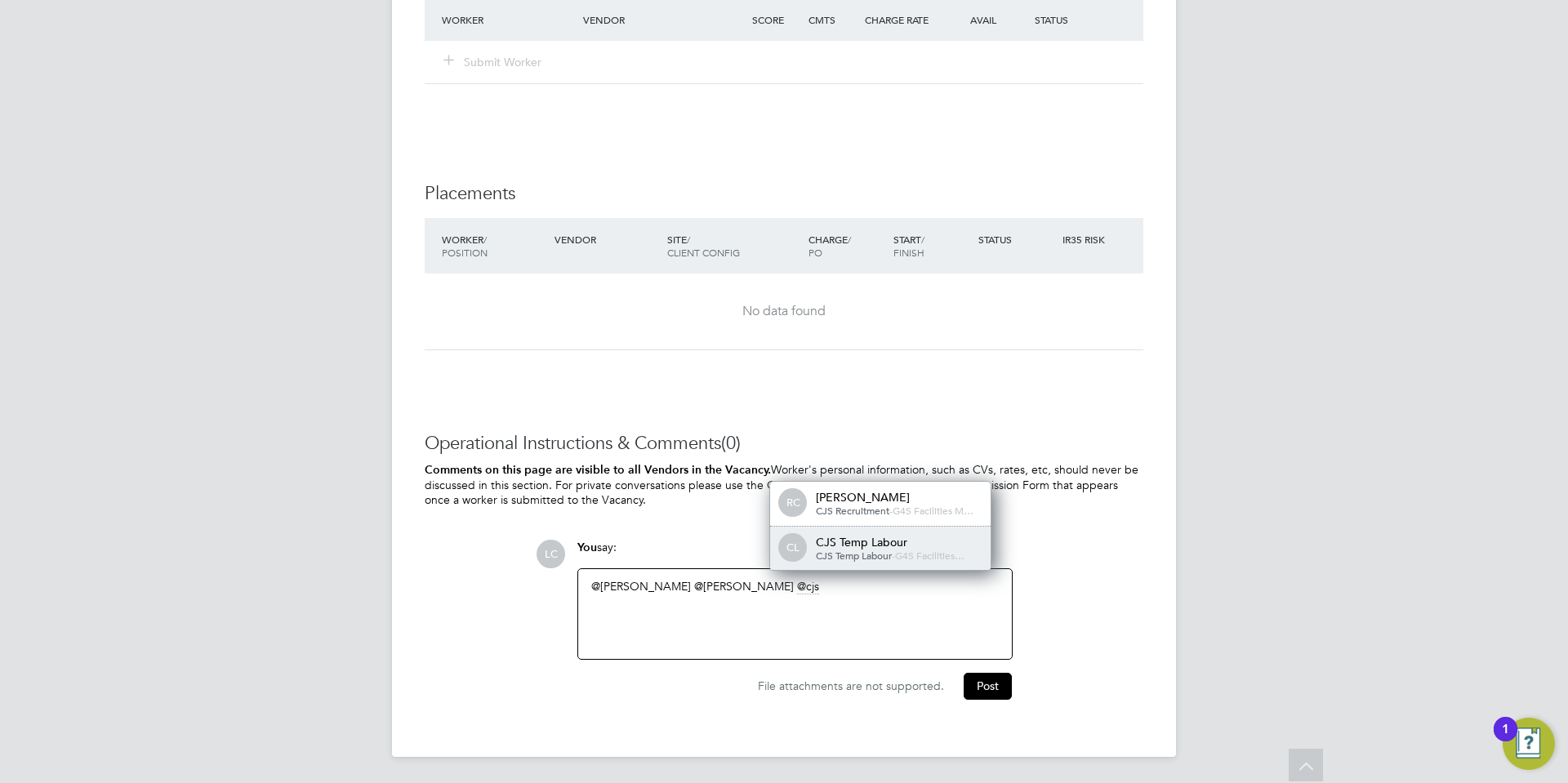
click at [861, 565] on div "CL CJS Temp Labour CJS Temp Labour - G4S Facilities…" at bounding box center [880, 548] width 221 height 44
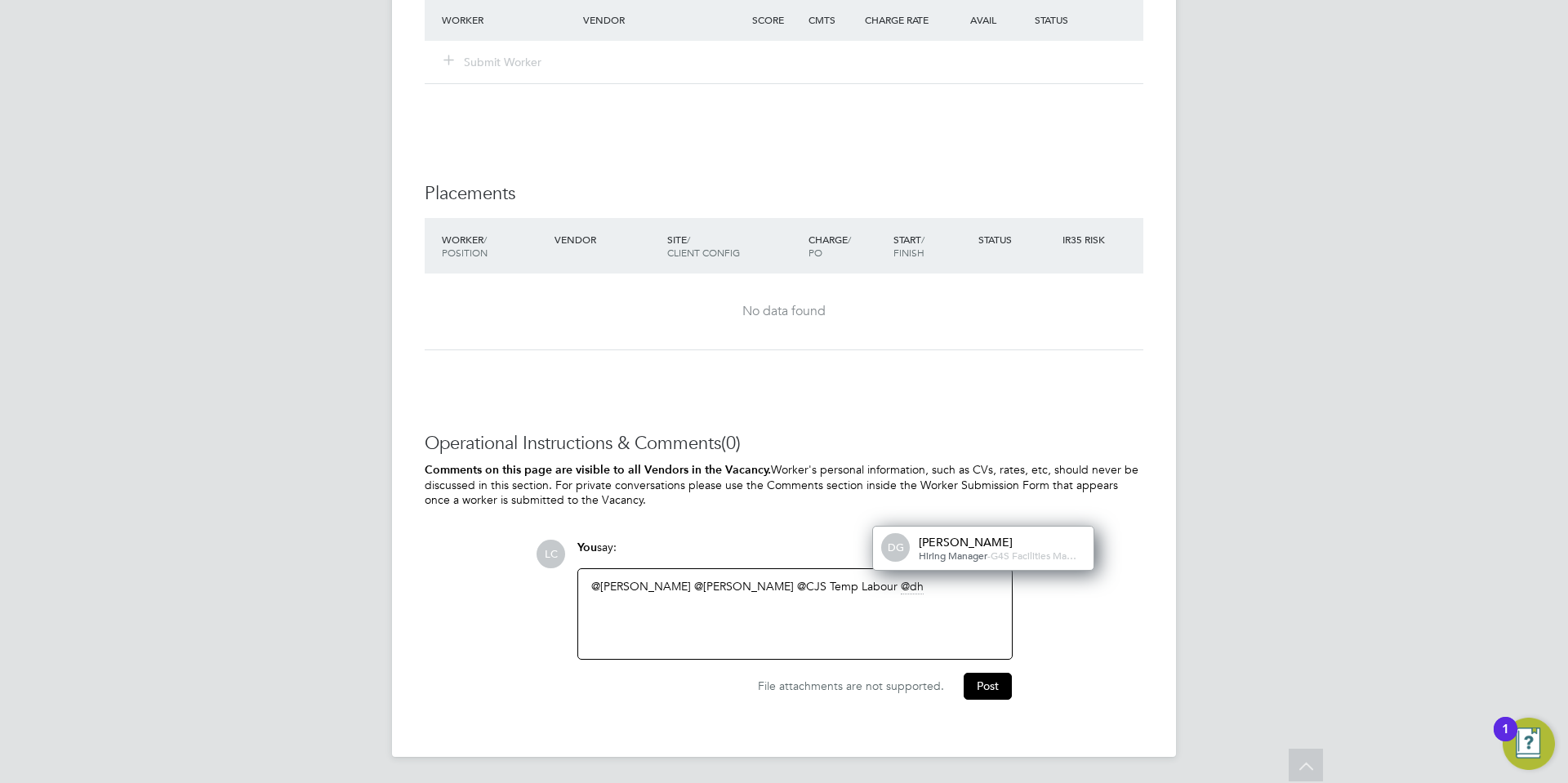
drag, startPoint x: 974, startPoint y: 524, endPoint x: 985, endPoint y: 527, distance: 11.4
click at [974, 535] on div "[PERSON_NAME]" at bounding box center [1000, 542] width 164 height 15
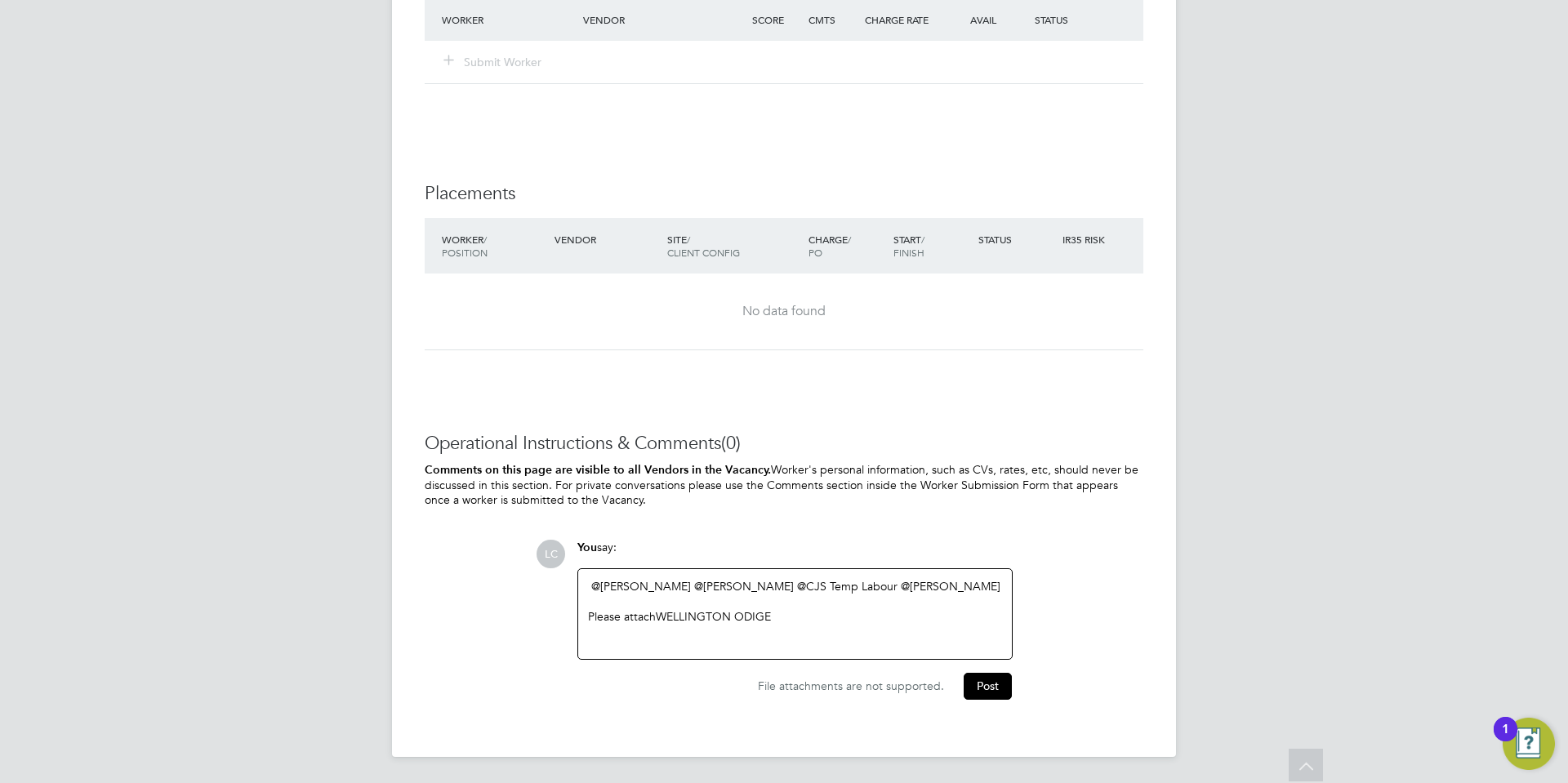
click at [851, 609] on div "Please attach WELLINGTON ODIGE" at bounding box center [795, 616] width 414 height 15
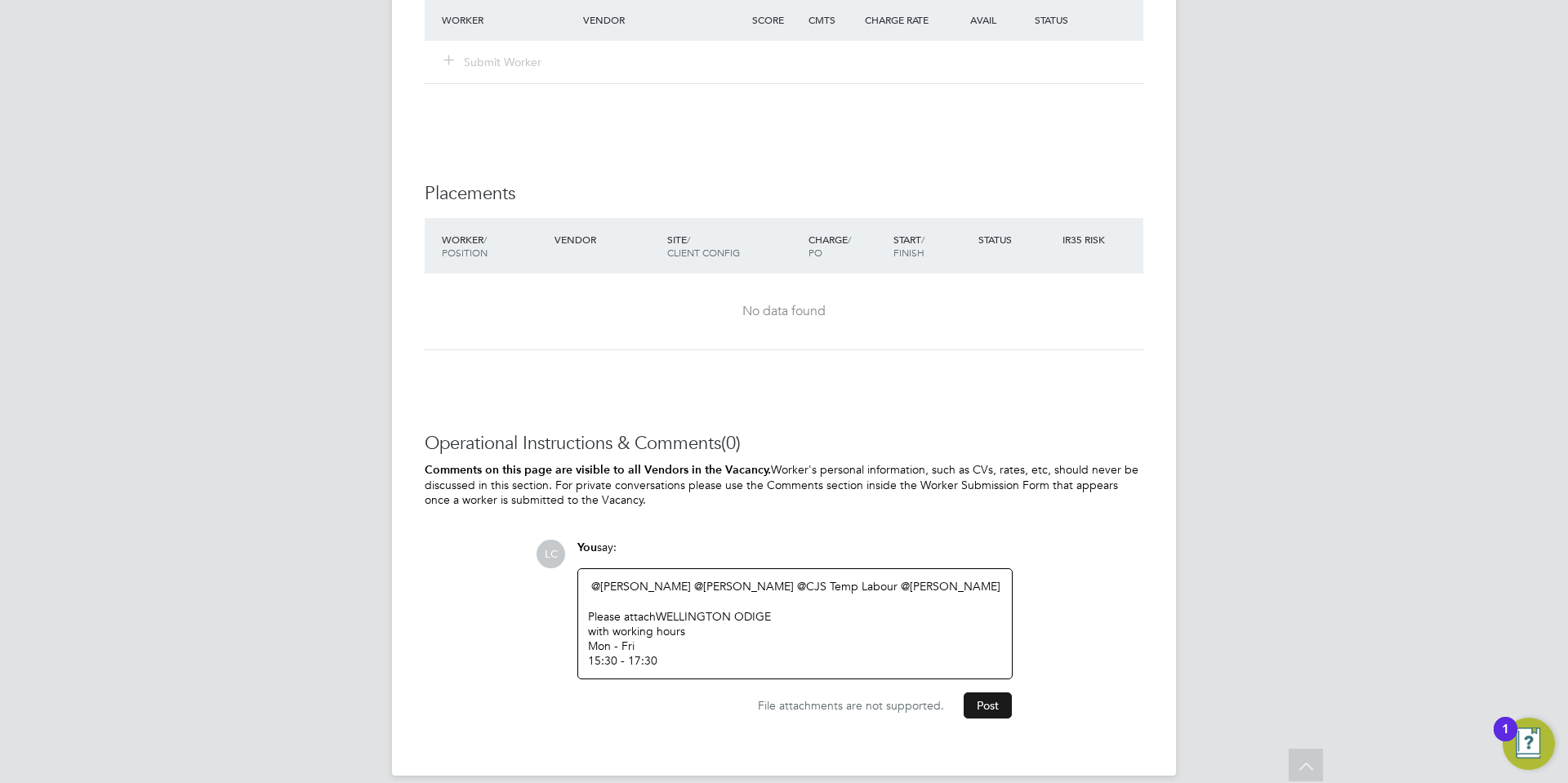
click at [985, 692] on button "Post" at bounding box center [987, 706] width 48 height 26
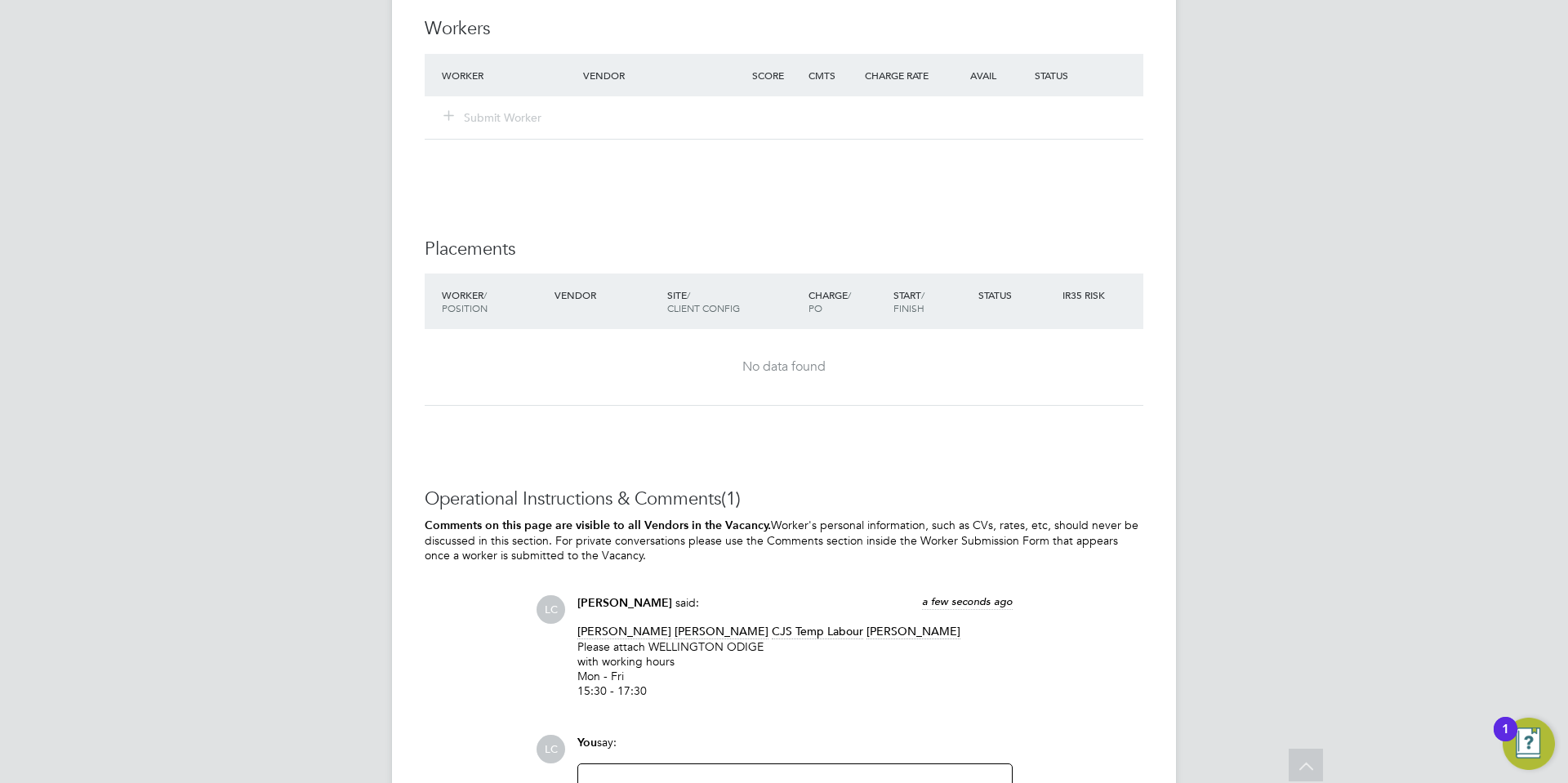
scroll to position [1959, 0]
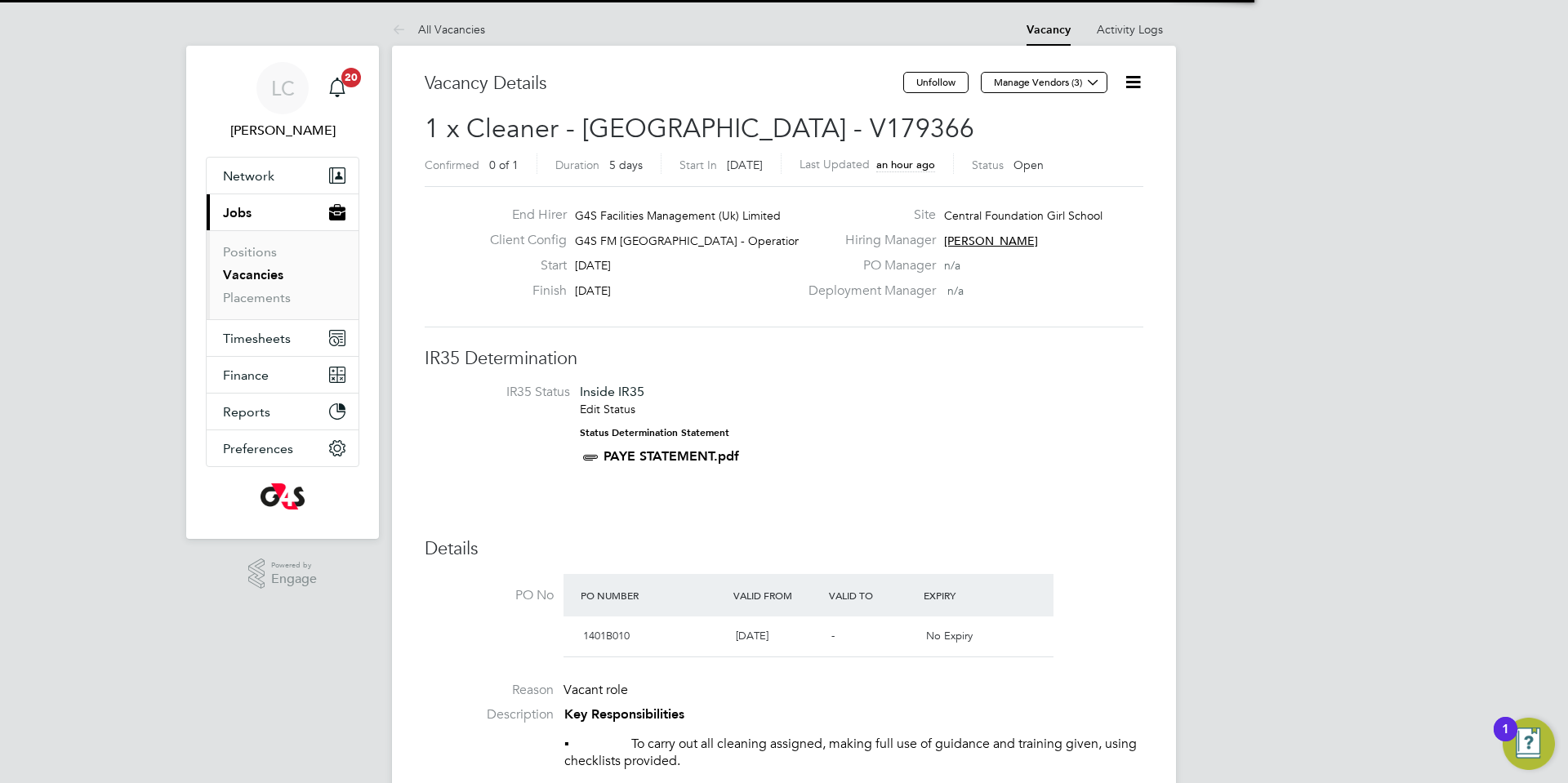
scroll to position [28, 153]
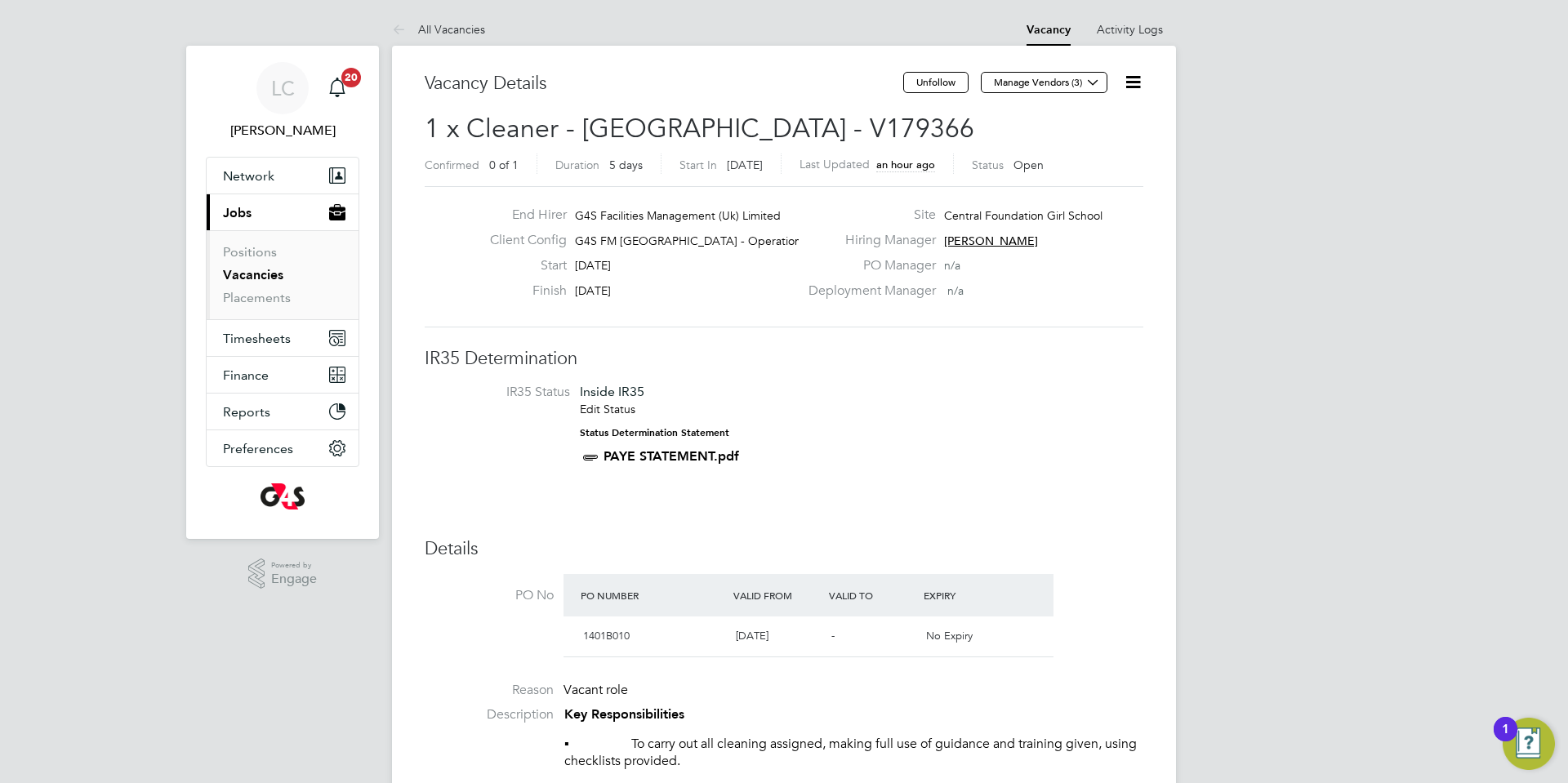
click at [266, 277] on link "Vacancies" at bounding box center [253, 274] width 61 height 16
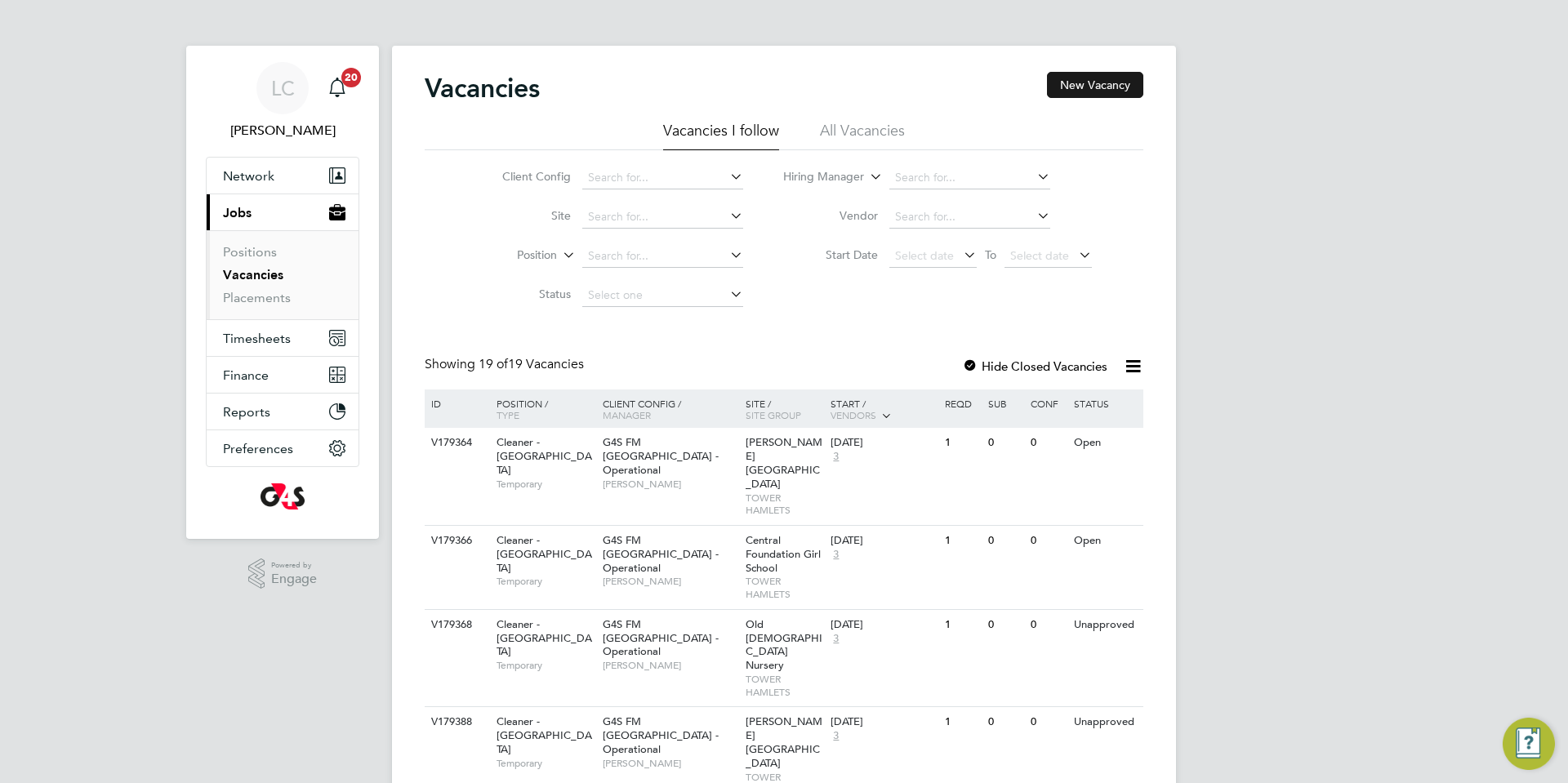
click at [1090, 87] on button "New Vacancy" at bounding box center [1095, 85] width 96 height 26
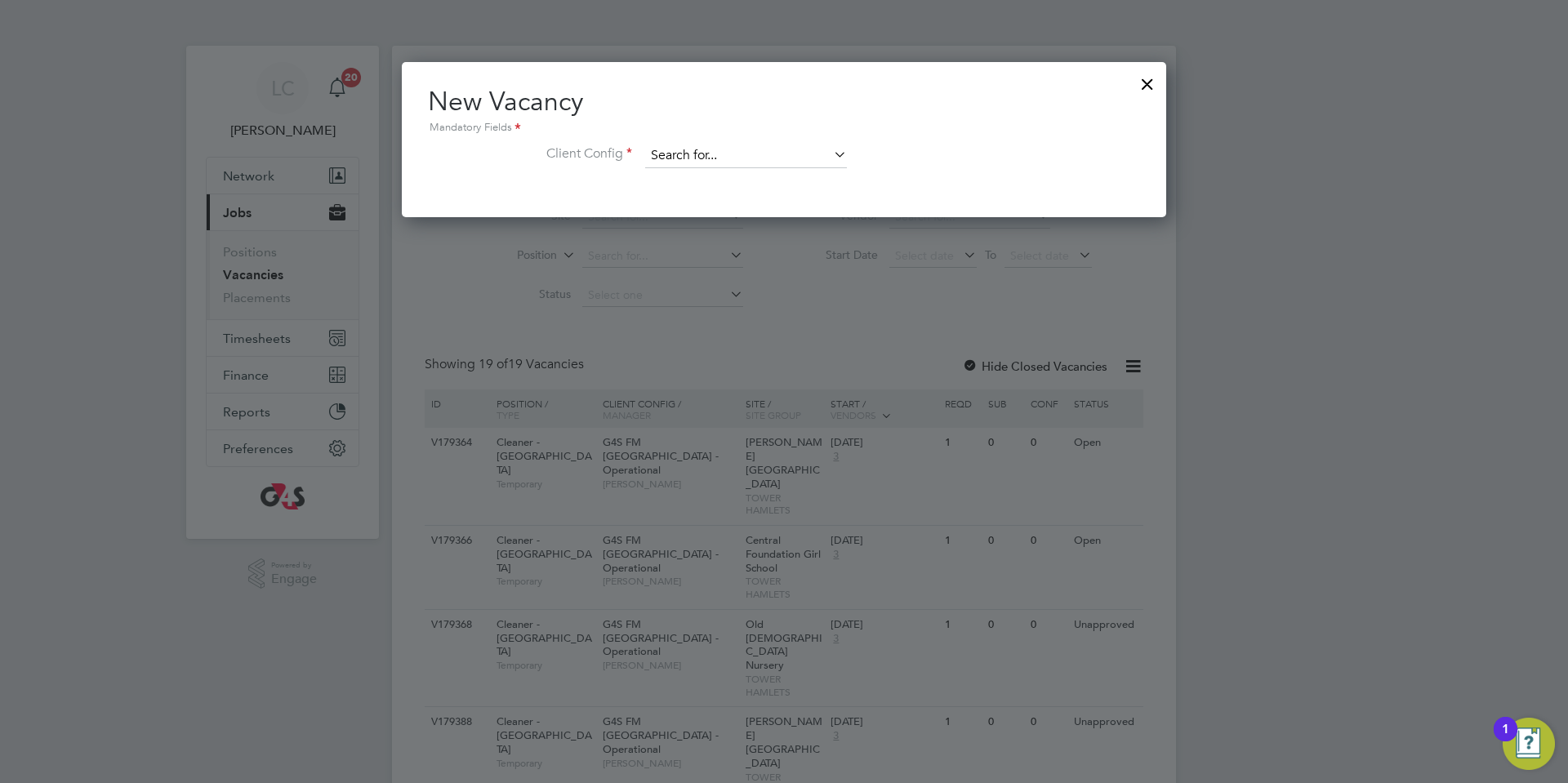
scroll to position [155, 765]
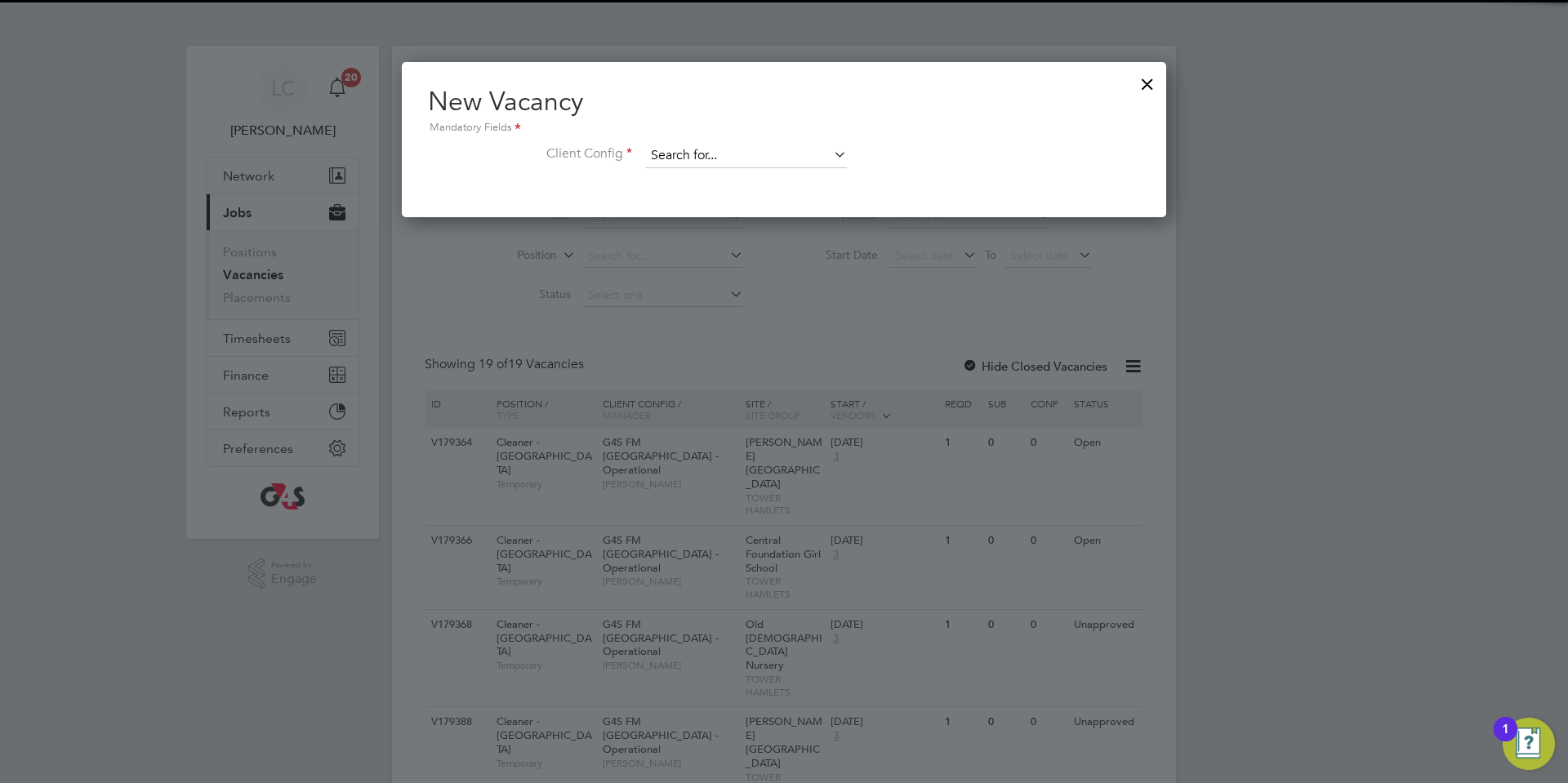
click at [745, 152] on input at bounding box center [745, 156] width 201 height 25
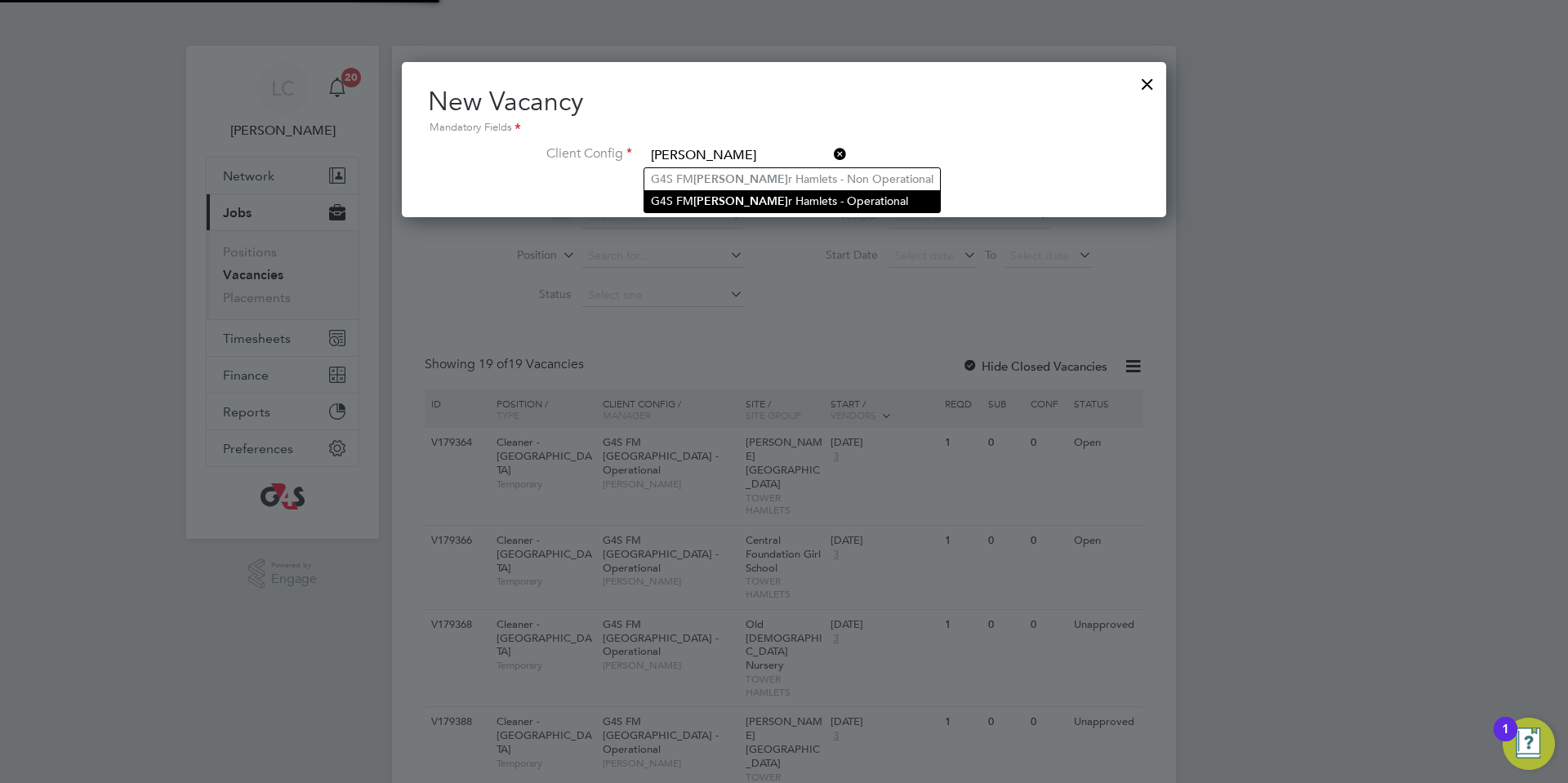
click at [762, 194] on li "G4S [PERSON_NAME] r Hamlets - Operational" at bounding box center [792, 201] width 296 height 22
type input "G4S FM [GEOGRAPHIC_DATA] - Operational"
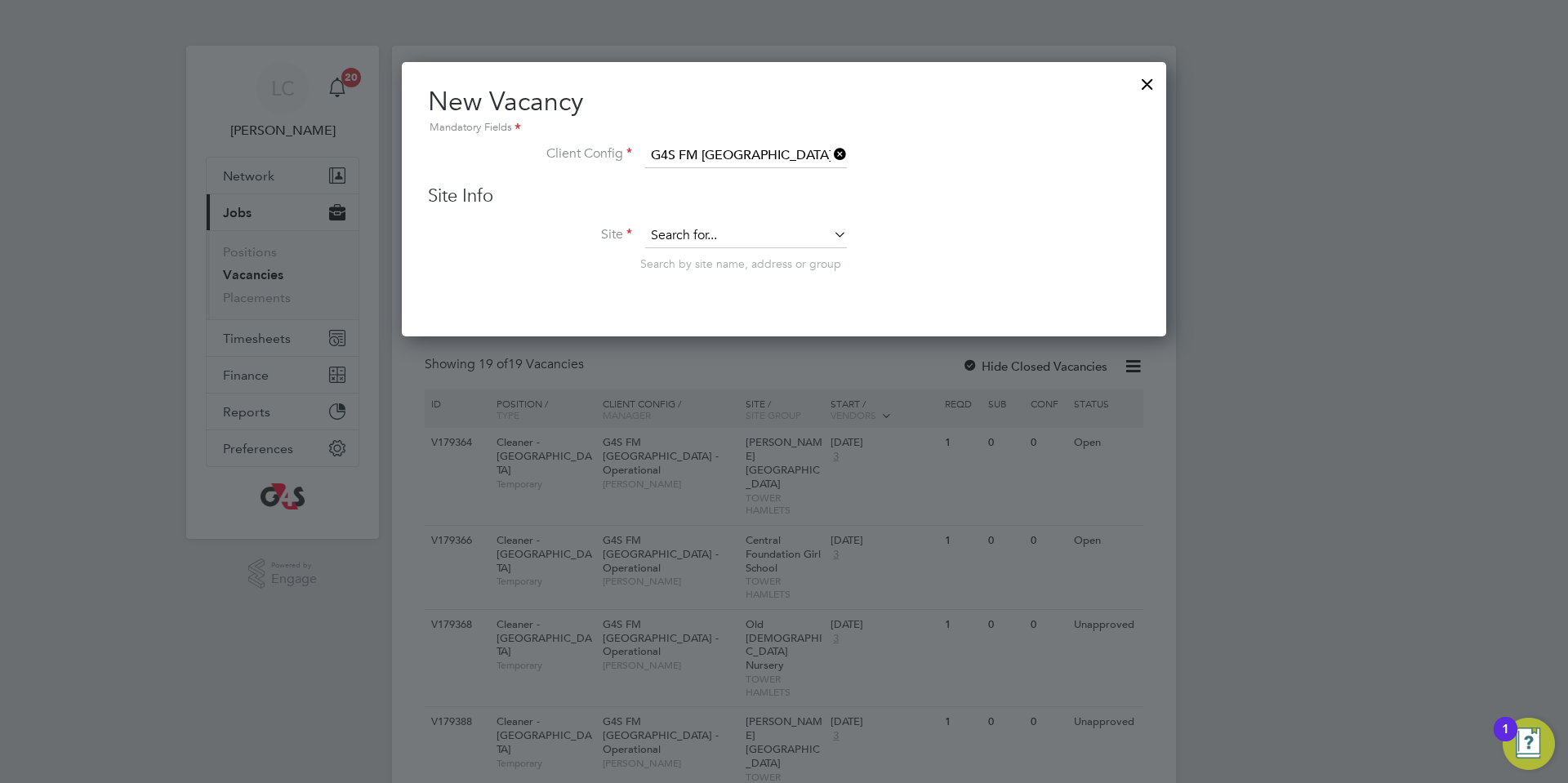
scroll to position [276, 765]
click at [741, 231] on input at bounding box center [745, 236] width 201 height 25
click at [1155, 72] on div at bounding box center [1147, 79] width 29 height 29
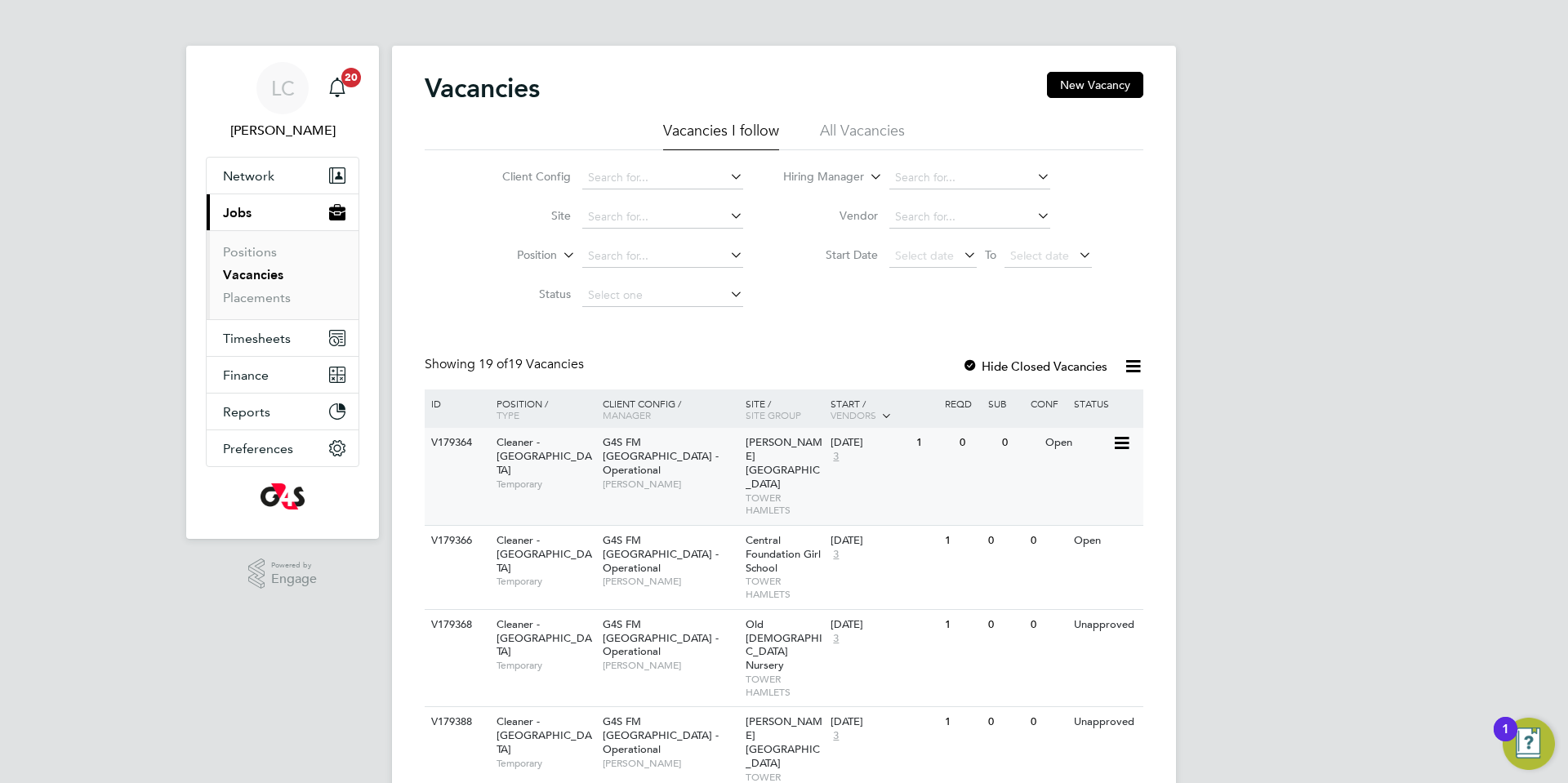
click at [634, 478] on span "[PERSON_NAME]" at bounding box center [670, 484] width 135 height 13
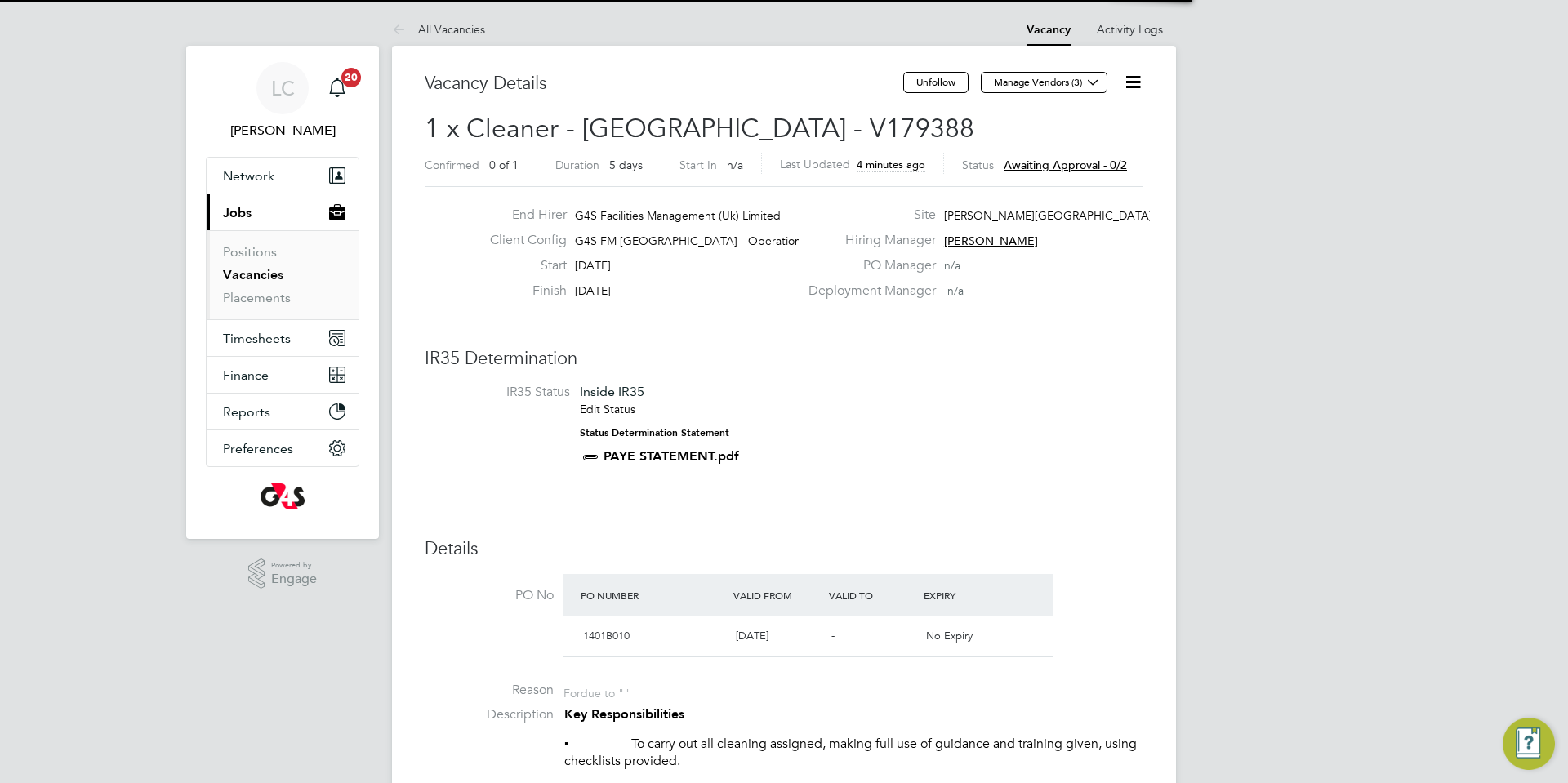
scroll to position [48, 114]
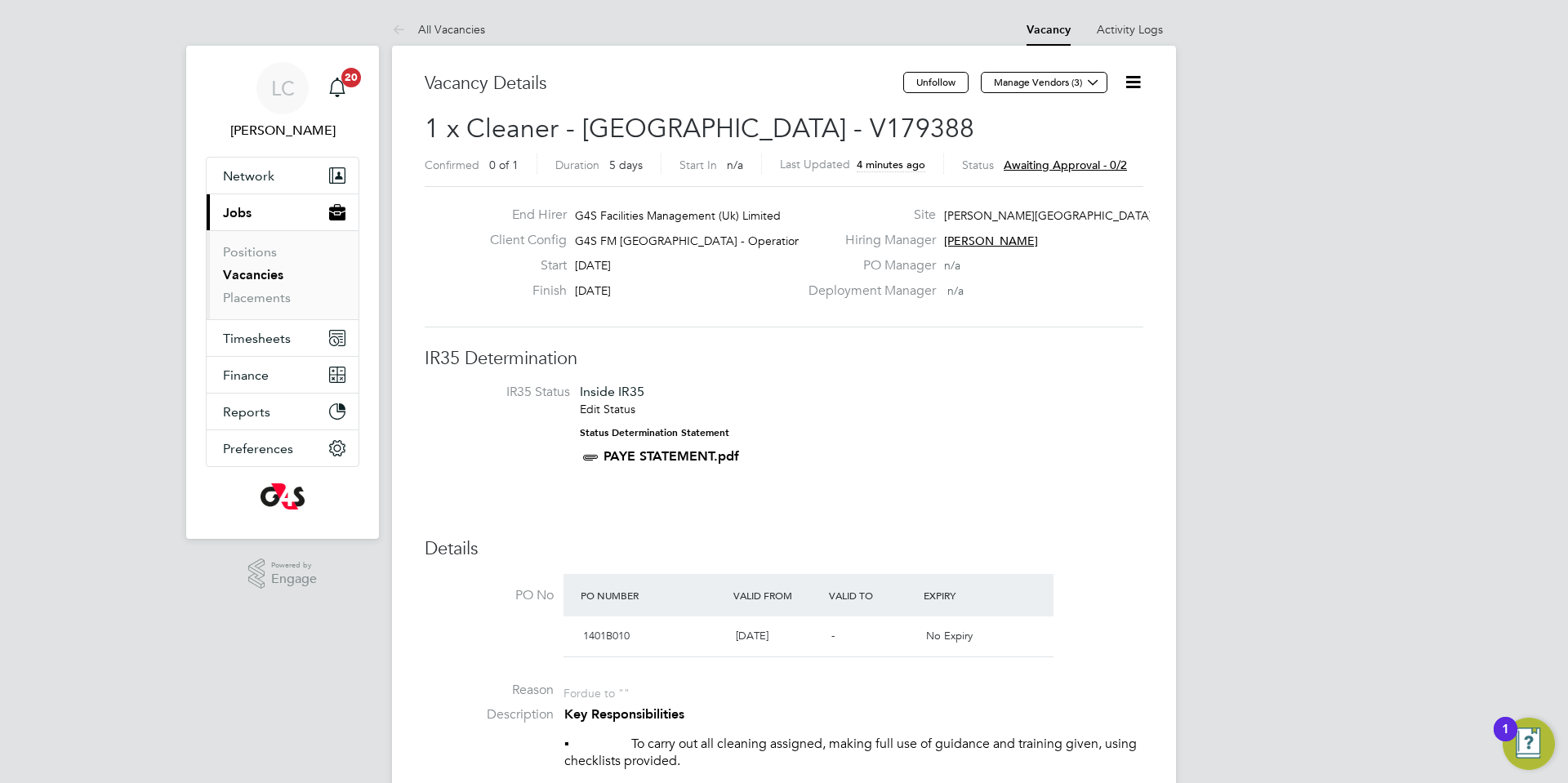
drag, startPoint x: 1134, startPoint y: 77, endPoint x: 1120, endPoint y: 96, distance: 23.6
click at [1134, 77] on icon at bounding box center [1132, 82] width 20 height 20
click at [1071, 119] on li "Edit Vacancy e" at bounding box center [1081, 121] width 118 height 23
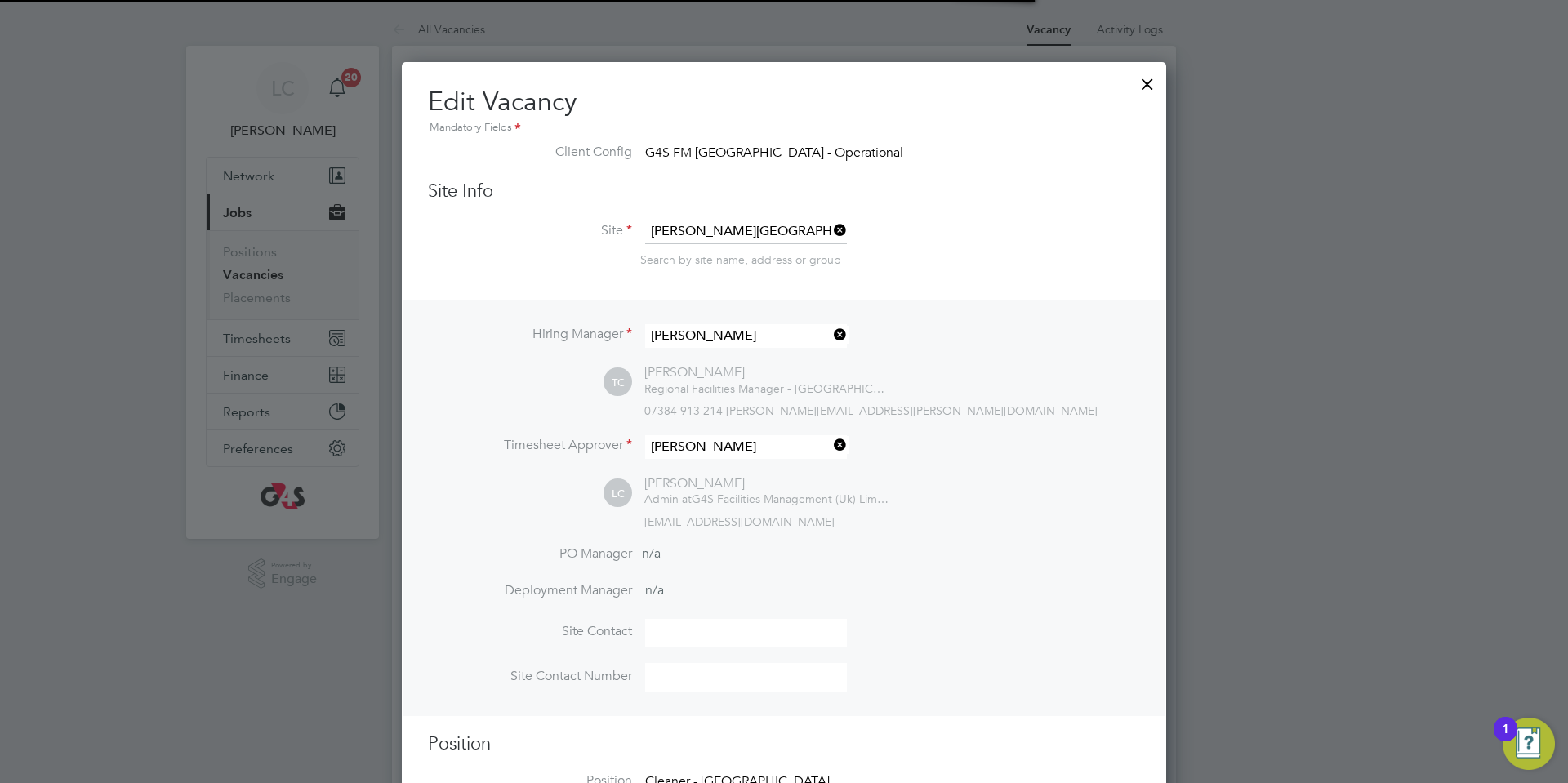
scroll to position [8, 8]
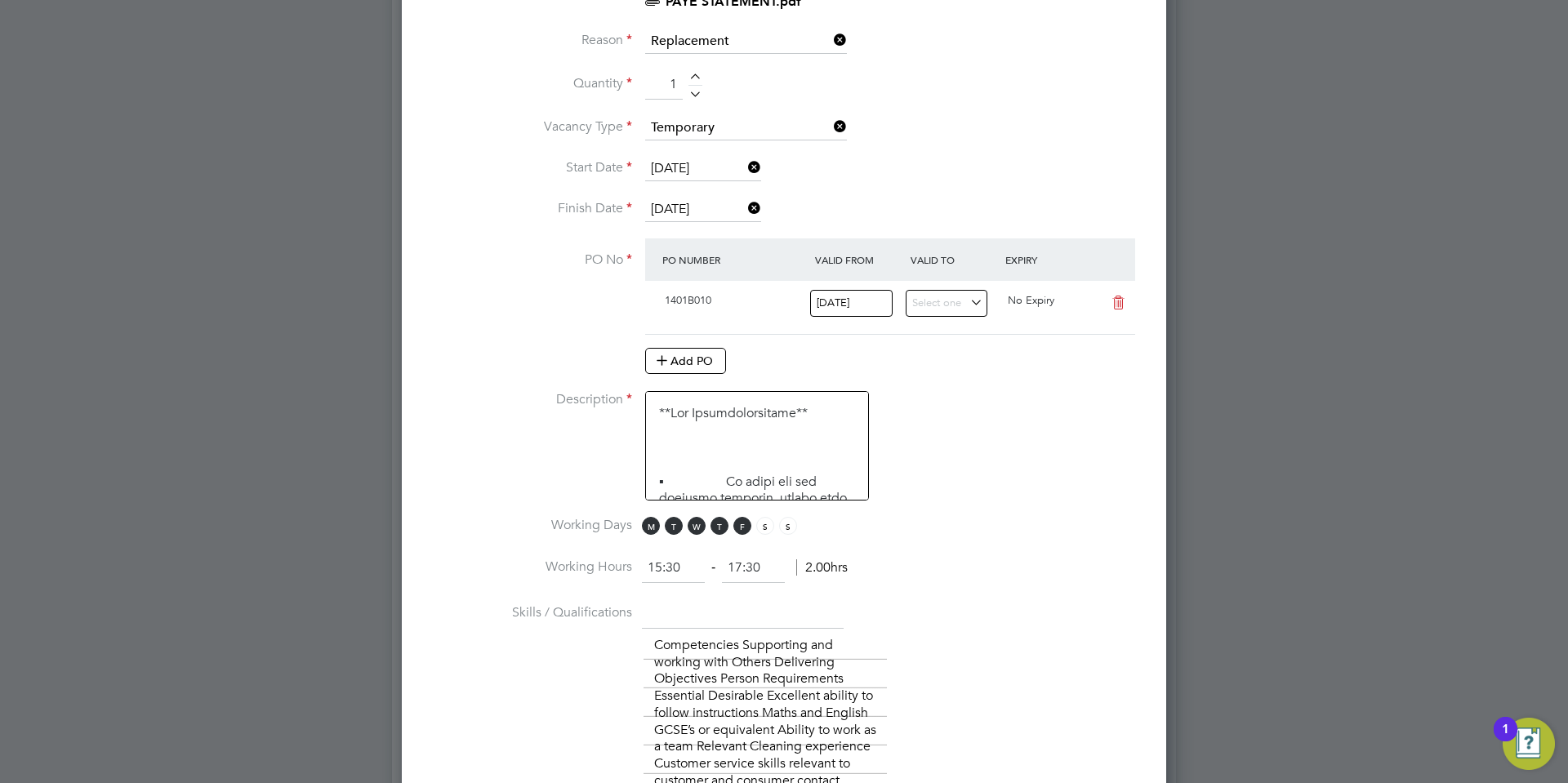
click at [696, 82] on div at bounding box center [695, 79] width 14 height 11
click at [696, 83] on div at bounding box center [695, 79] width 14 height 11
type input "3"
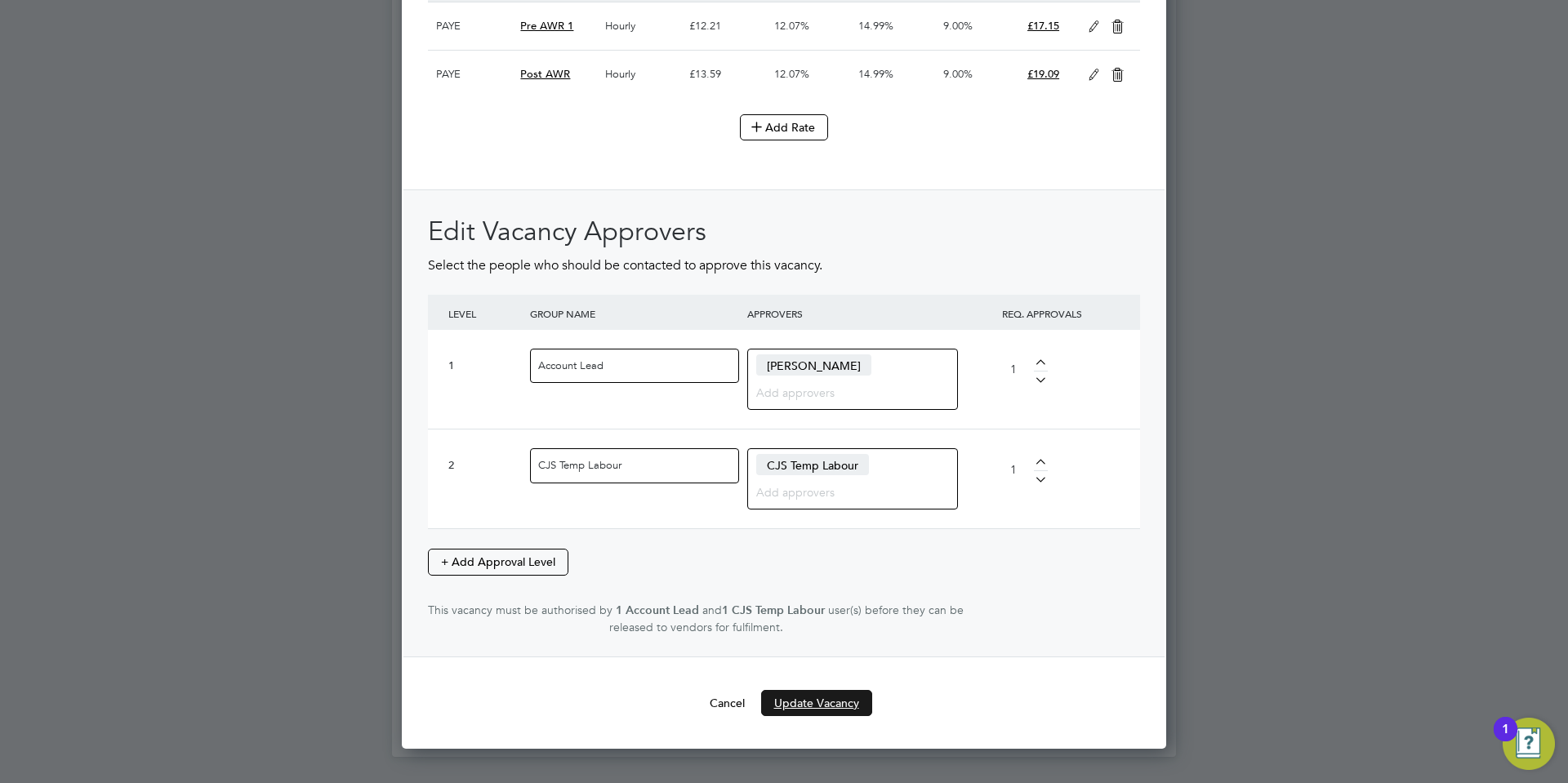
click at [834, 716] on button "Update Vacancy" at bounding box center [817, 703] width 111 height 26
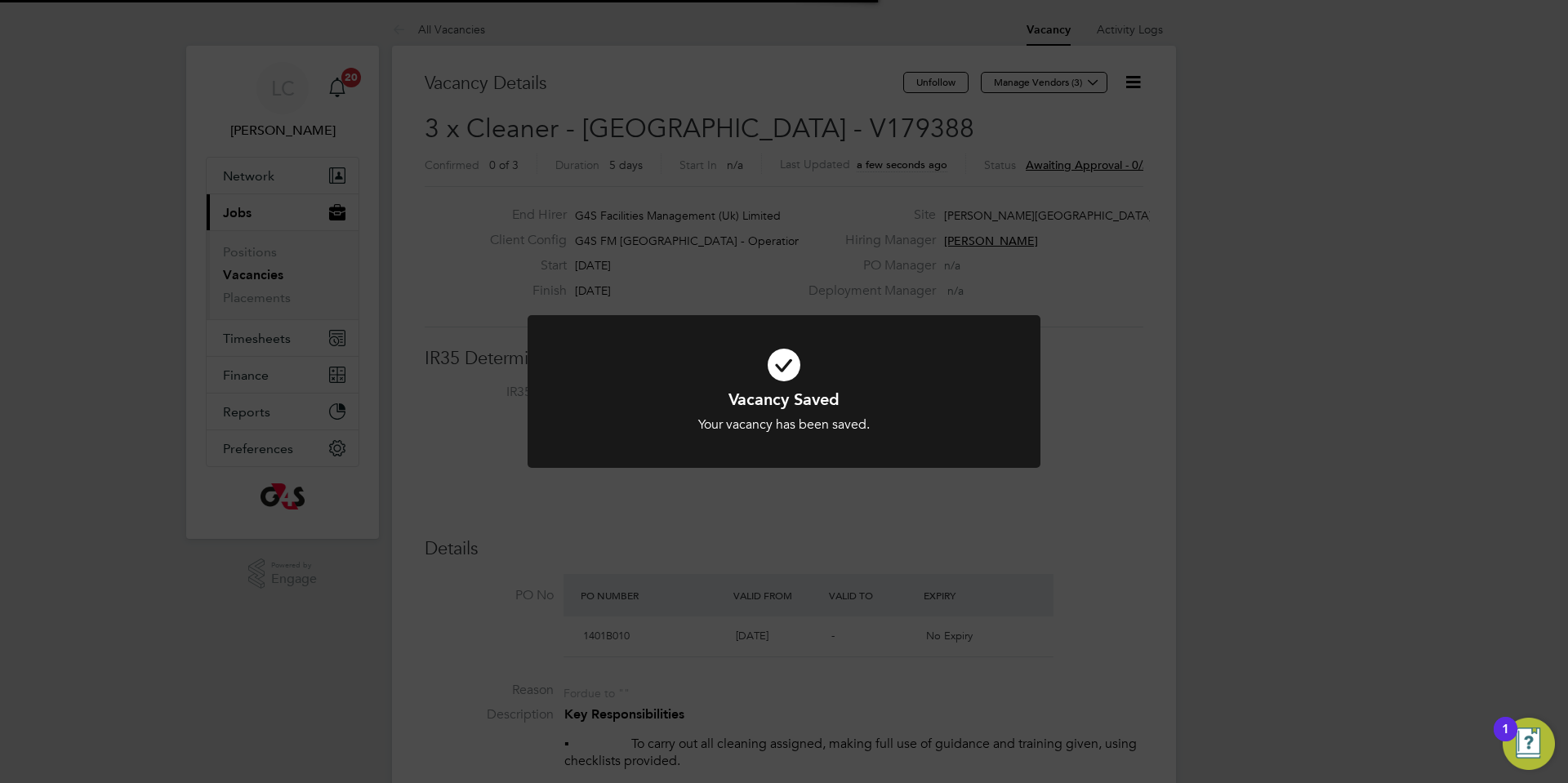
click at [801, 213] on div "Vacancy Saved Your vacancy has been saved. Cancel Okay" at bounding box center [784, 392] width 1568 height 783
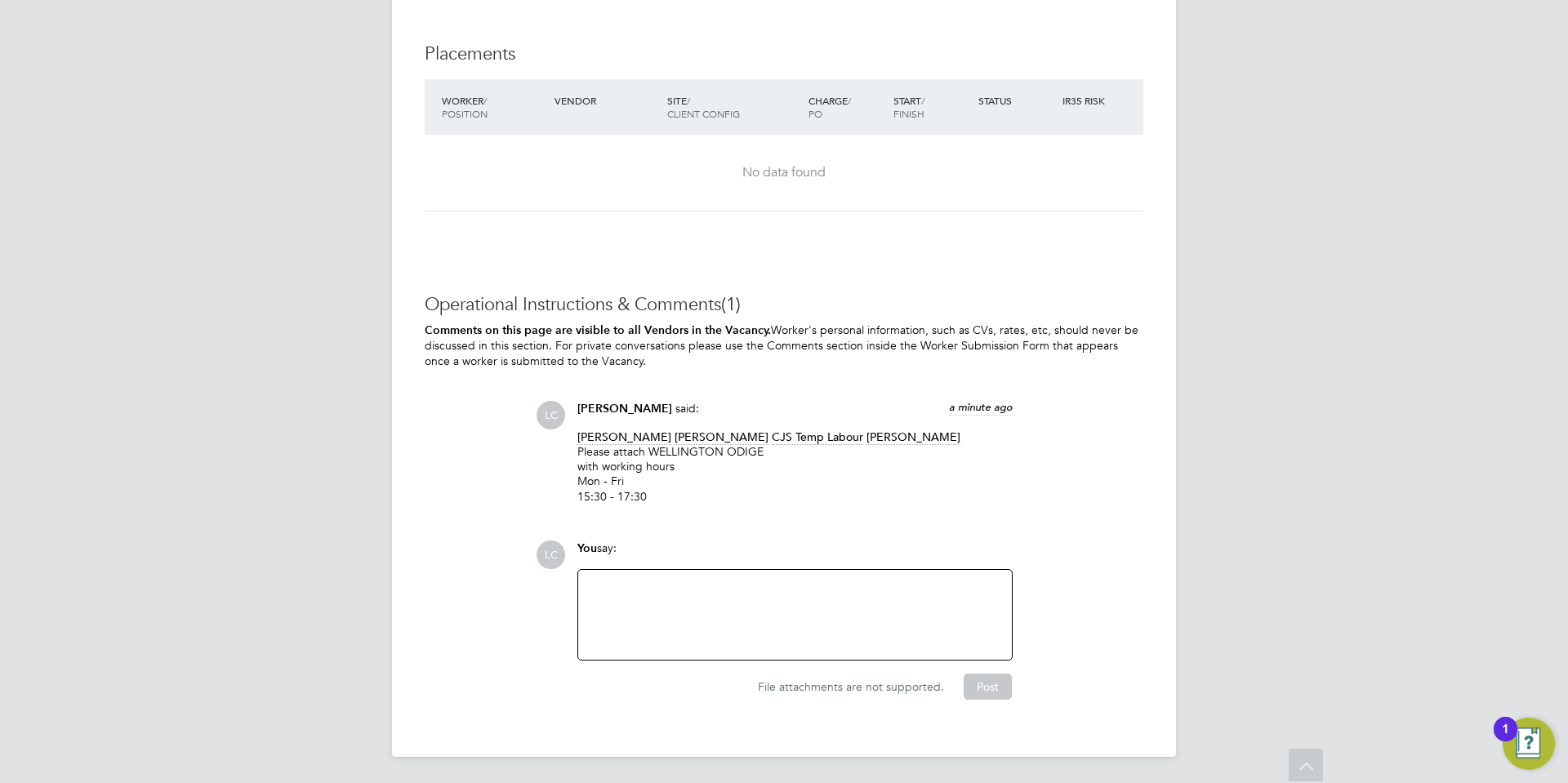
click at [739, 595] on div at bounding box center [795, 615] width 414 height 70
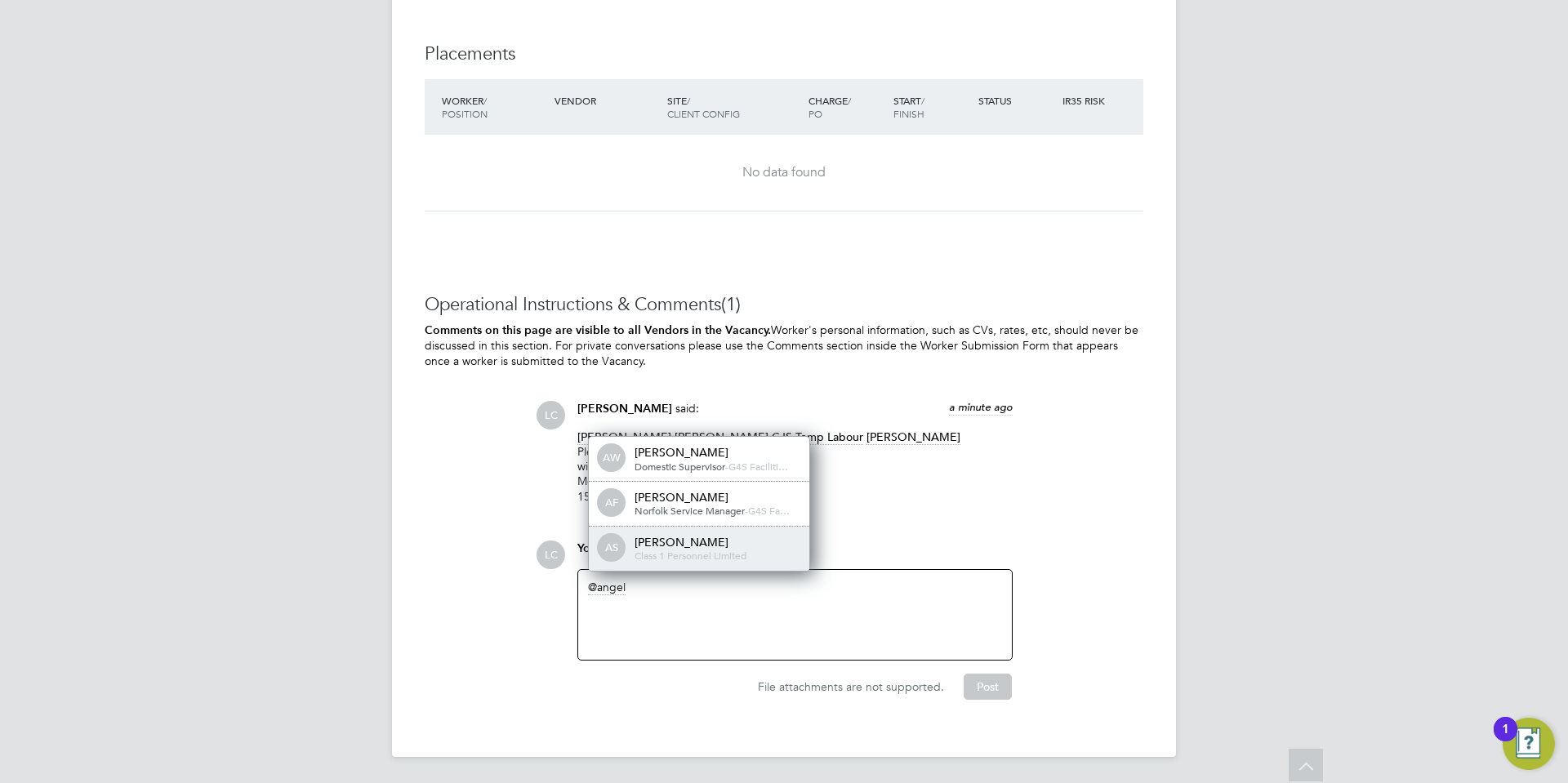
click at [683, 547] on div "[PERSON_NAME]" at bounding box center [716, 542] width 164 height 15
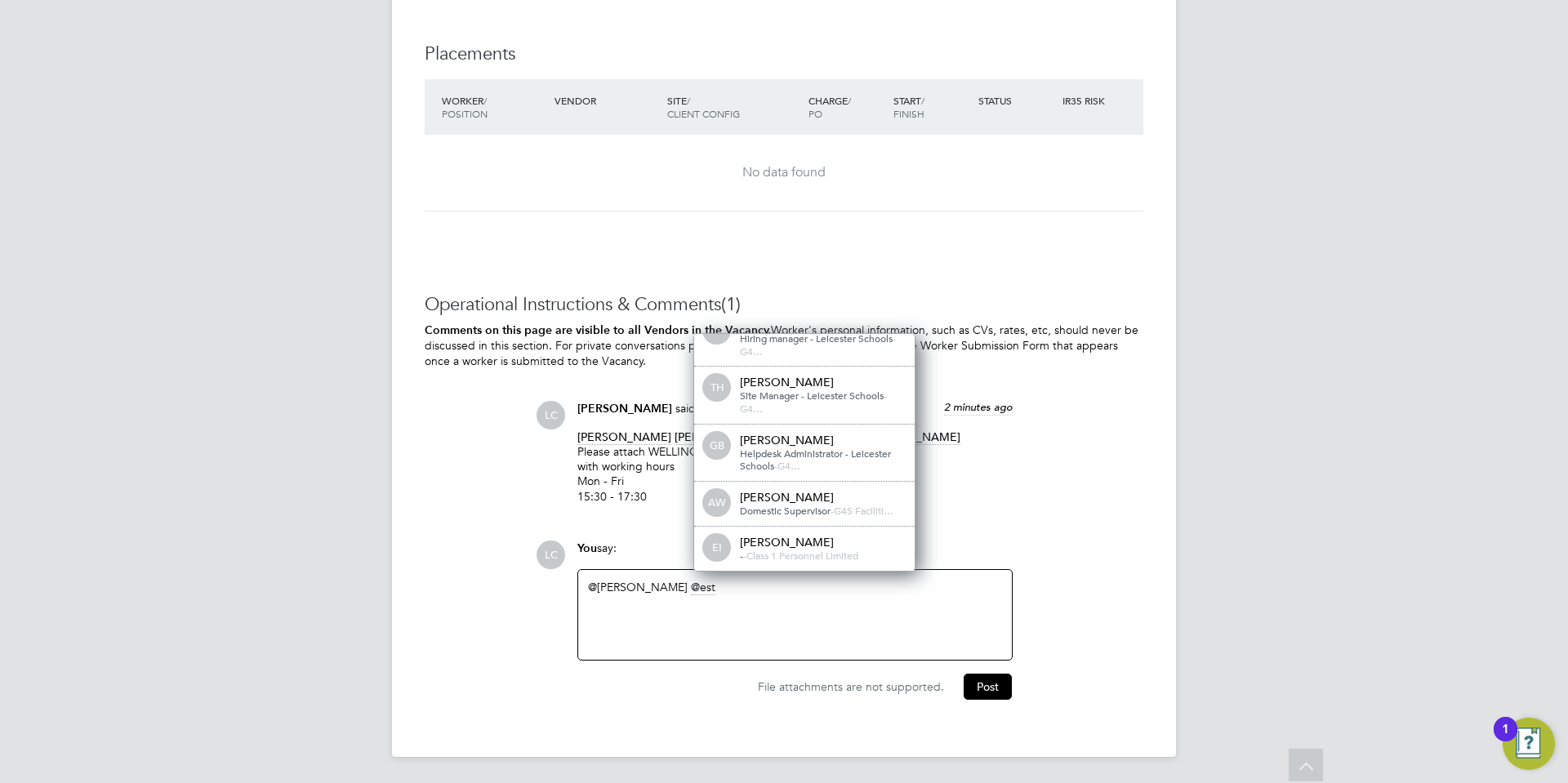
drag, startPoint x: 786, startPoint y: 542, endPoint x: 854, endPoint y: 578, distance: 76.9
click at [785, 543] on div "[PERSON_NAME]" at bounding box center [822, 542] width 164 height 15
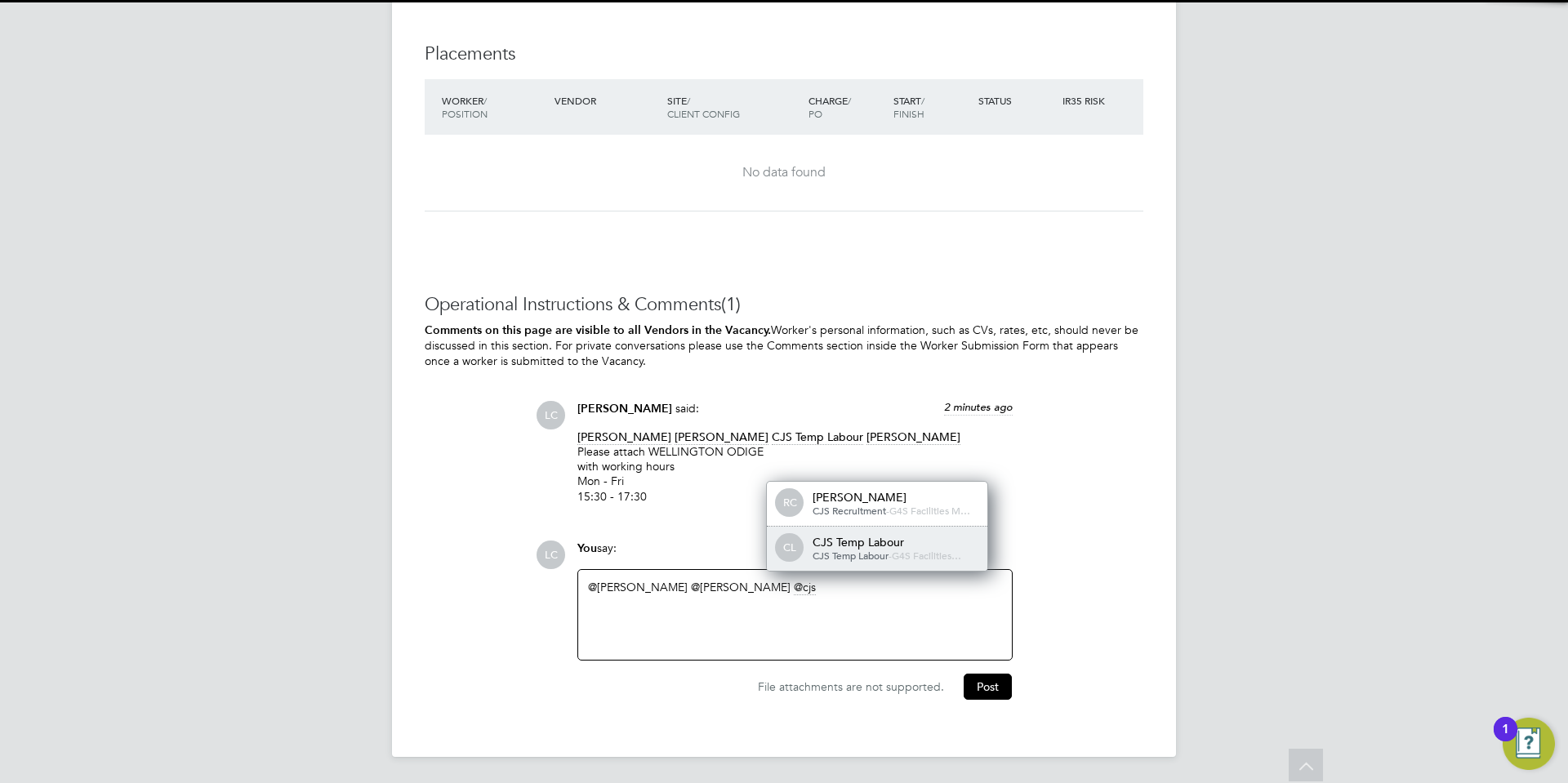
click at [921, 549] on div "CJS Temp Labour - G4S Facilities…" at bounding box center [894, 555] width 164 height 13
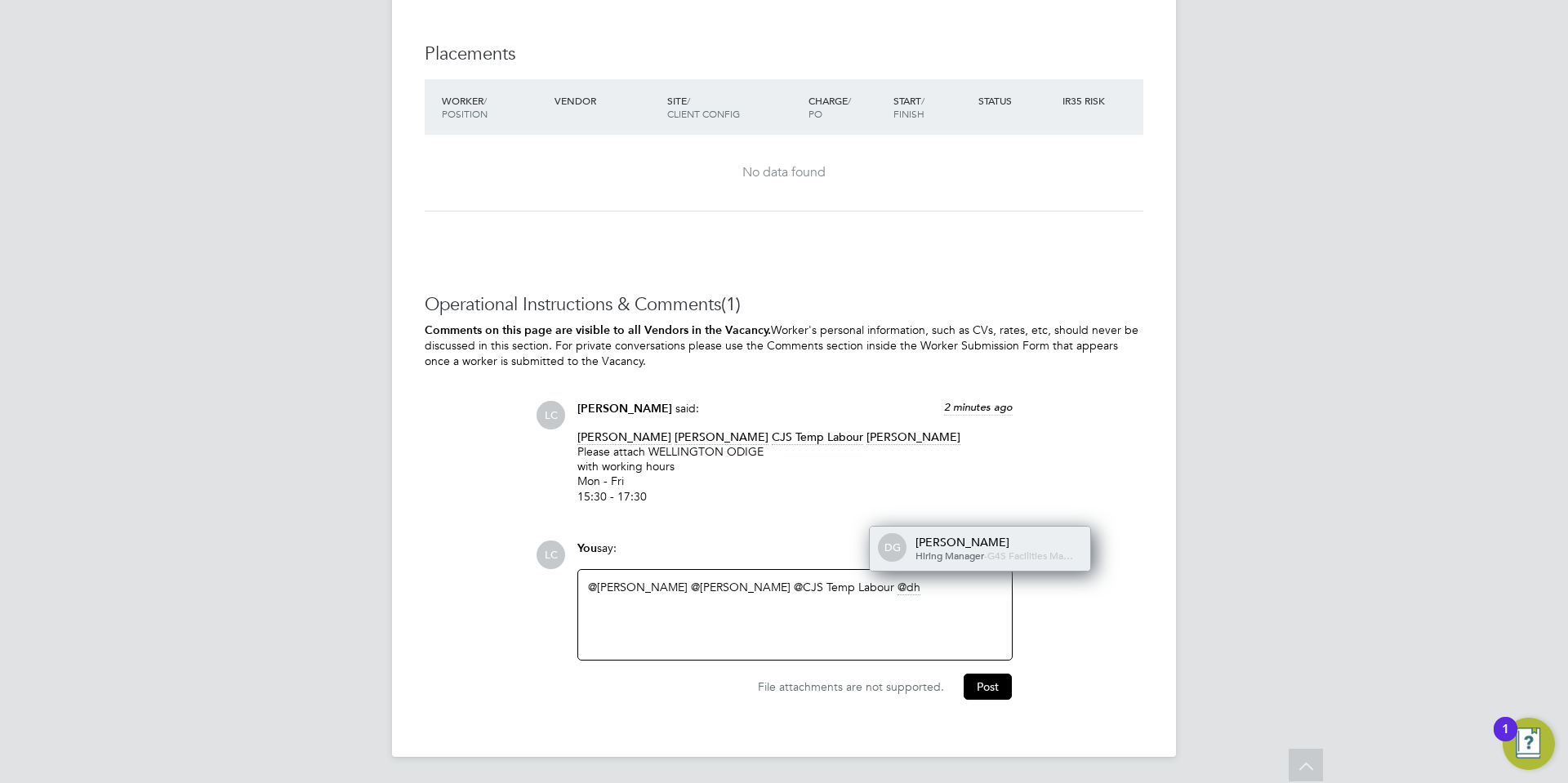
click at [968, 549] on span "Hiring Manager" at bounding box center [949, 555] width 69 height 13
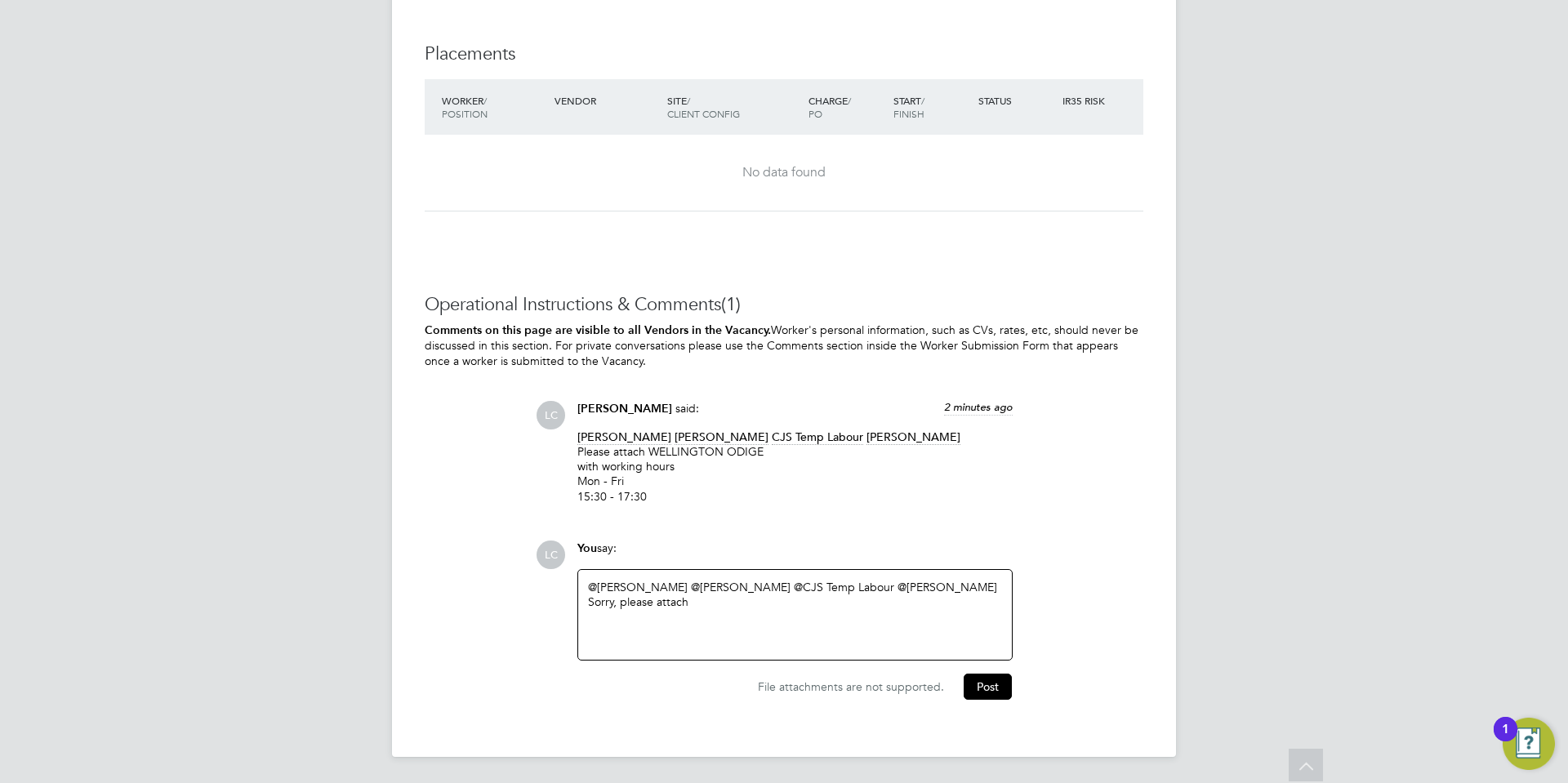
click at [717, 605] on div "Sorry, please attach" at bounding box center [795, 602] width 414 height 15
click at [752, 610] on div "WELLINGTON ODIGE" at bounding box center [795, 616] width 414 height 15
click at [870, 613] on div "WELLINGTON ODIGE & ADEFEMI ADEWEMIMO" at bounding box center [795, 616] width 414 height 15
click at [724, 598] on div "Sorry, please attach" at bounding box center [795, 601] width 414 height 15
click at [714, 637] on div "with working hours" at bounding box center [795, 630] width 414 height 15
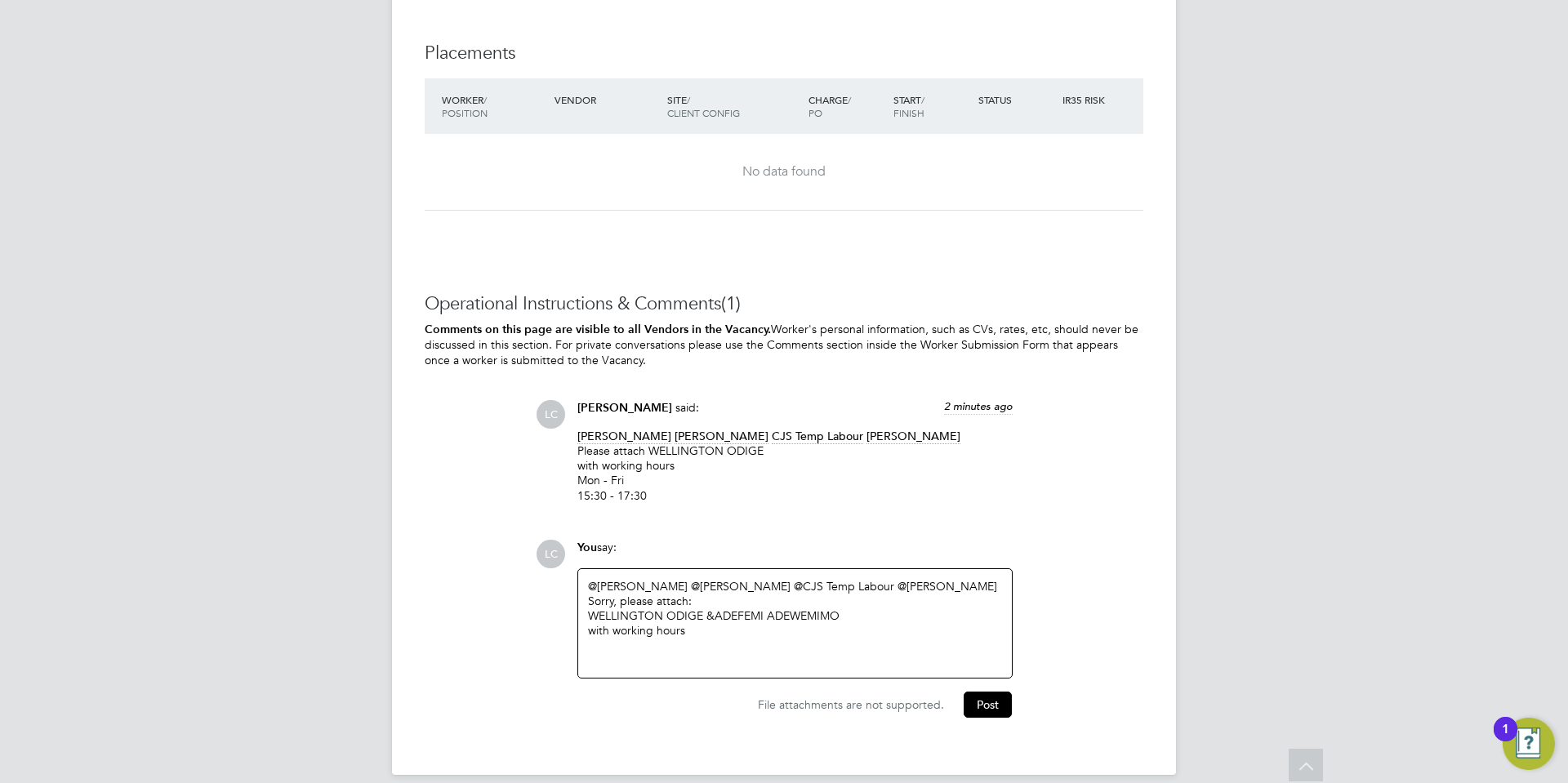
click at [597, 654] on div at bounding box center [795, 660] width 414 height 15
click at [599, 640] on div at bounding box center [795, 645] width 414 height 15
click at [704, 656] on div "Mon - Fri 15:30 - 17:30" at bounding box center [795, 652] width 414 height 29
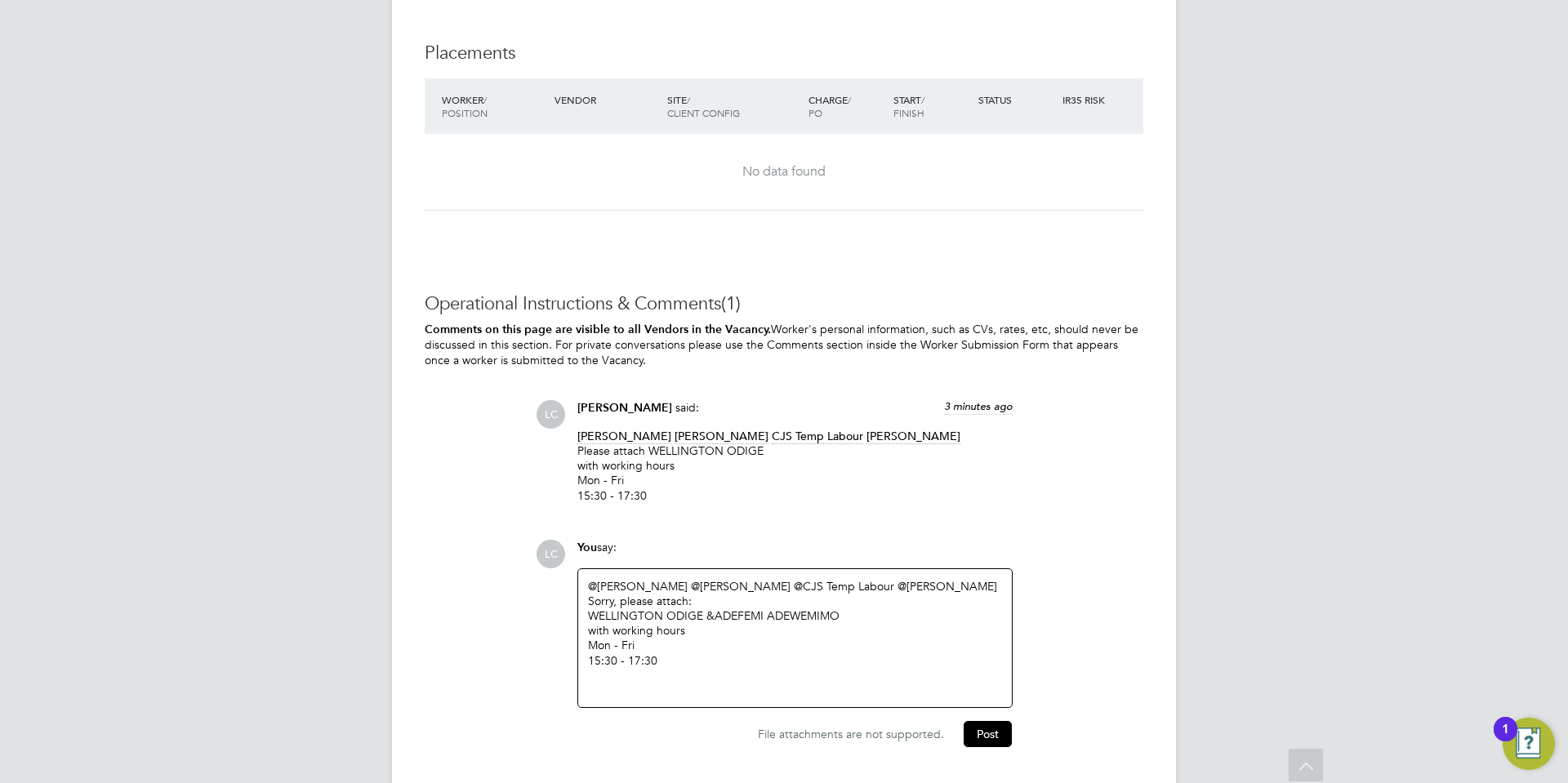
click at [756, 599] on div "Sorry, please attach:" at bounding box center [795, 601] width 414 height 15
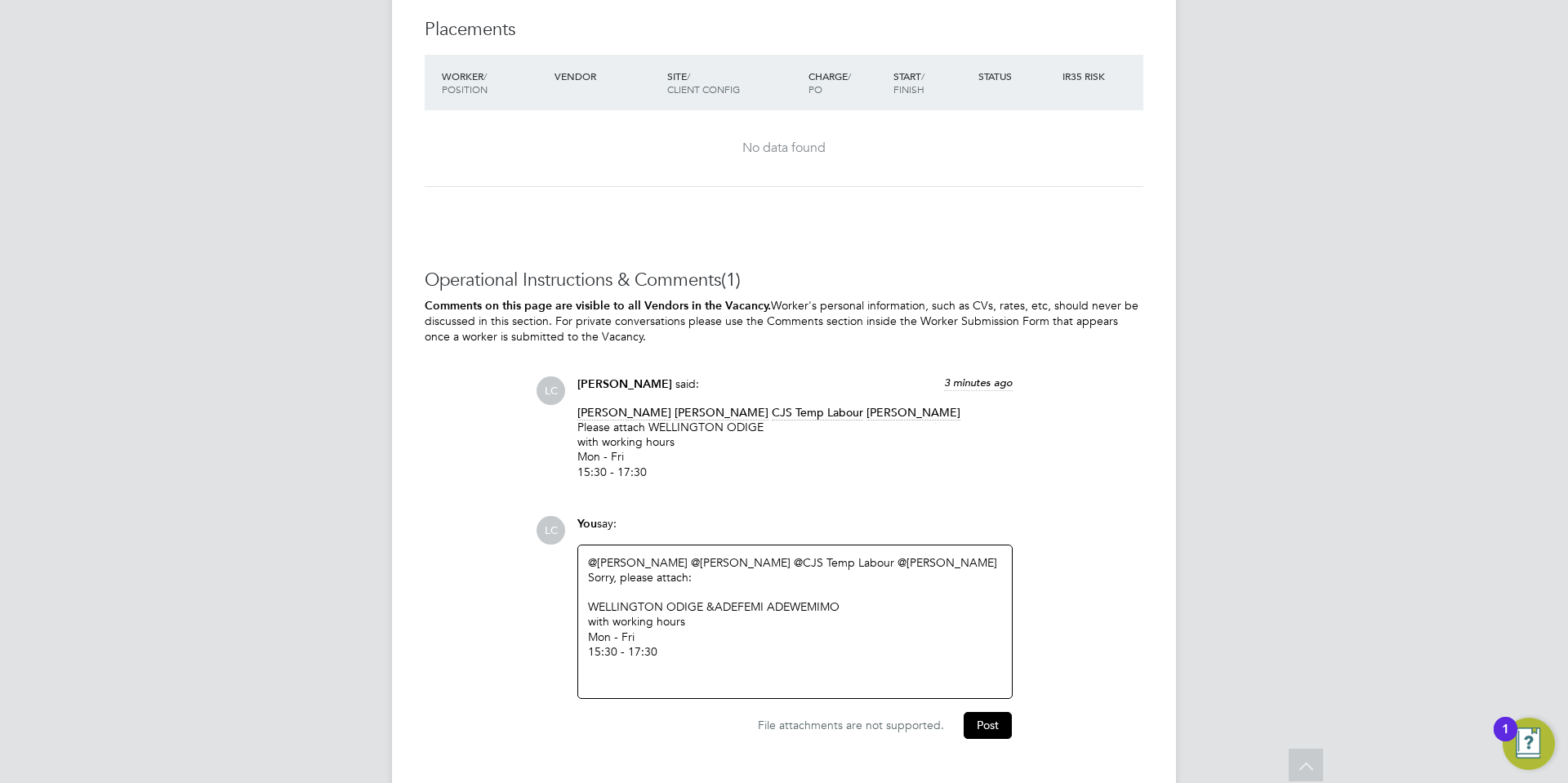
scroll to position [2372, 0]
click at [603, 672] on div at bounding box center [795, 664] width 414 height 15
drag, startPoint x: 654, startPoint y: 678, endPoint x: 641, endPoint y: 688, distance: 16.4
click at [641, 688] on div "@Angela Sabaroche ​ @Esther Isaac ​ @CJS Temp Labour ​ @dharmisha gohil ​ Sorry…" at bounding box center [795, 627] width 414 height 149
drag, startPoint x: 641, startPoint y: 688, endPoint x: 626, endPoint y: 680, distance: 17.0
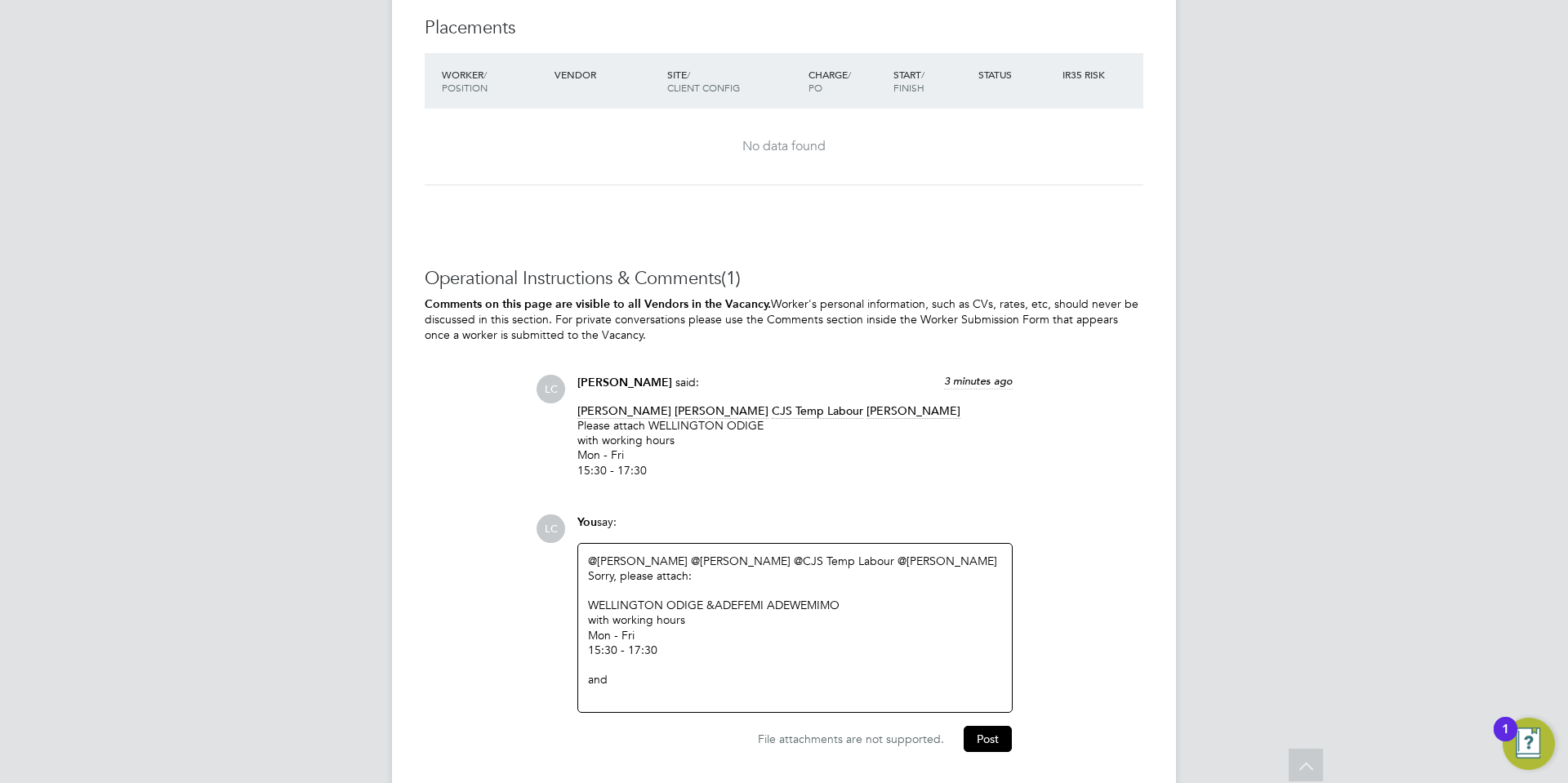
click at [626, 680] on div "@Angela Sabaroche ​ @Esther Isaac ​ @CJS Temp Labour ​ @dharmisha gohil ​ Sorry…" at bounding box center [795, 627] width 414 height 149
click at [619, 677] on div "and" at bounding box center [795, 679] width 414 height 15
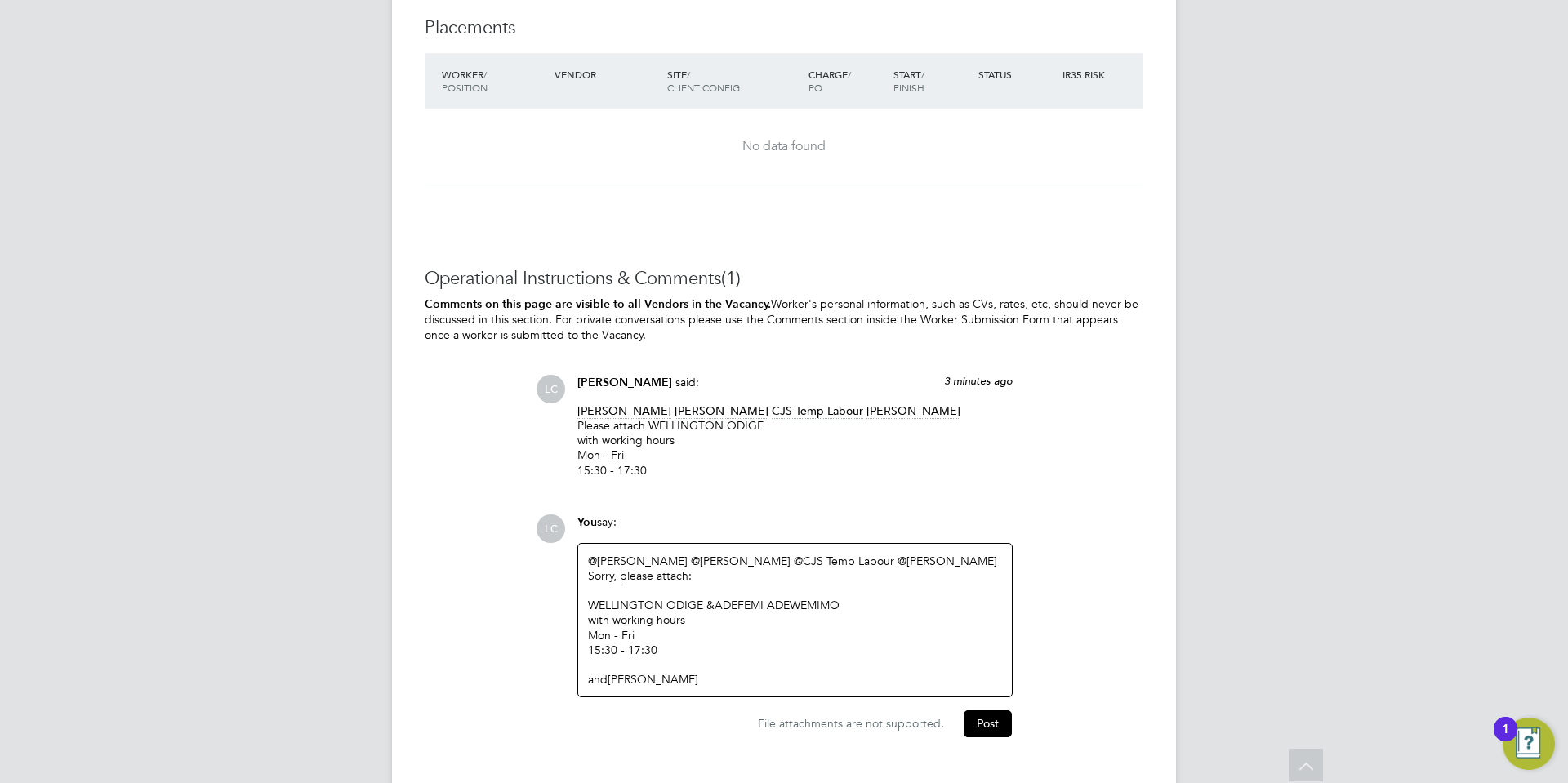
drag, startPoint x: 730, startPoint y: 669, endPoint x: 708, endPoint y: 676, distance: 23.1
click at [730, 669] on div at bounding box center [795, 664] width 414 height 15
click at [703, 670] on div at bounding box center [795, 664] width 414 height 15
click at [702, 676] on div "and LENORE BRUNO" at bounding box center [795, 679] width 414 height 15
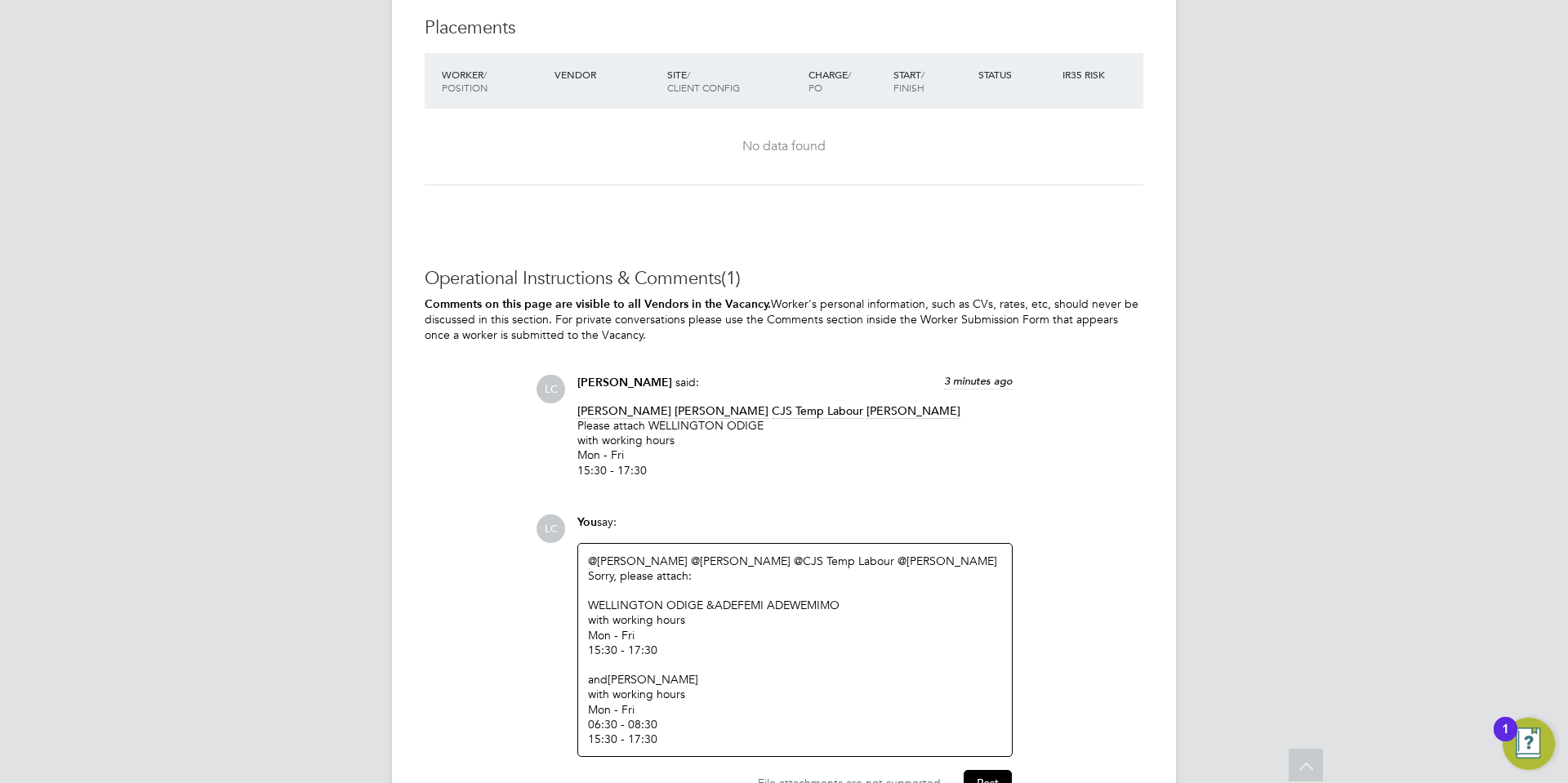
drag, startPoint x: 779, startPoint y: 732, endPoint x: 776, endPoint y: 742, distance: 10.4
click at [776, 742] on div "Mon - Fri 06:30 - 08:30 15:30 - 17:30" at bounding box center [795, 724] width 414 height 45
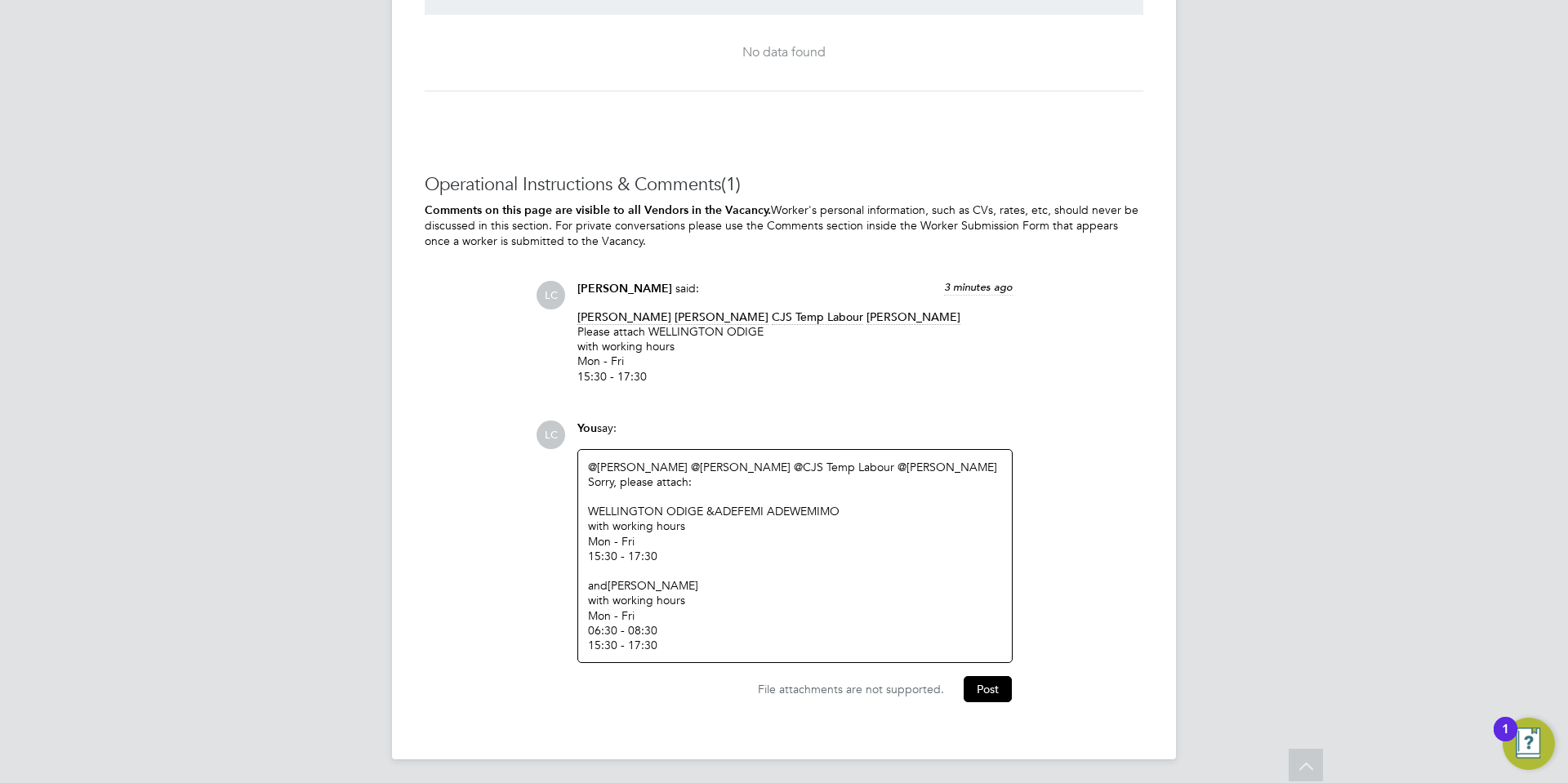
scroll to position [2470, 0]
click at [686, 480] on div "Sorry, please attach:" at bounding box center [795, 479] width 414 height 15
click at [997, 682] on button "Post" at bounding box center [987, 687] width 48 height 26
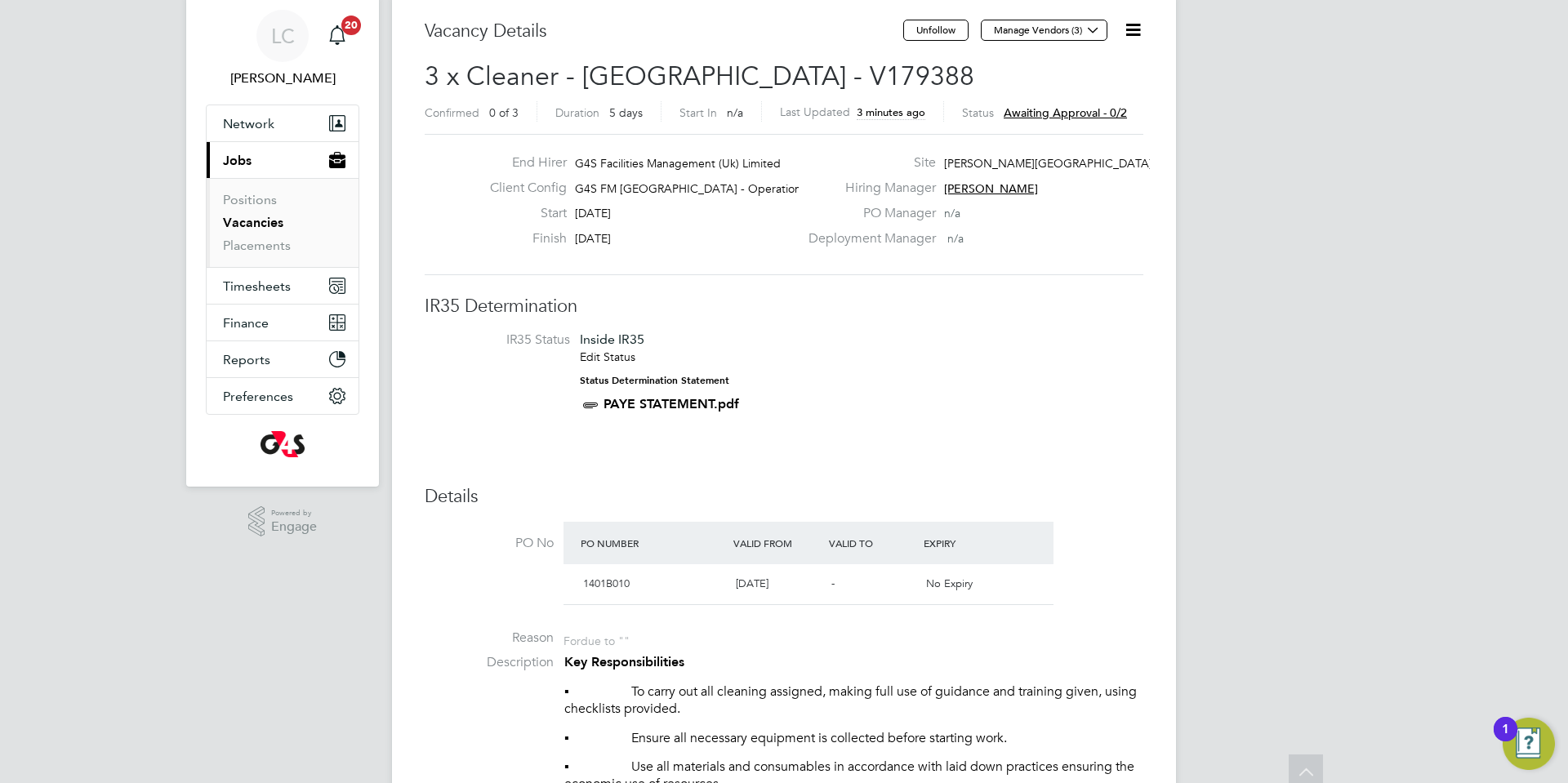
scroll to position [0, 0]
